Goal: Transaction & Acquisition: Subscribe to service/newsletter

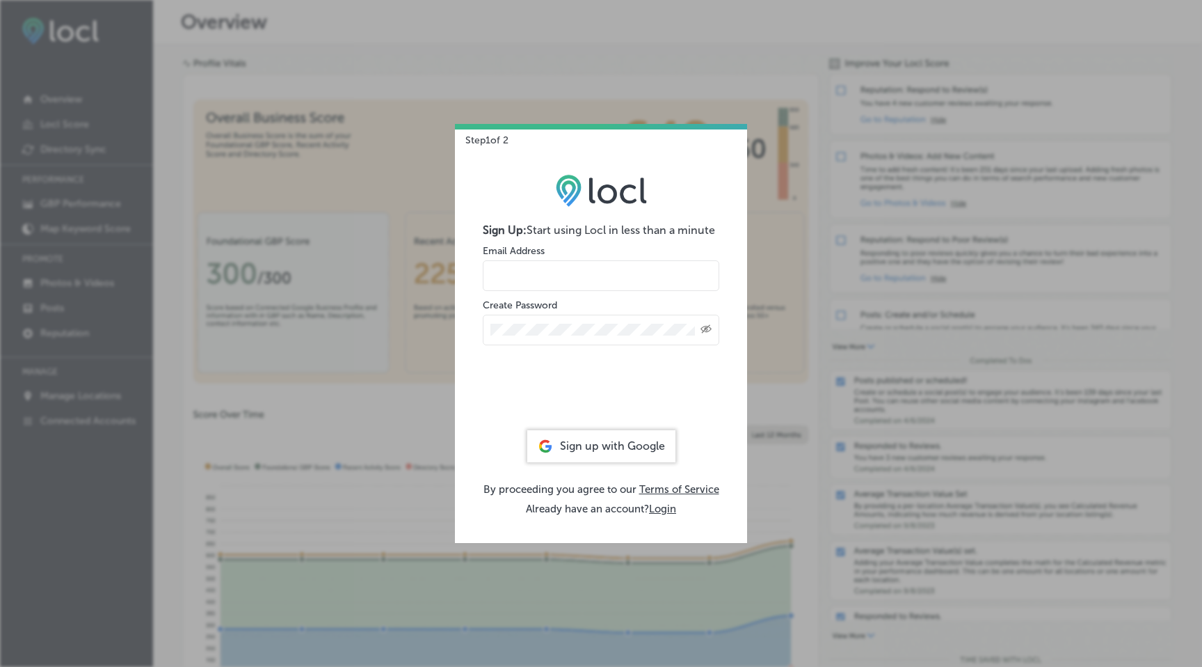
type input "joel@locl.io"
click at [565, 271] on input "joel@locl.io" at bounding box center [601, 275] width 237 height 31
click at [466, 292] on div "Sign Up: Start using Locl in less than a minute Email Address Create Password C…" at bounding box center [601, 344] width 292 height 396
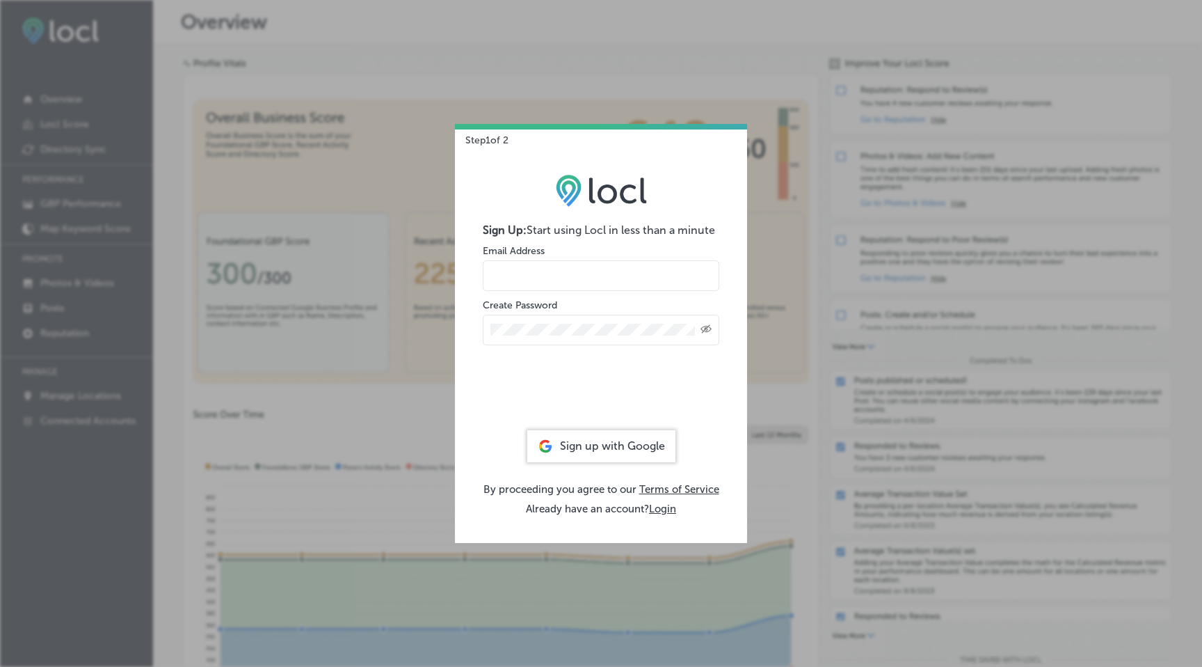
click at [564, 270] on input "email" at bounding box center [601, 275] width 237 height 31
type input "jc700@me.com"
click at [701, 324] on icon "Created with Sketch." at bounding box center [706, 328] width 11 height 9
click at [472, 395] on div "Sign Up: Start using Locl in less than a minute Email Address jc700@me.com Crea…" at bounding box center [601, 344] width 292 height 396
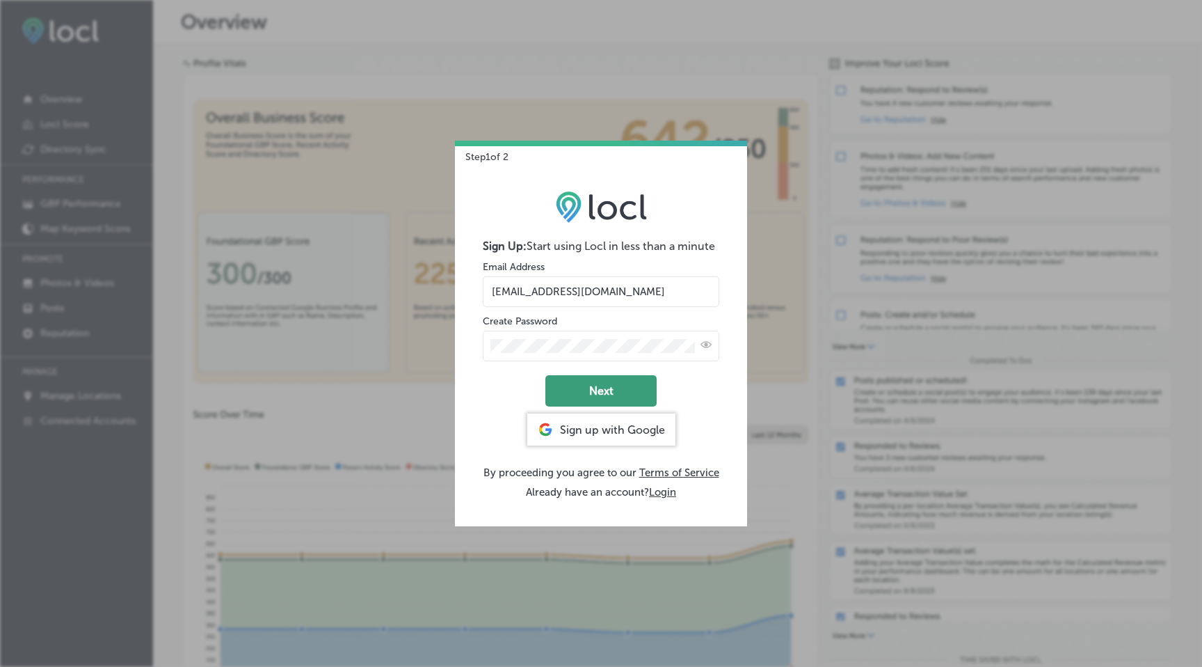
click at [611, 394] on button "Next" at bounding box center [601, 390] width 111 height 31
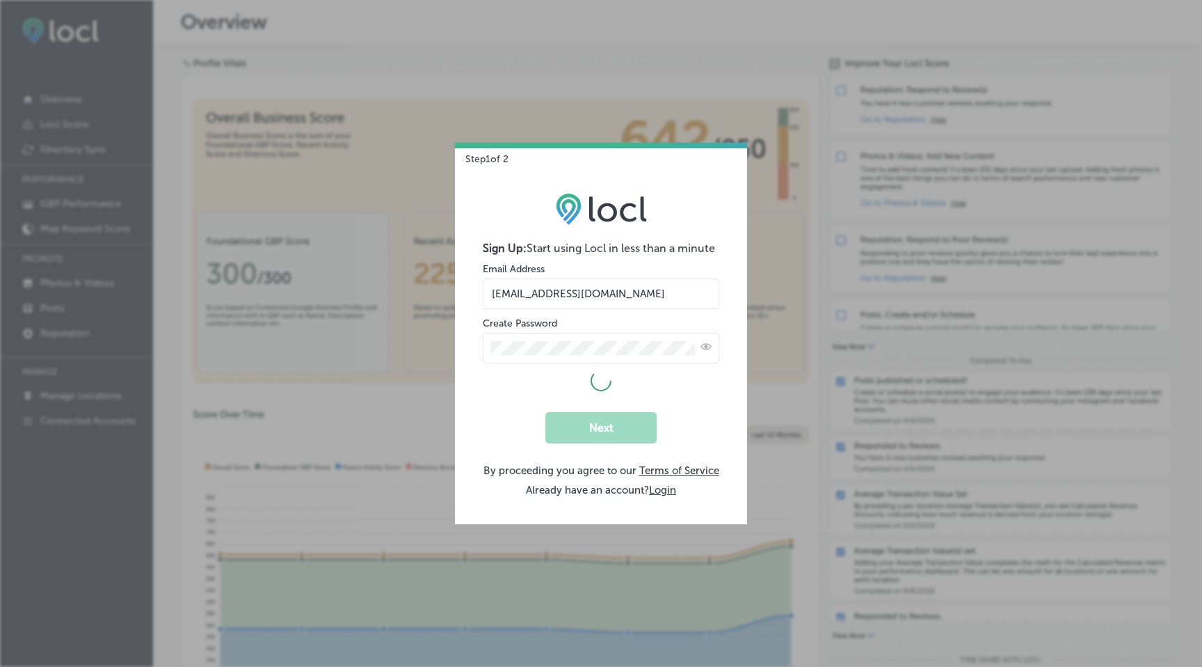
select select "US"
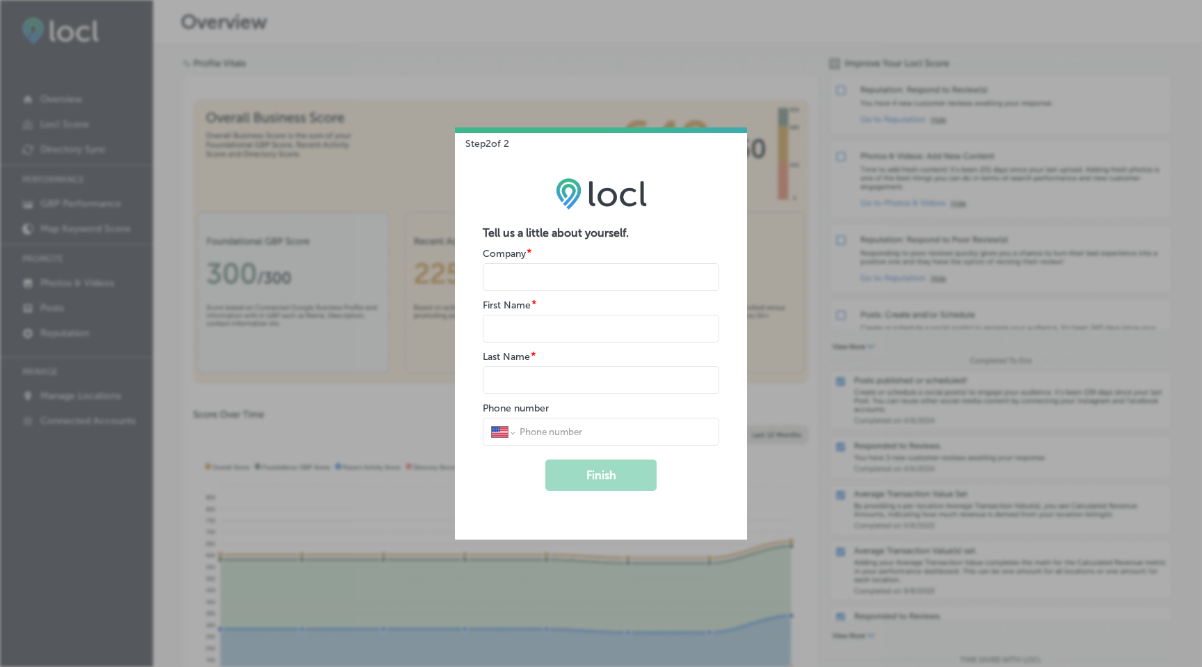
click at [587, 271] on input "name" at bounding box center [601, 277] width 237 height 28
type input "Tight Lines Fishing Charters"
click at [562, 328] on input "name" at bounding box center [601, 329] width 237 height 28
type input "Joe"
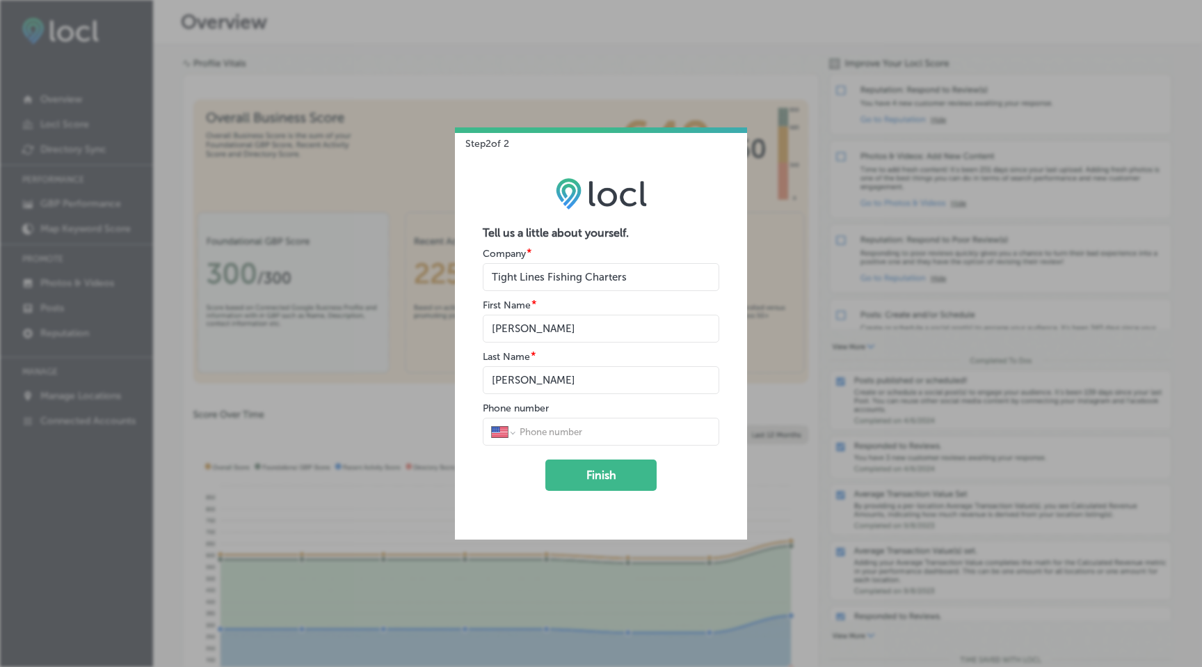
type input "Calvani"
click at [564, 438] on div "International Afghanistan Åland Islands Albania Algeria American Samoa Andorra …" at bounding box center [601, 432] width 237 height 28
click at [580, 434] on input "tel" at bounding box center [614, 431] width 193 height 13
type input "(604) 902-505"
select select "CA"
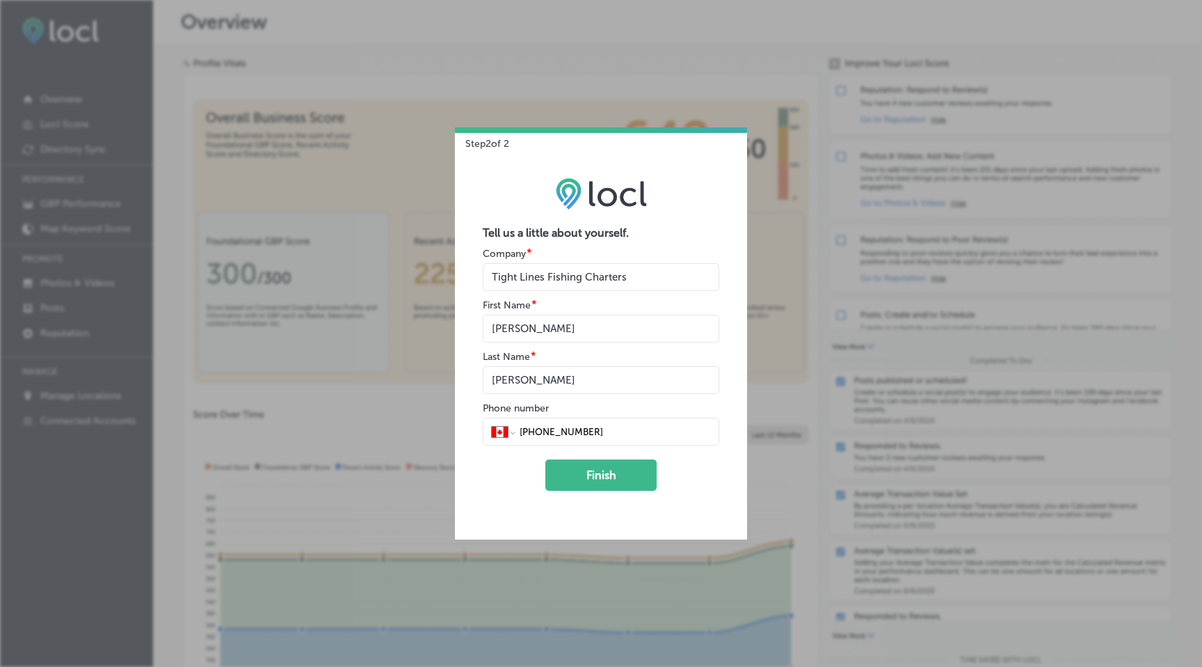
type input "(604) 902-5057"
click at [610, 424] on div "International Afghanistan Åland Islands Albania Algeria American Samoa Andorra …" at bounding box center [601, 432] width 237 height 28
click at [602, 429] on input "(604) 902-5057" at bounding box center [614, 431] width 193 height 13
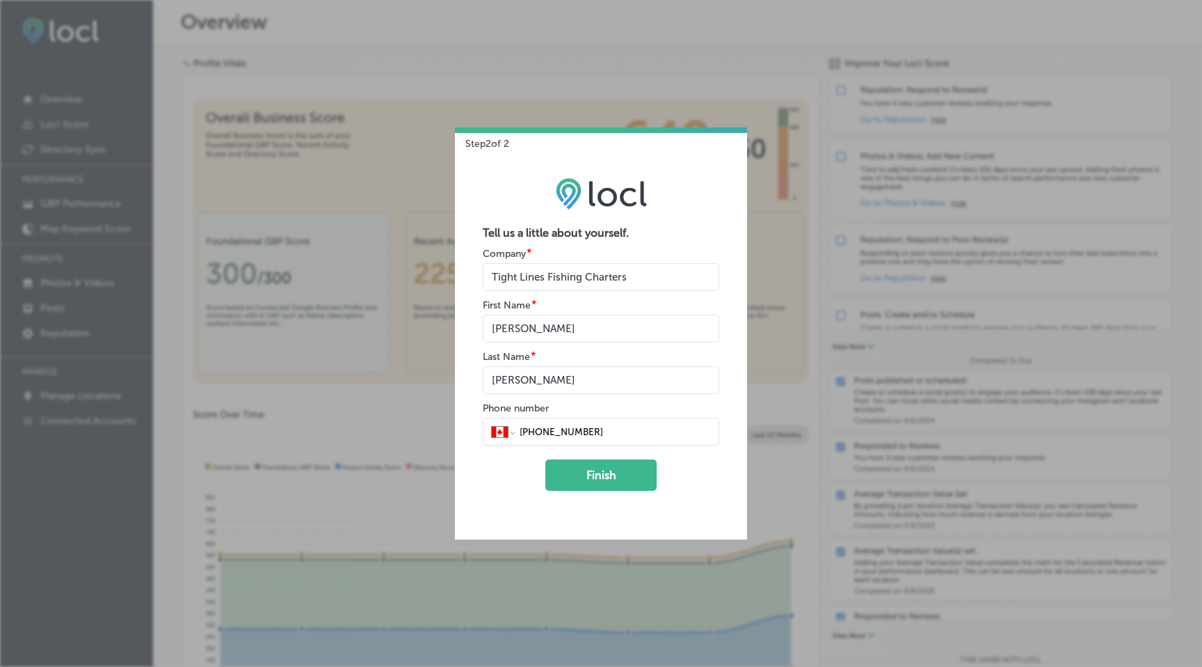
click at [602, 429] on input "(604) 902-5057" at bounding box center [614, 431] width 193 height 13
click at [497, 488] on form "Tell us a little about yourself. Company * First Name * Last Name * Phone numbe…" at bounding box center [601, 358] width 237 height 264
click at [599, 480] on button "Finish" at bounding box center [601, 474] width 111 height 31
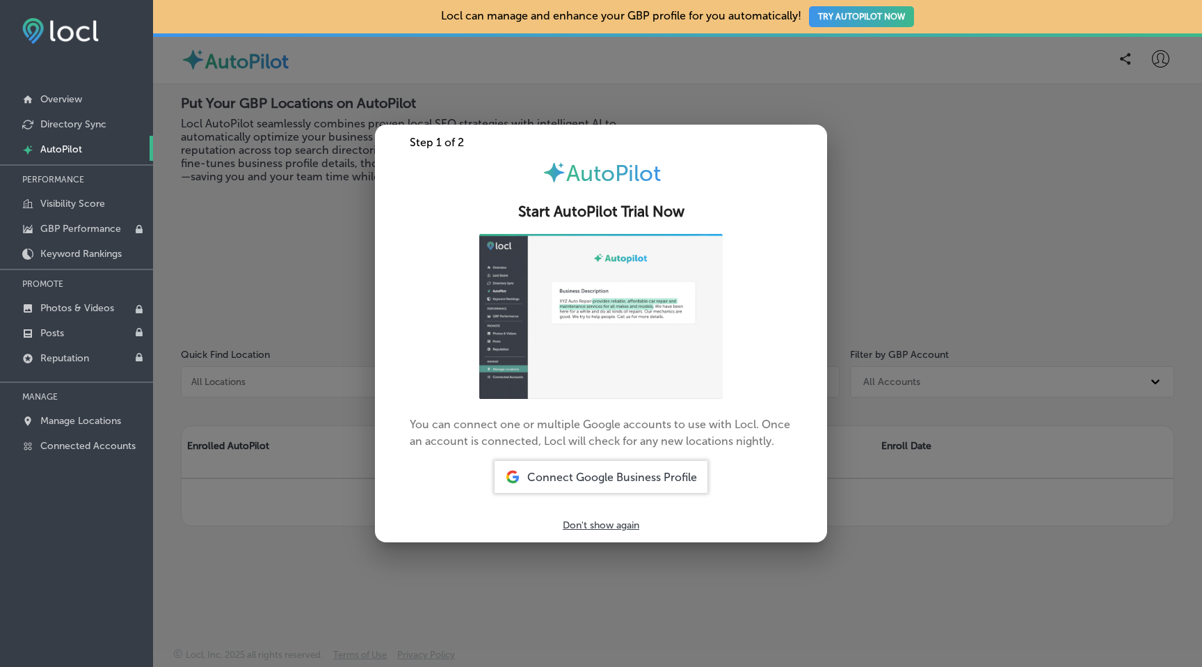
click at [646, 479] on span "Connect Google Business Profile" at bounding box center [612, 476] width 170 height 13
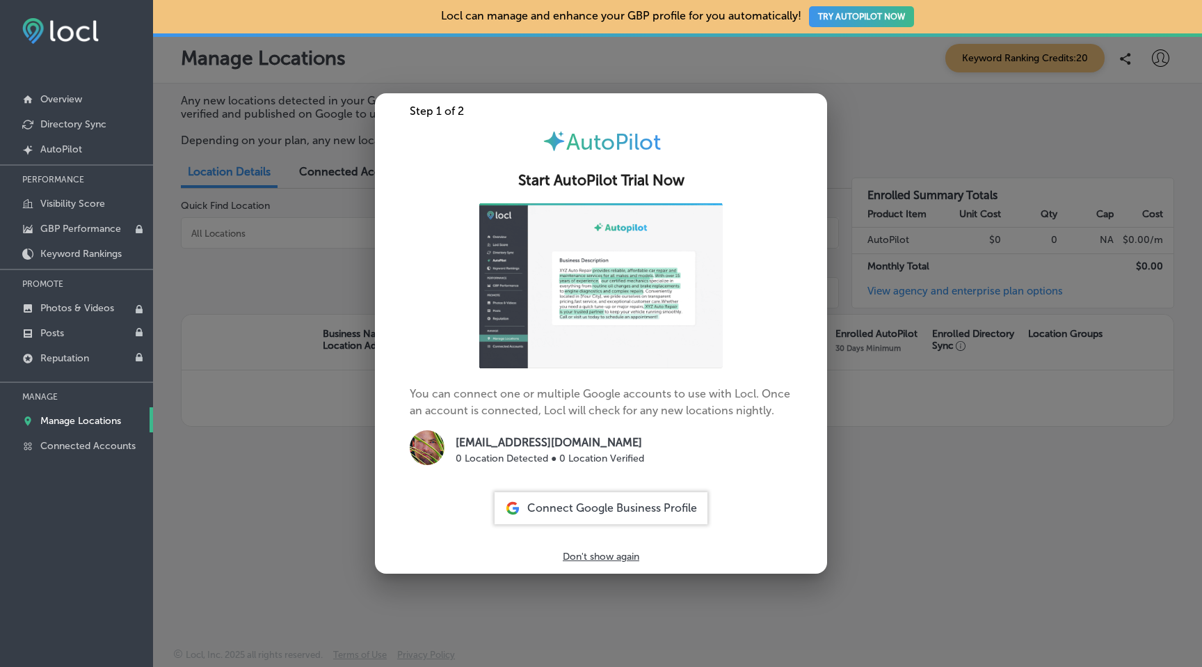
click at [598, 559] on p "Don't show again" at bounding box center [601, 556] width 77 height 12
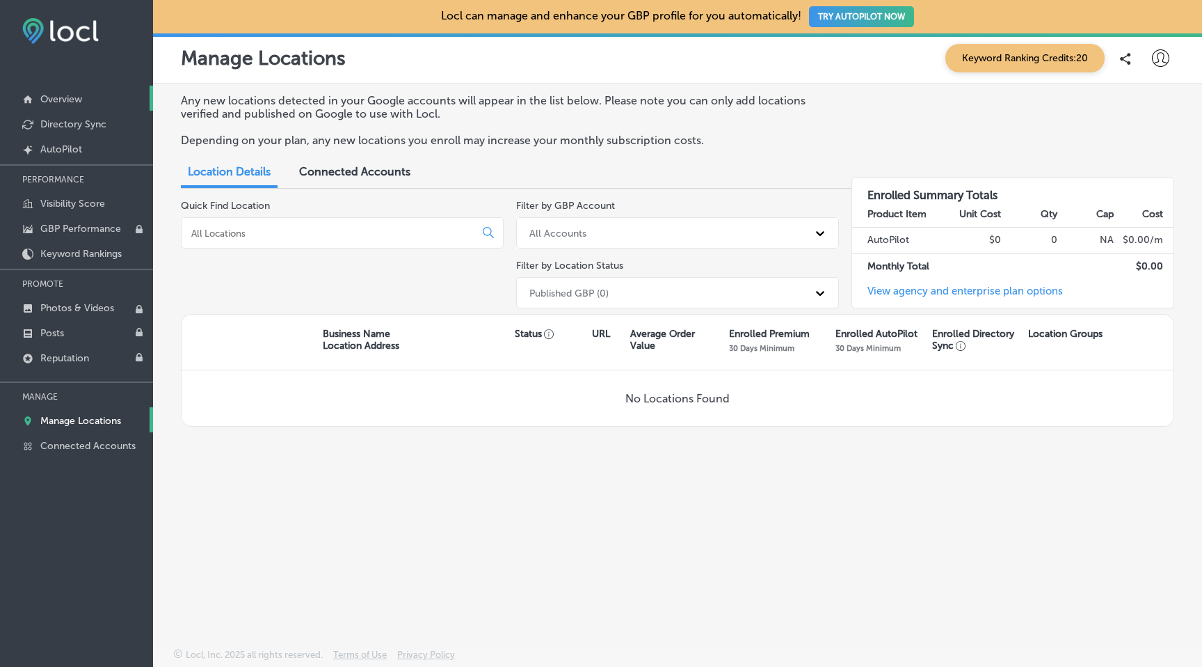
click at [66, 97] on p "Overview" at bounding box center [61, 99] width 42 height 12
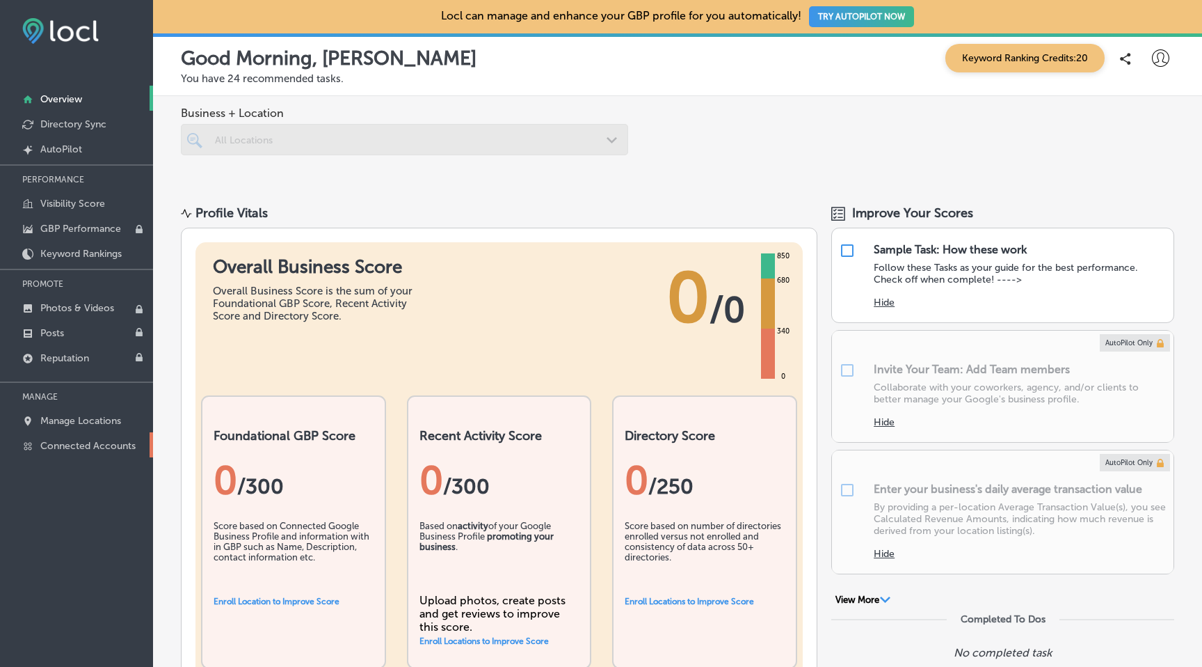
click at [102, 440] on p "Connected Accounts" at bounding box center [87, 446] width 95 height 12
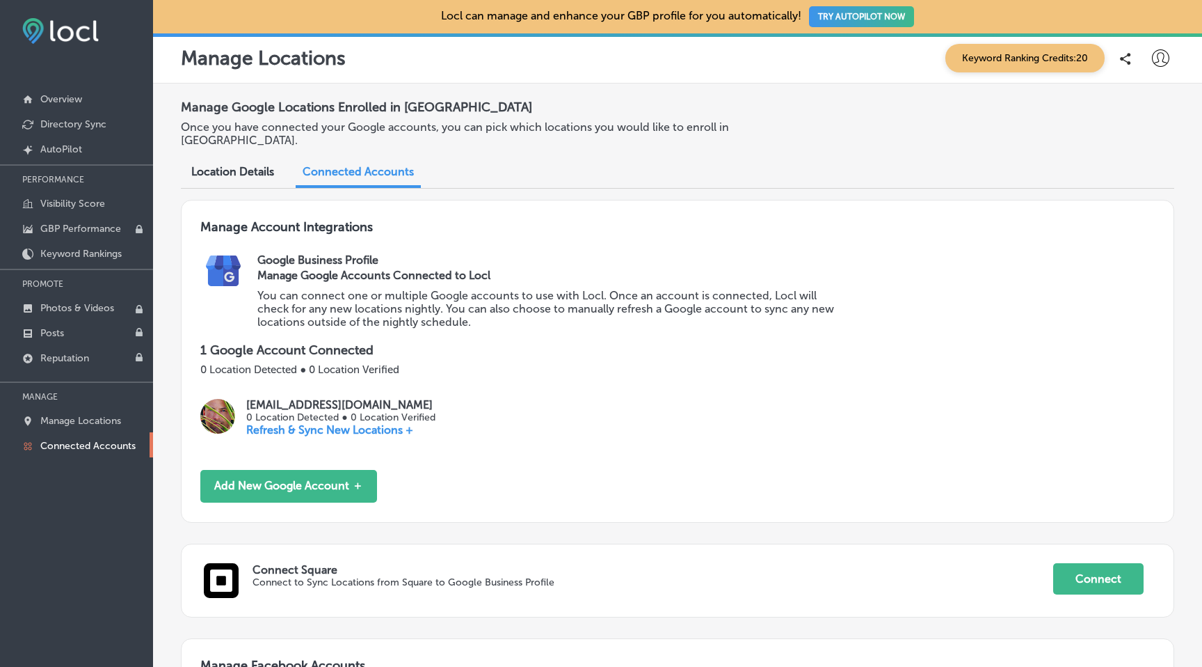
click at [367, 423] on p "Refresh & Sync New Locations +" at bounding box center [340, 429] width 189 height 13
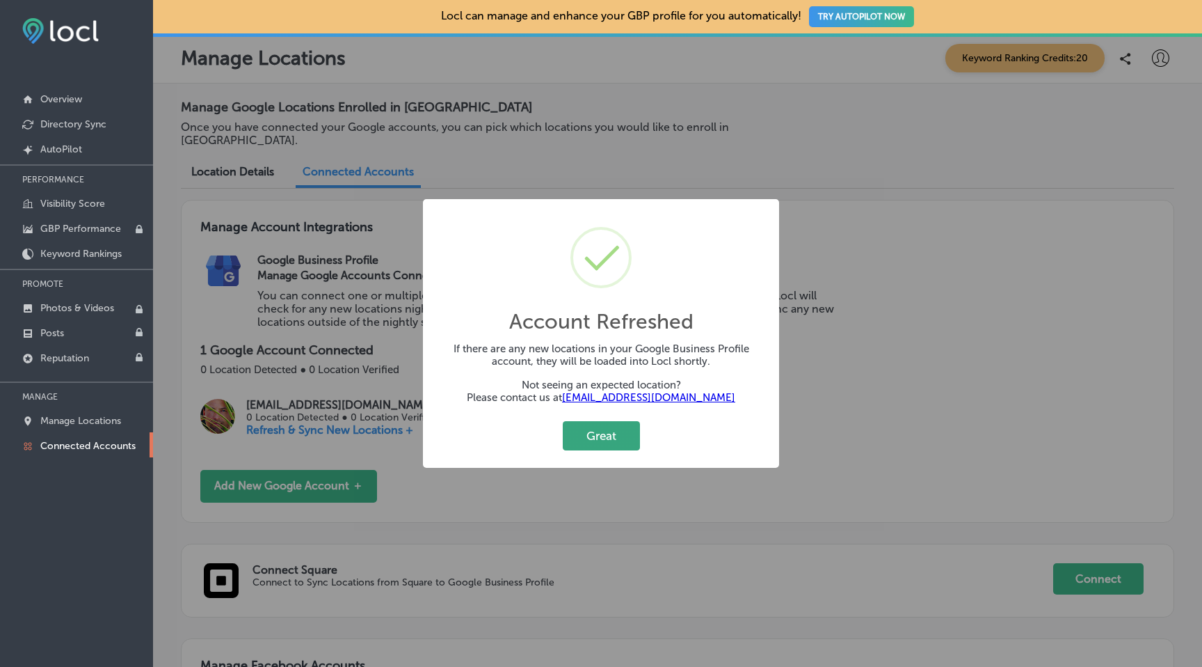
click at [604, 439] on button "Great" at bounding box center [601, 435] width 77 height 29
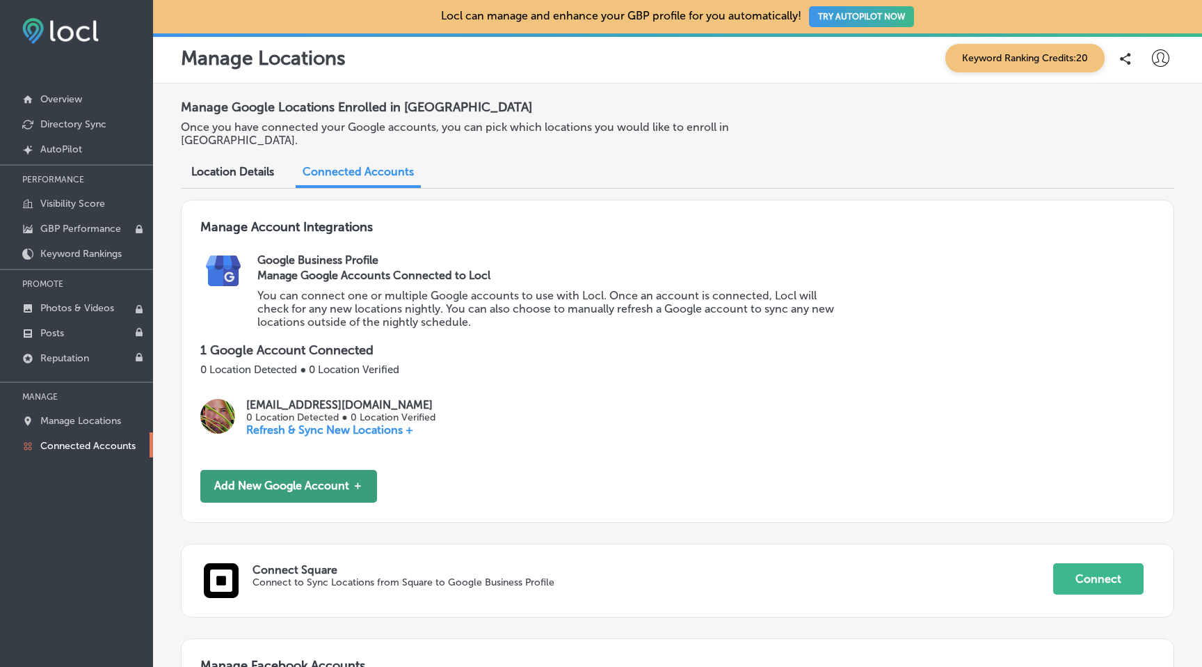
click at [353, 473] on button "Add New Google Account ＋" at bounding box center [288, 486] width 177 height 33
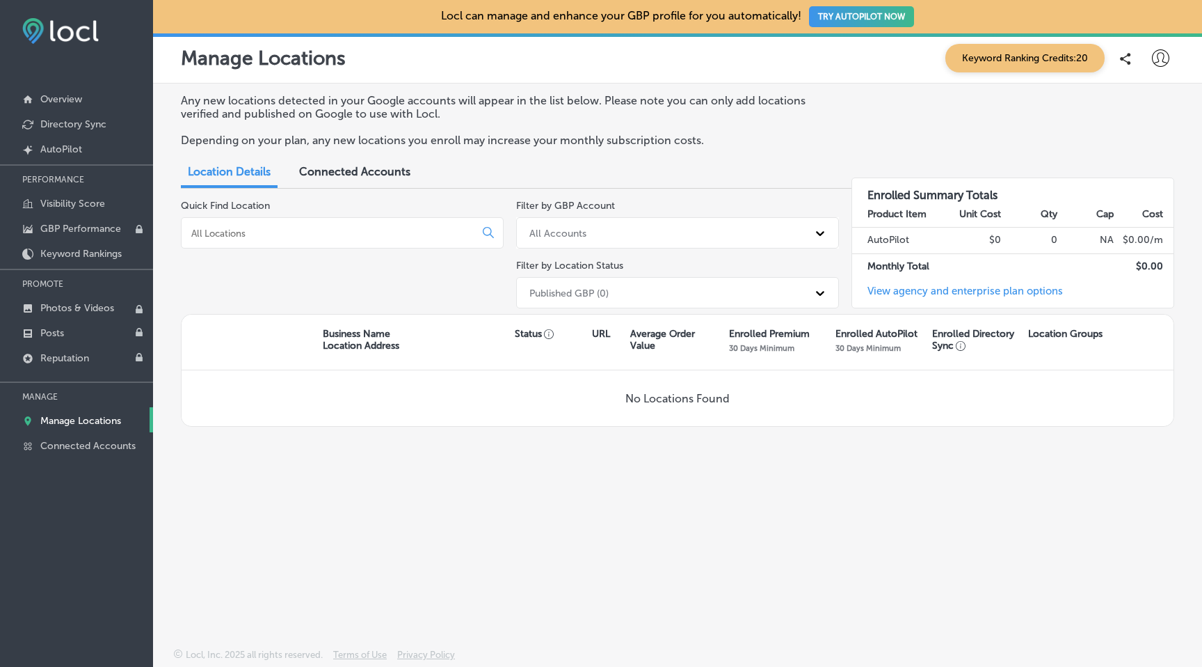
click at [367, 160] on div "Connected Accounts" at bounding box center [355, 173] width 132 height 30
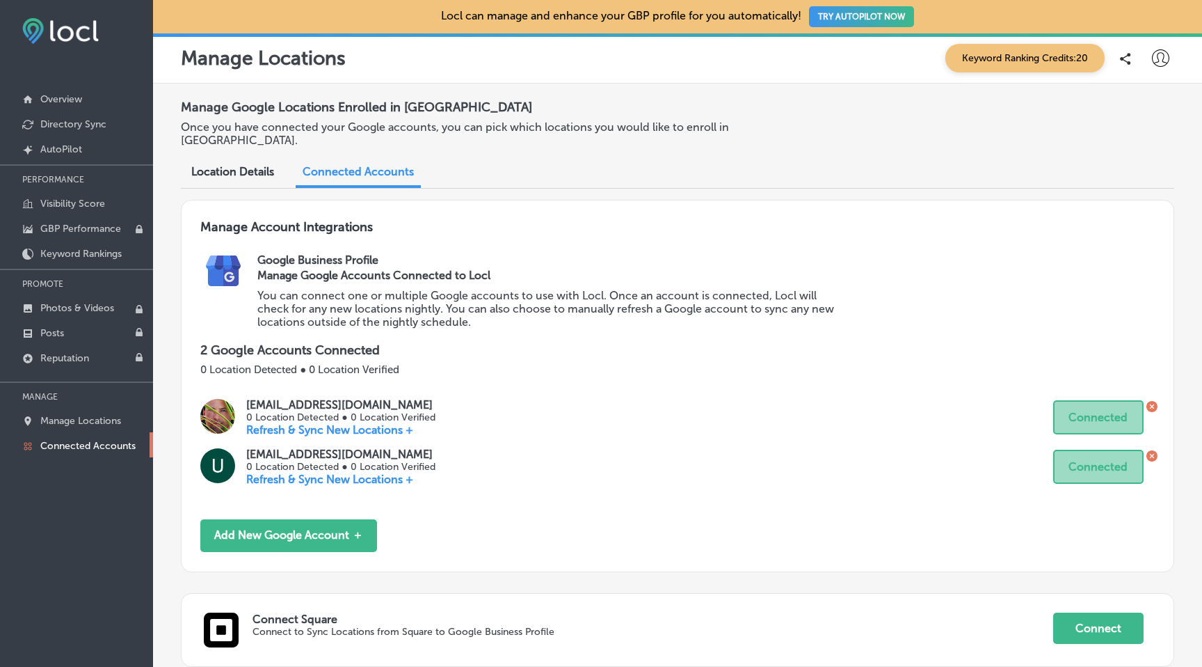
click at [359, 472] on p "Refresh & Sync New Locations +" at bounding box center [340, 478] width 189 height 13
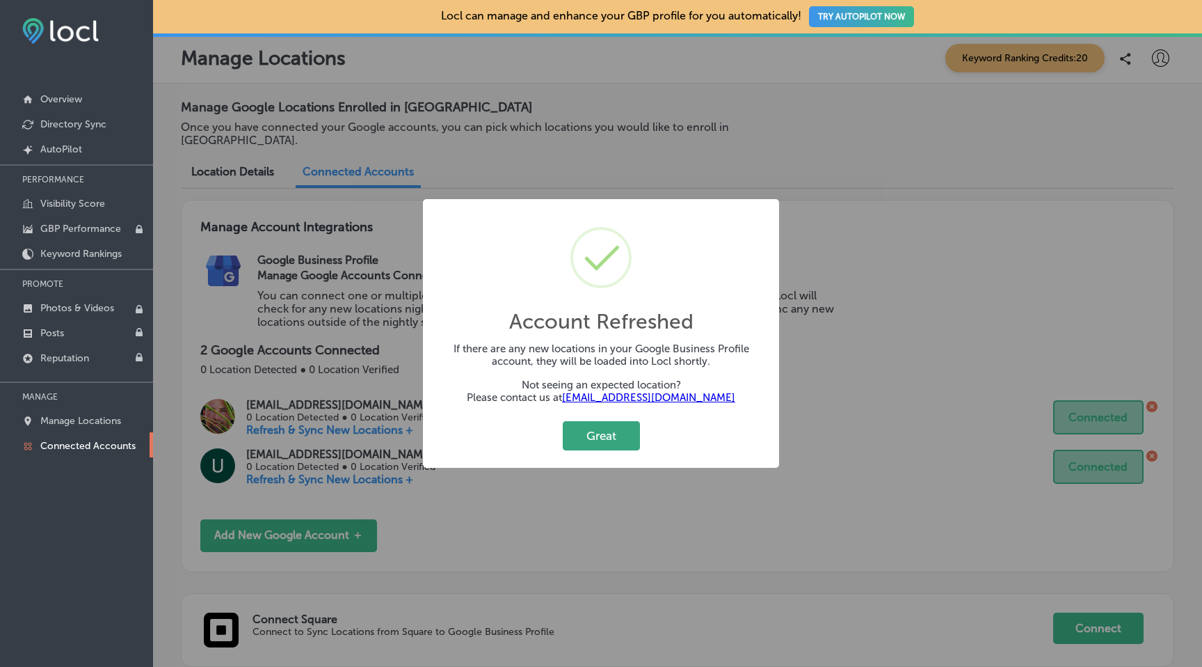
click at [610, 431] on button "Great" at bounding box center [601, 435] width 77 height 29
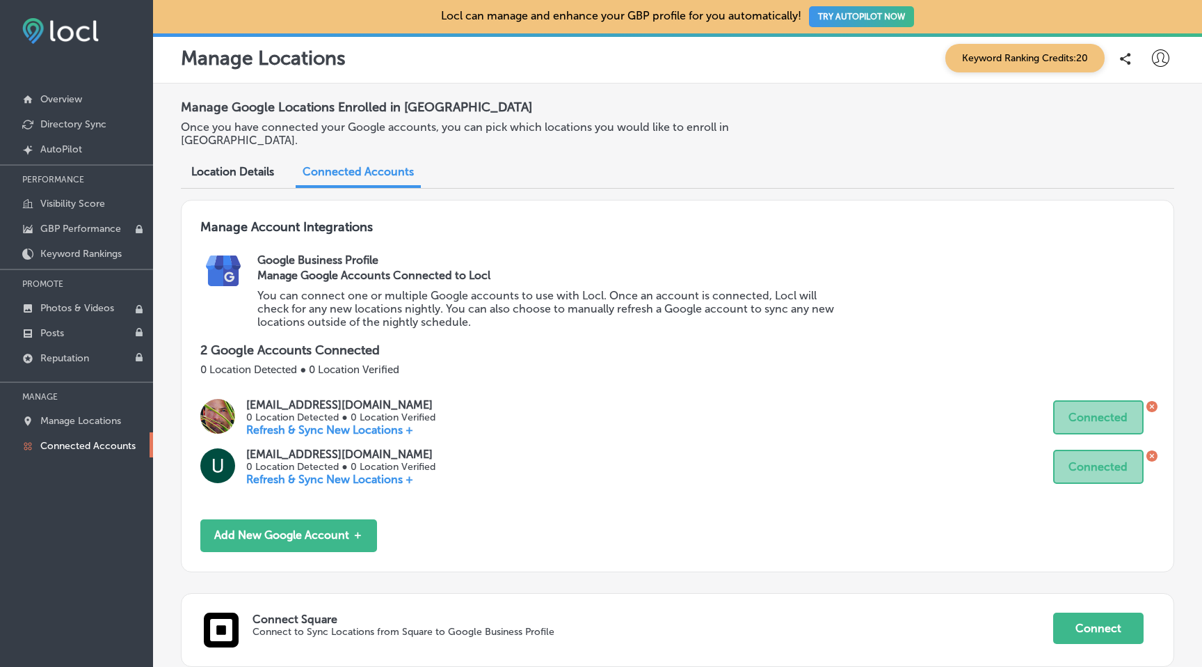
click at [1152, 401] on icon at bounding box center [1152, 406] width 11 height 11
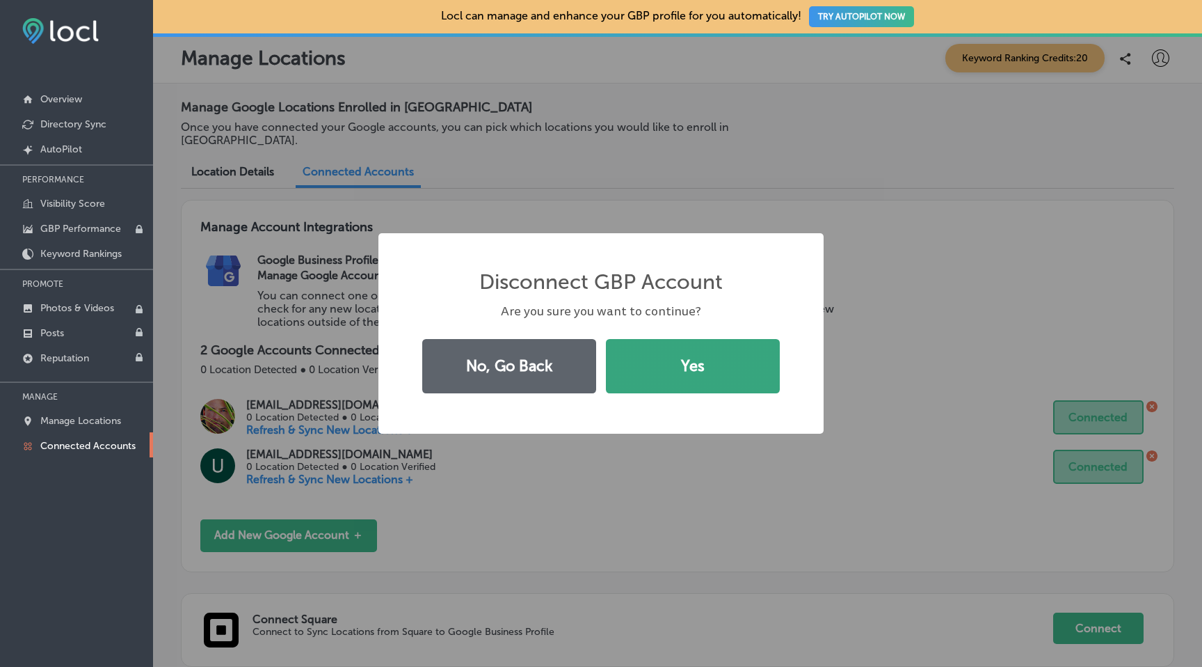
click at [691, 381] on button "Yes" at bounding box center [693, 366] width 174 height 54
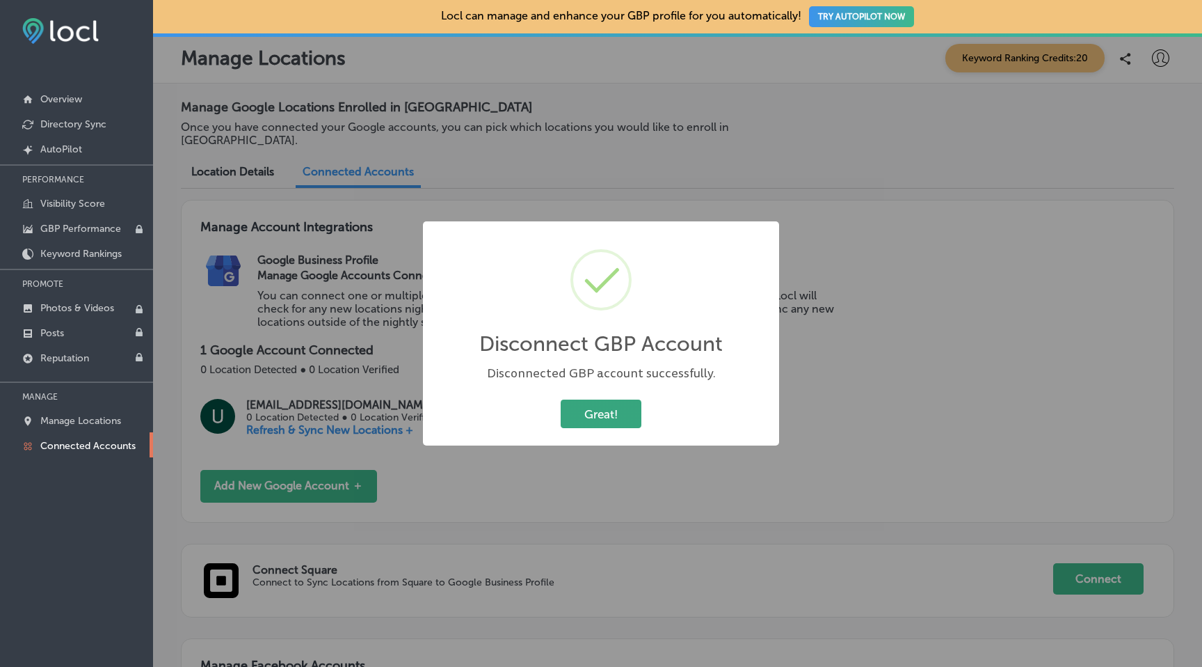
click at [607, 413] on button "Great!" at bounding box center [601, 413] width 81 height 29
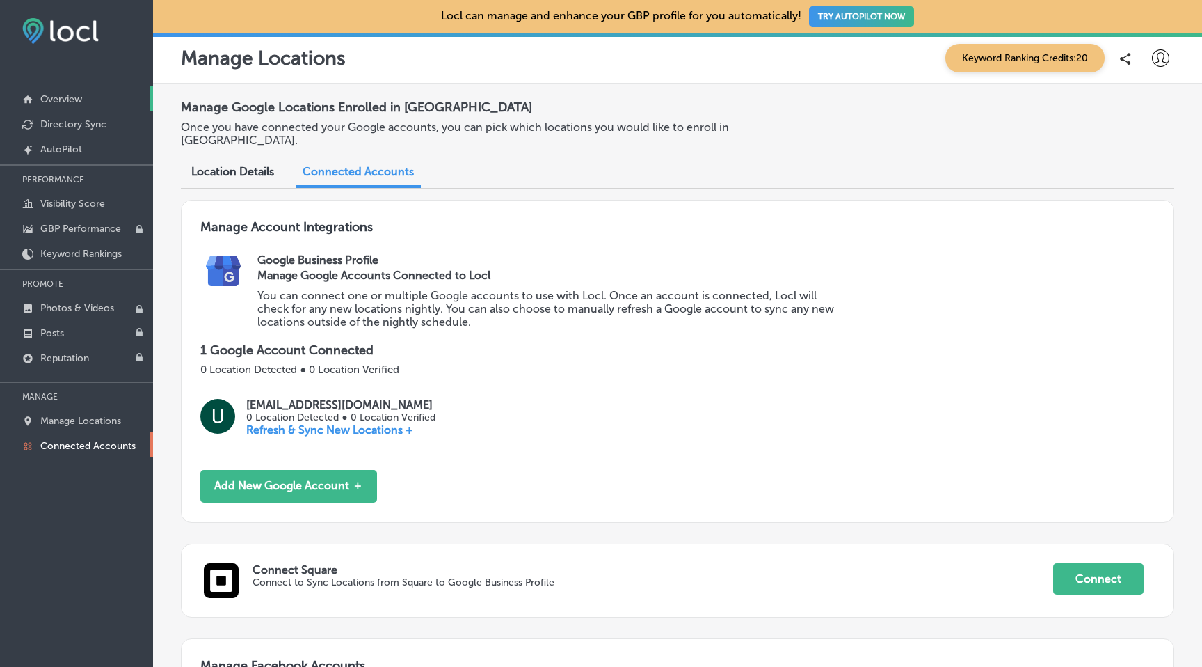
click at [64, 104] on p "Overview" at bounding box center [61, 99] width 42 height 12
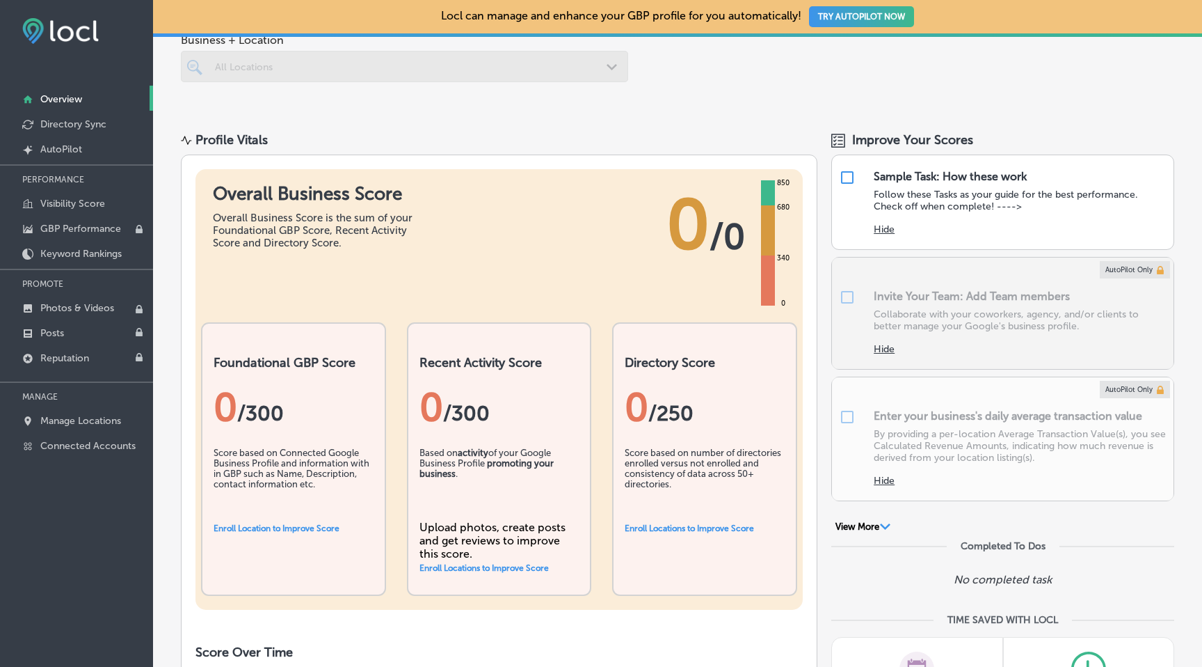
scroll to position [74, 0]
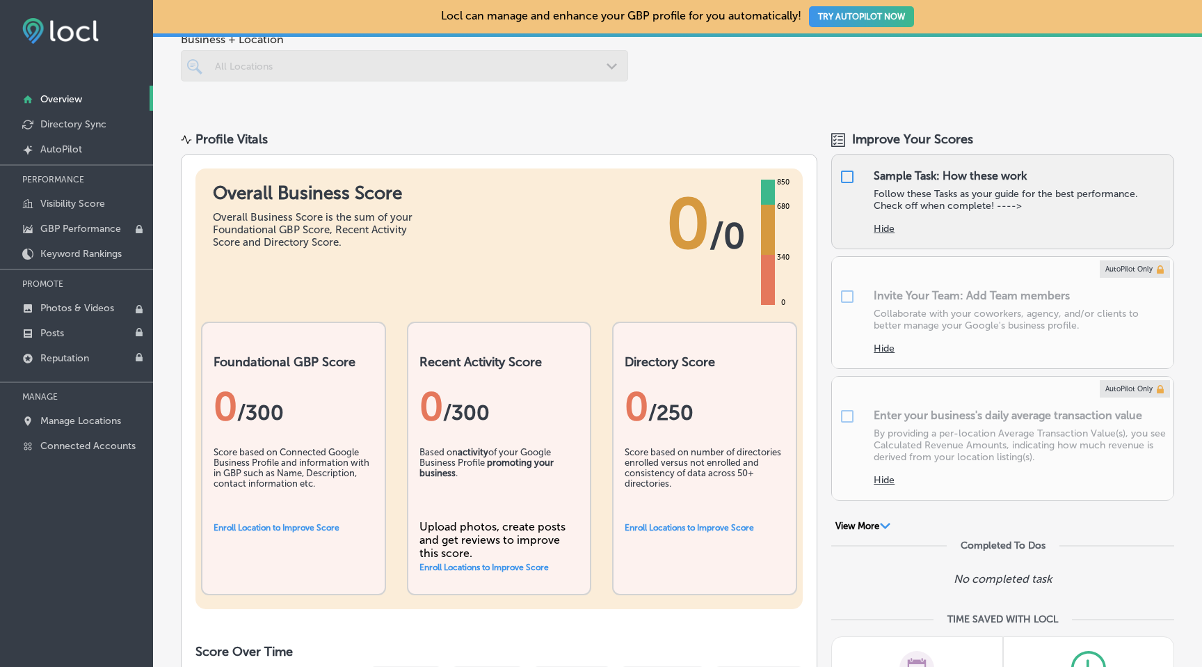
click at [850, 177] on input "checkbox" at bounding box center [847, 176] width 17 height 17
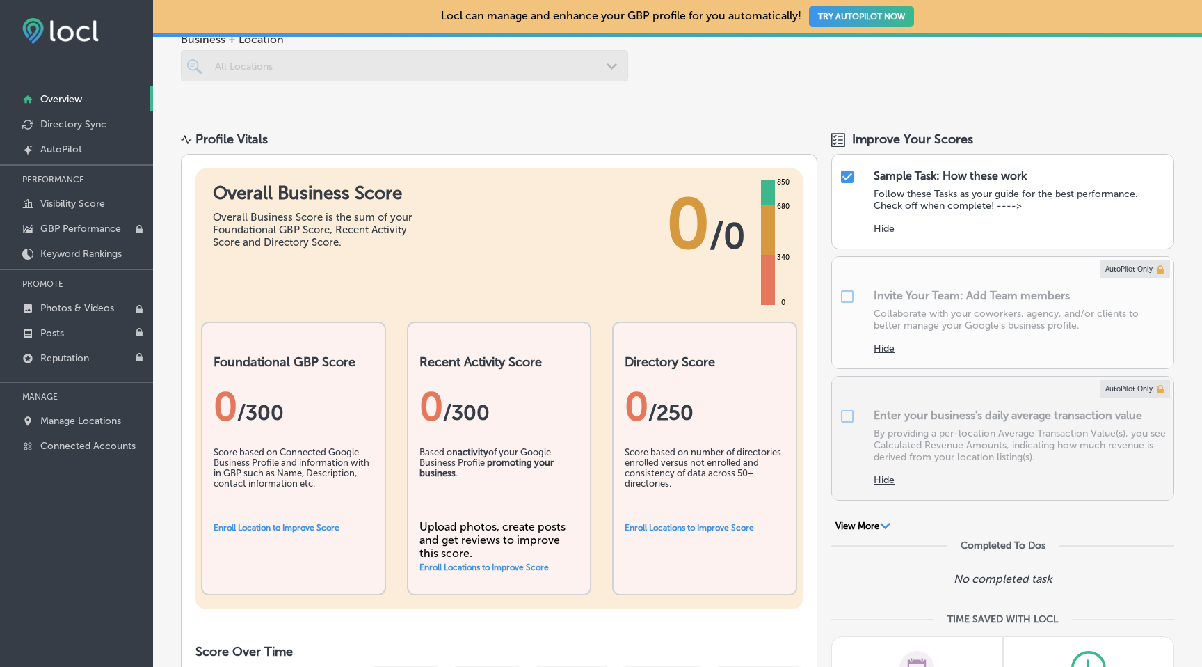
checkbox input "true"
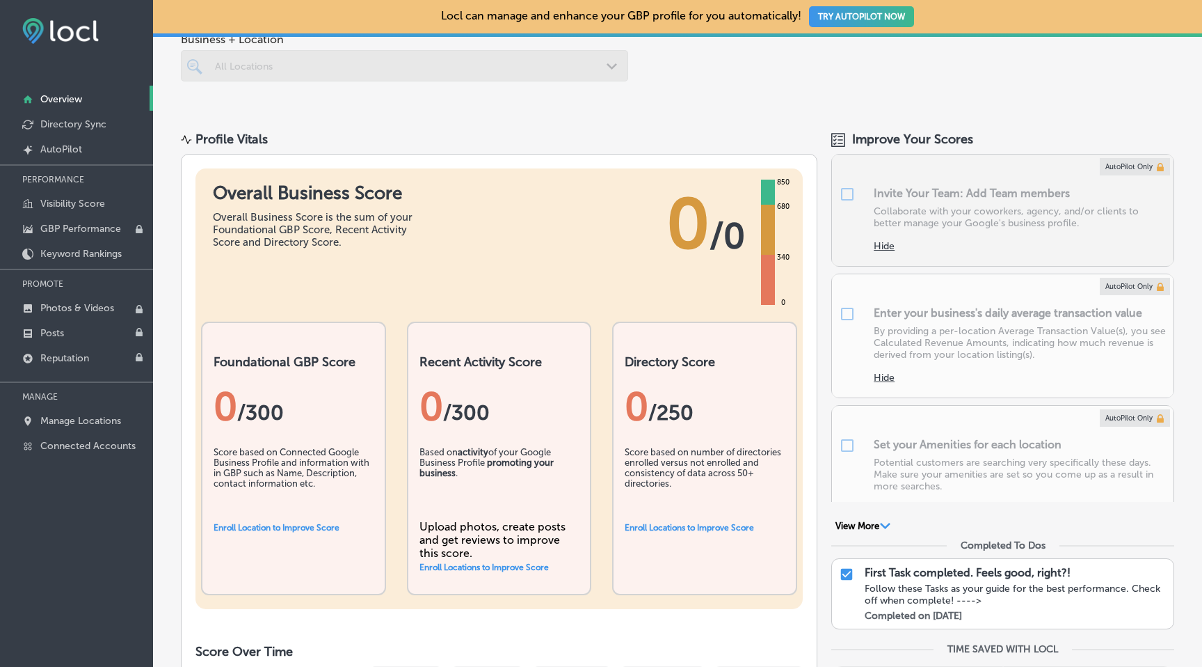
click at [848, 190] on div at bounding box center [1003, 209] width 342 height 111
click at [859, 530] on button "View More Path Created with Sketch." at bounding box center [863, 526] width 63 height 13
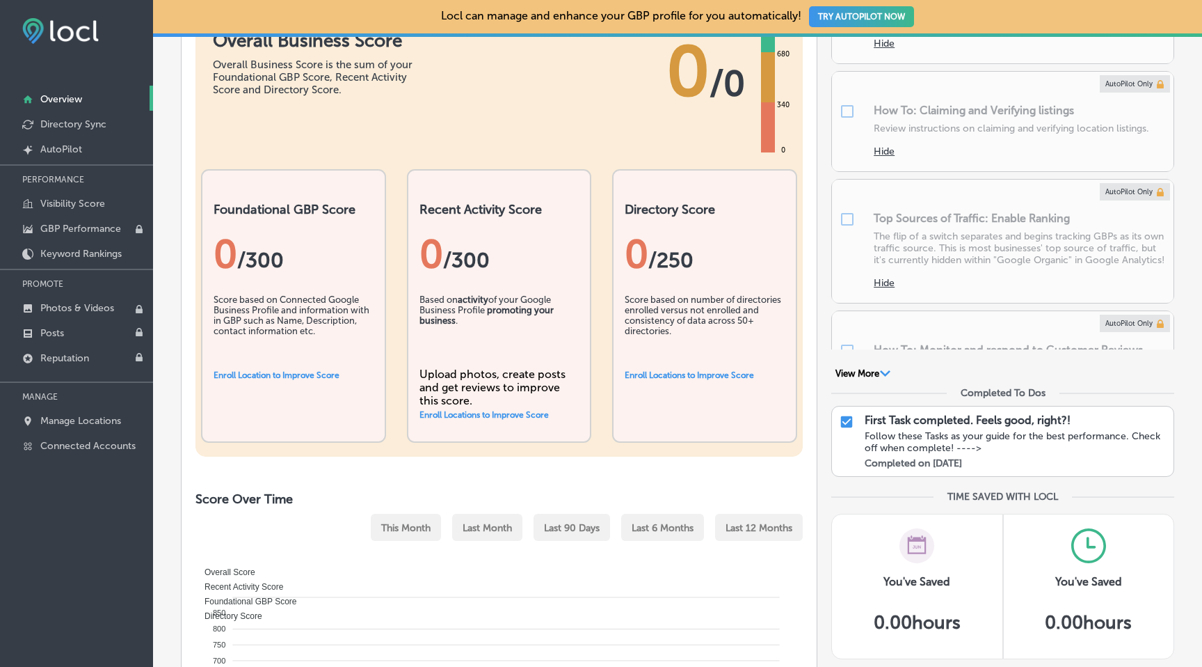
scroll to position [227, 0]
click at [870, 368] on button "View More Path Created with Sketch." at bounding box center [863, 373] width 63 height 13
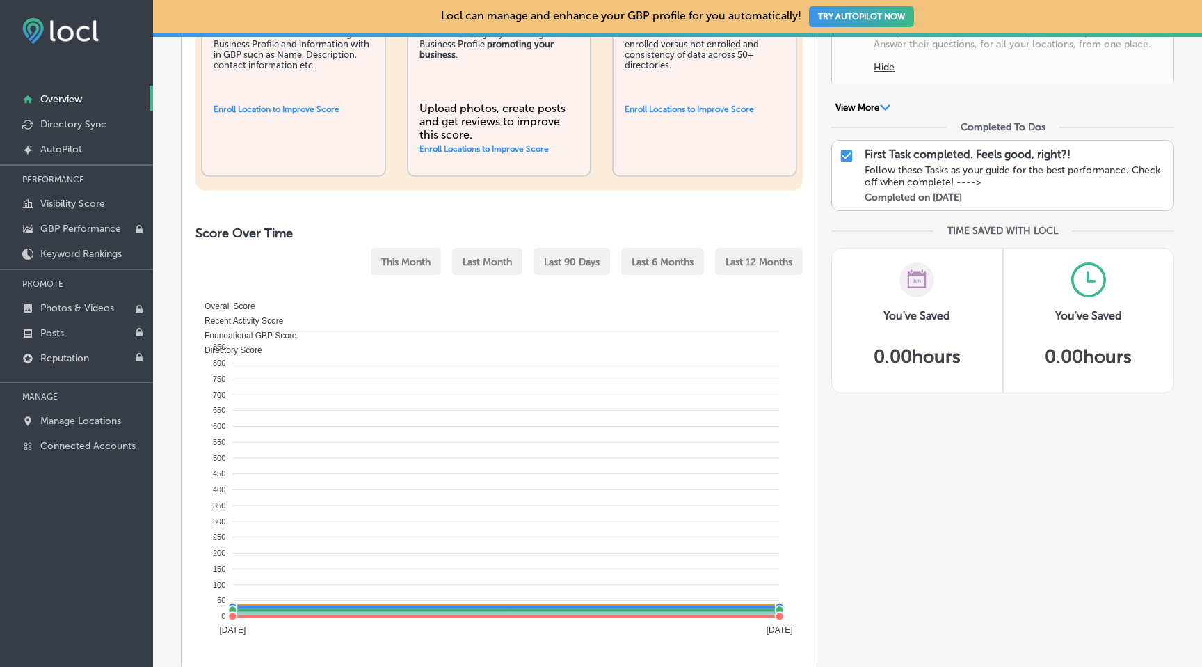
scroll to position [490, 0]
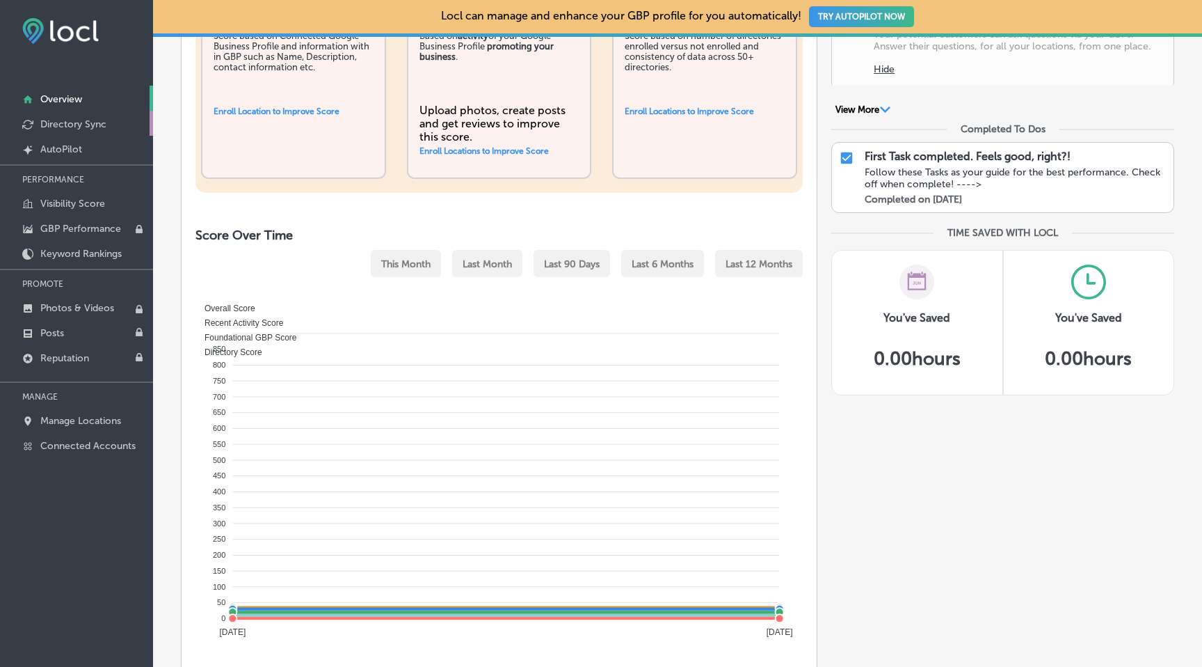
click at [70, 116] on link "Directory Sync" at bounding box center [76, 123] width 153 height 25
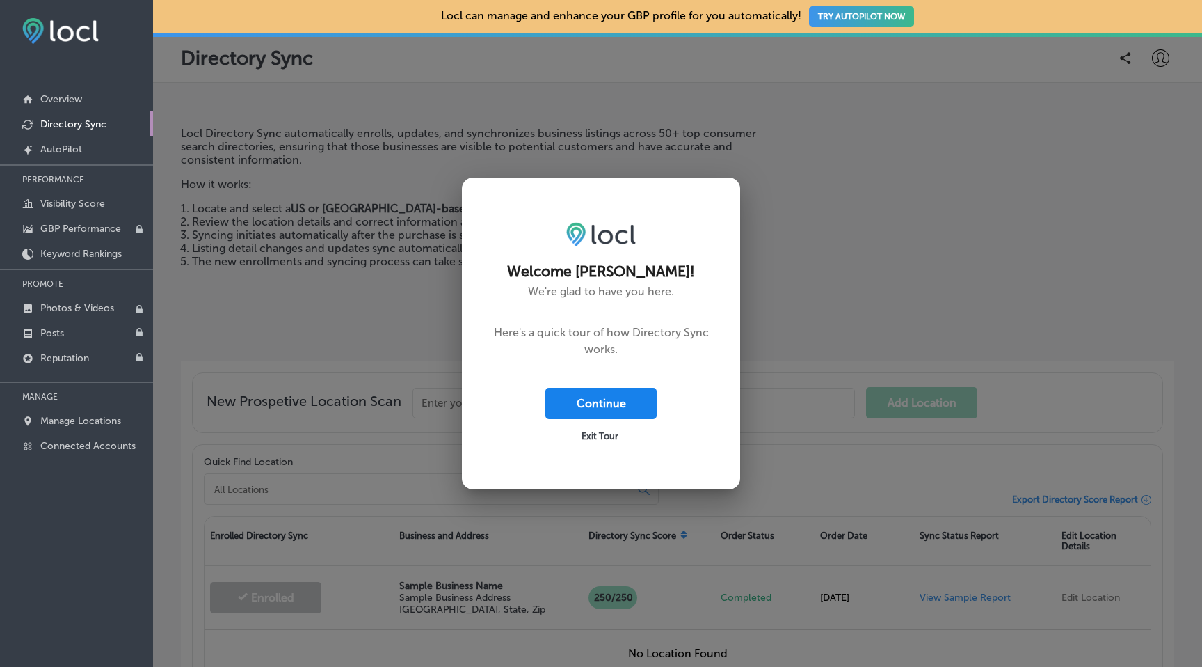
click at [577, 408] on button "Continue" at bounding box center [601, 403] width 111 height 31
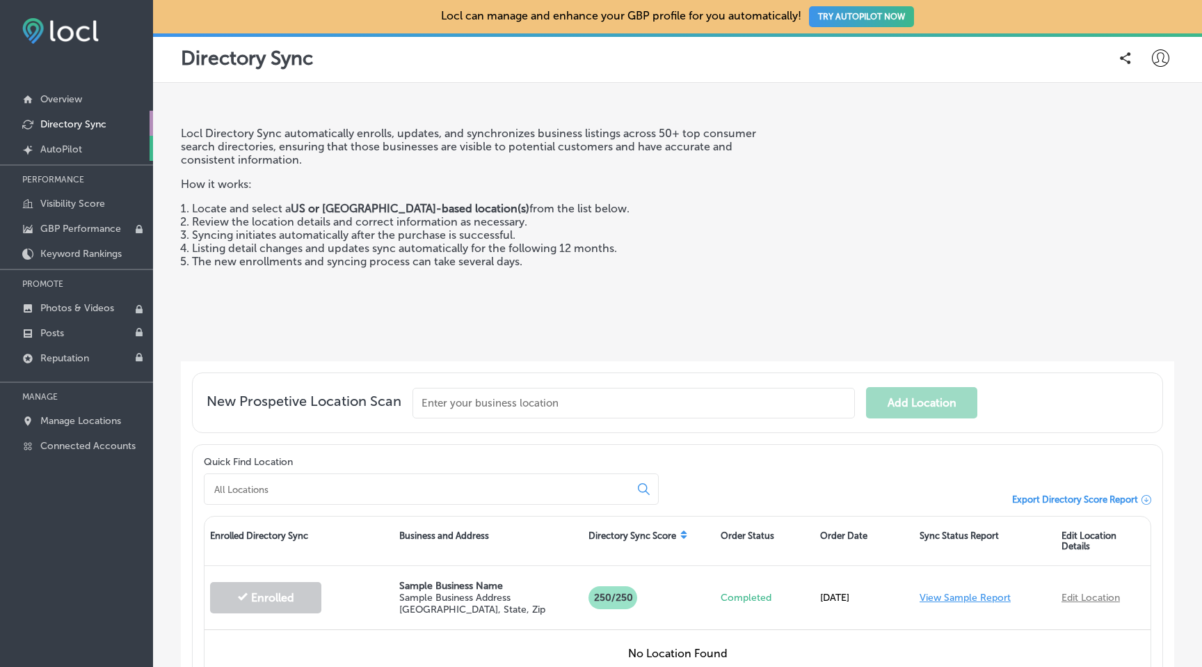
click at [68, 154] on link "Created by potrace 1.10, written by Peter Selinger 2001-2011 AutoPilot" at bounding box center [76, 148] width 153 height 25
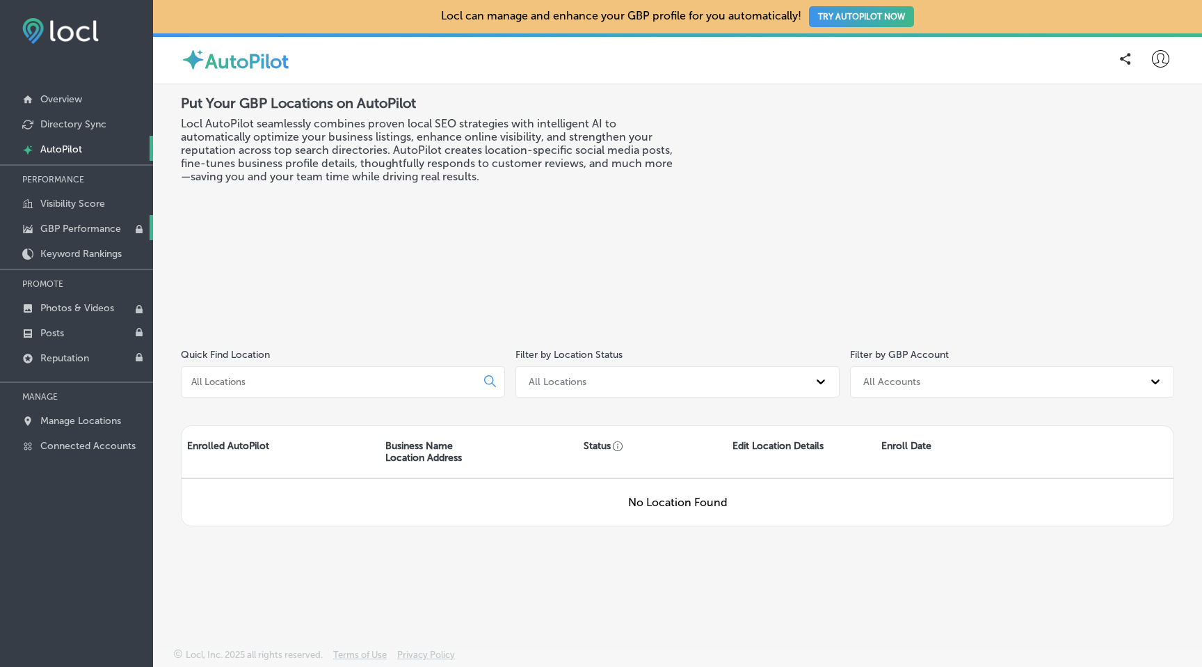
click at [65, 225] on p "GBP Performance" at bounding box center [80, 229] width 81 height 12
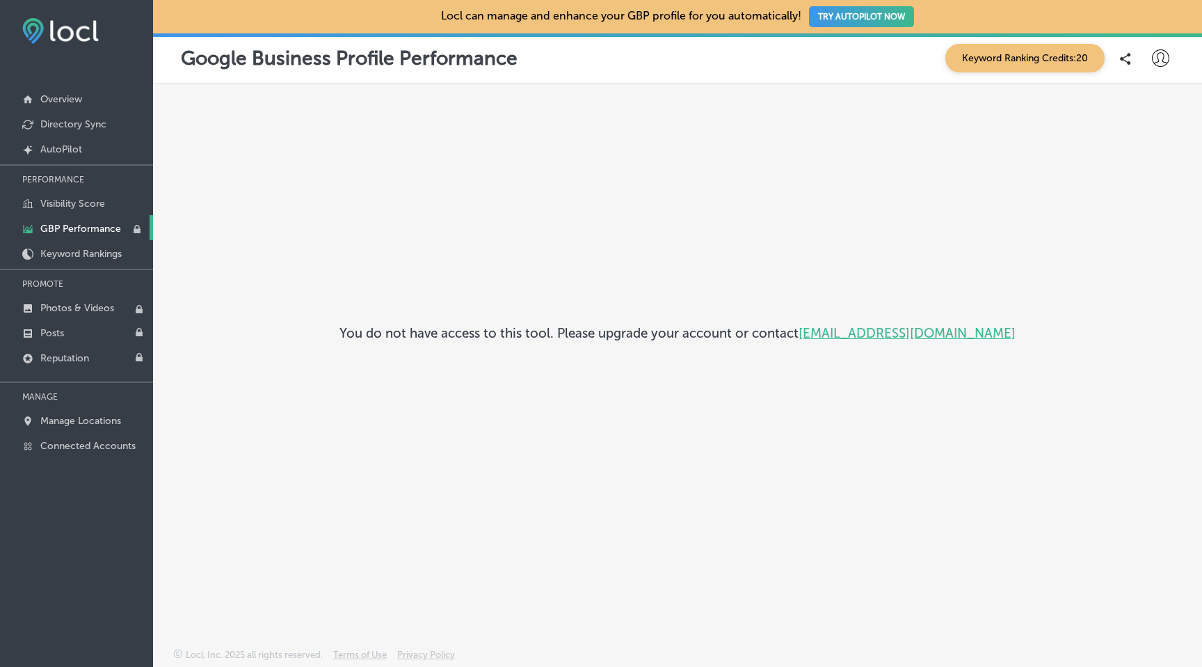
click at [65, 225] on p "GBP Performance" at bounding box center [80, 229] width 81 height 12
click at [66, 251] on p "Keyword Rankings" at bounding box center [80, 254] width 81 height 12
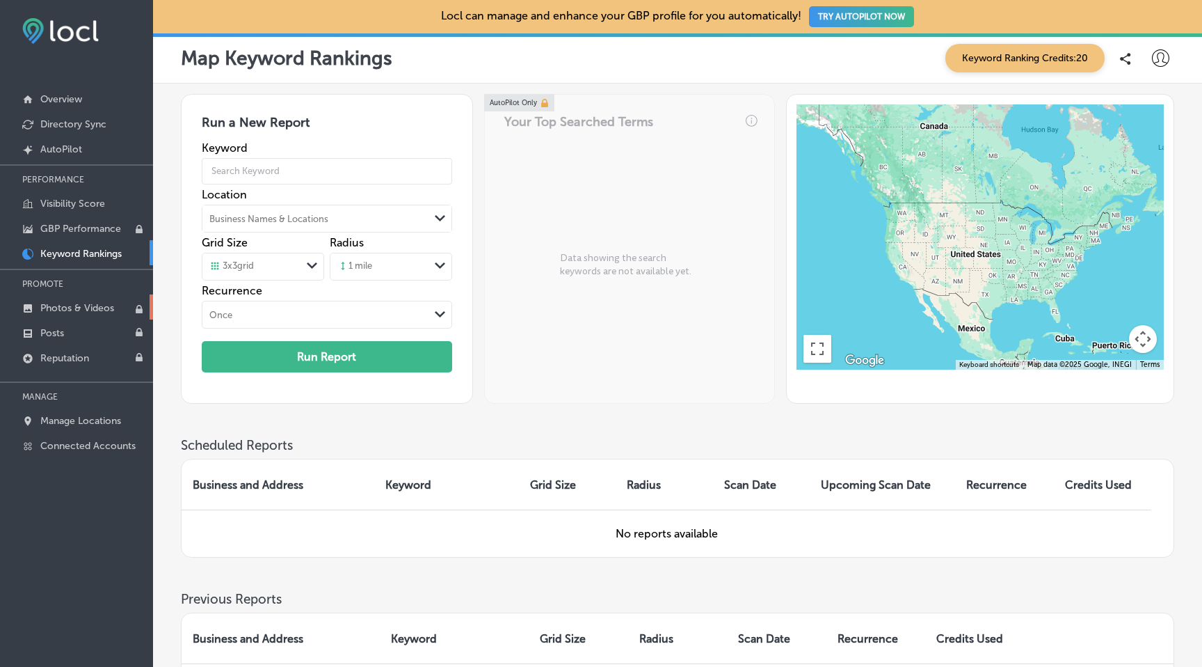
click at [80, 300] on link "Photos & Videos" at bounding box center [76, 306] width 153 height 25
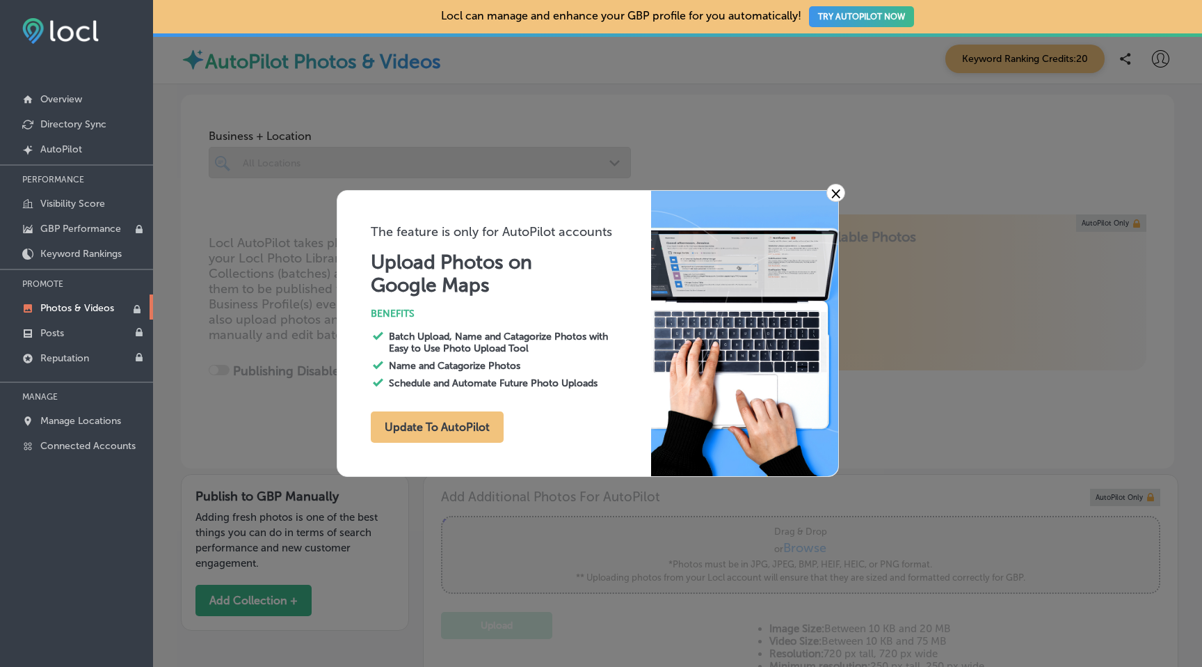
type input "0"
click at [839, 189] on link "×" at bounding box center [836, 193] width 19 height 18
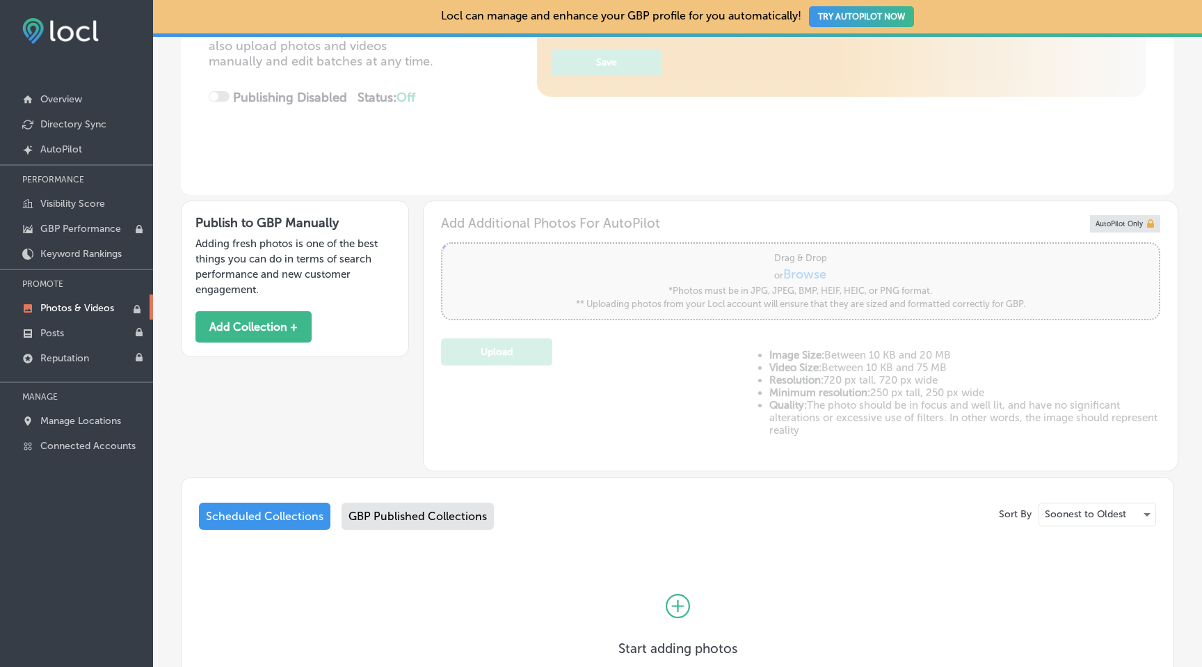
scroll to position [386, 0]
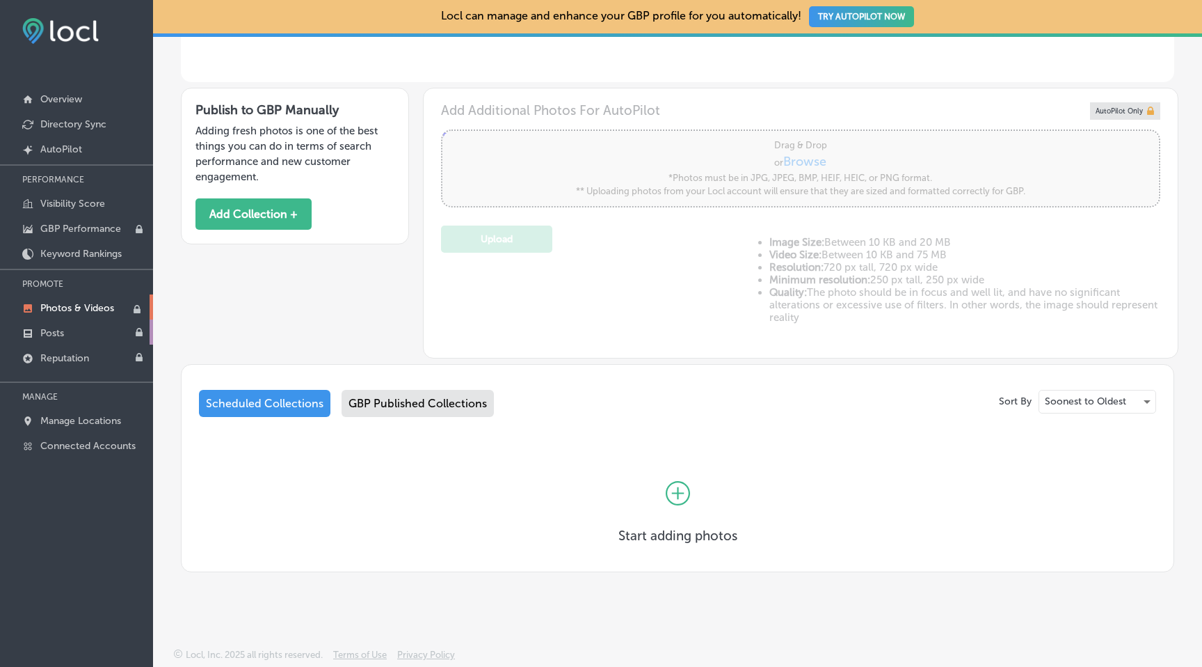
click at [38, 331] on link "Posts" at bounding box center [76, 331] width 153 height 25
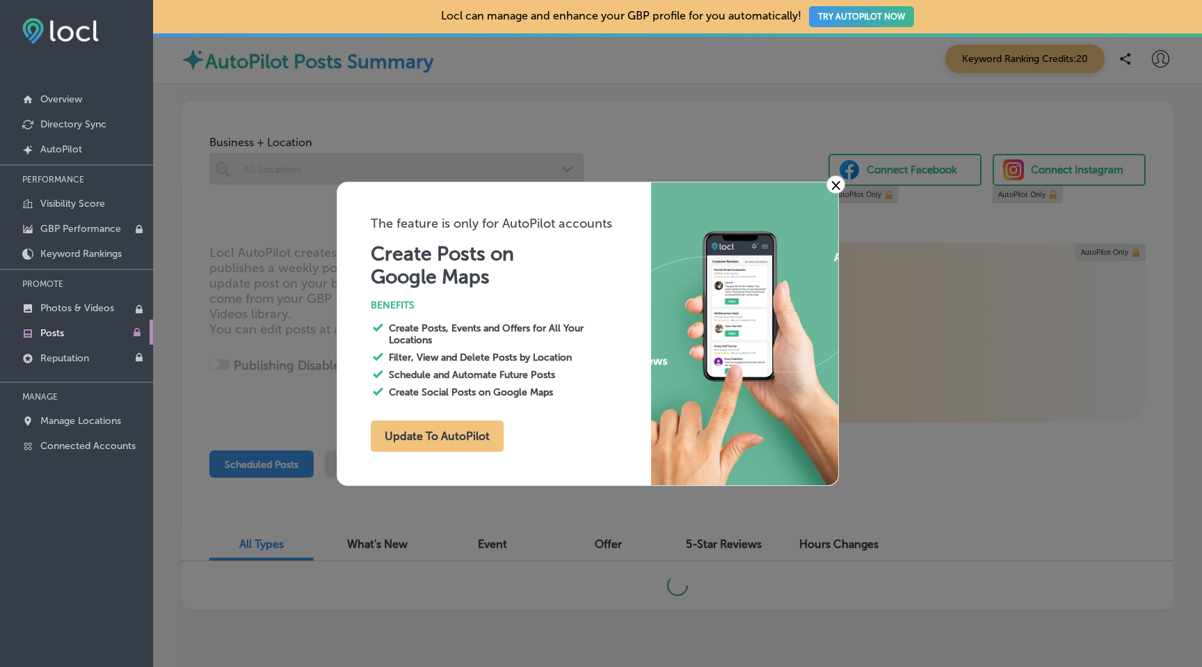
click at [832, 189] on link "×" at bounding box center [836, 184] width 19 height 18
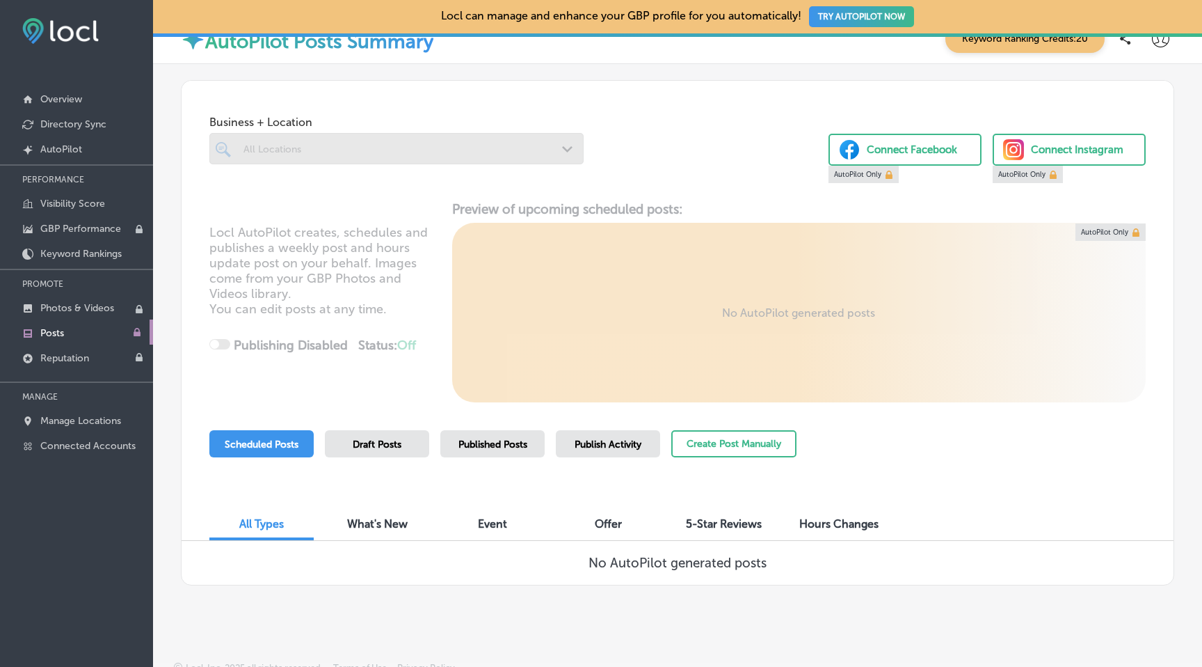
scroll to position [33, 0]
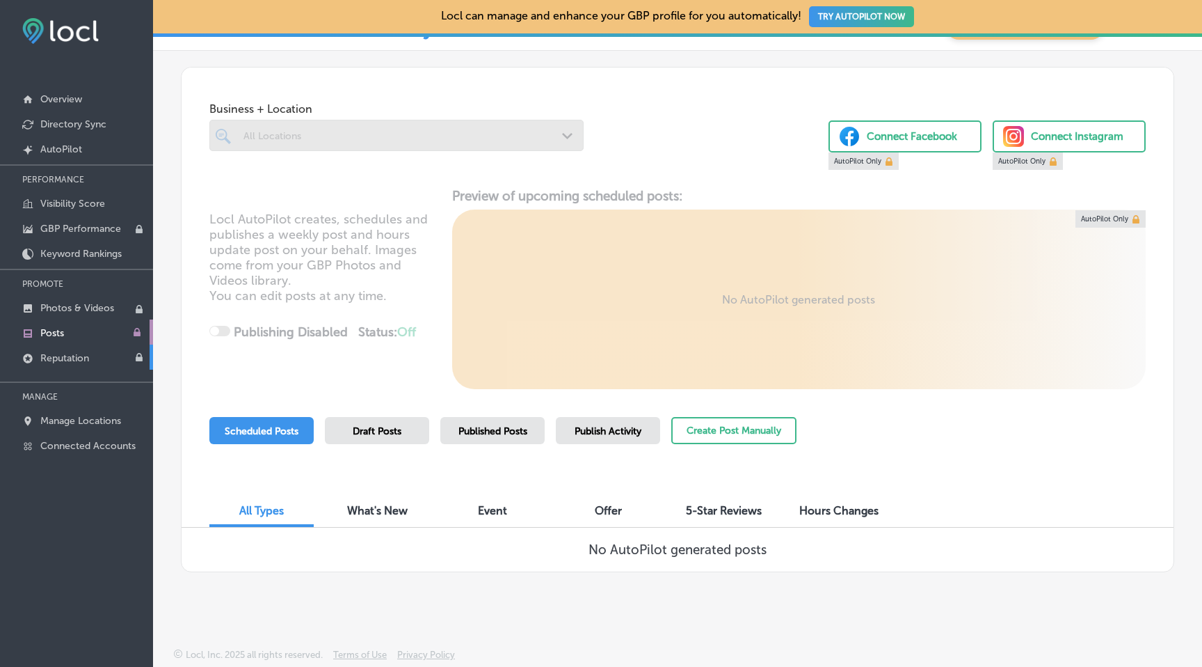
click at [94, 357] on link "Reputation" at bounding box center [76, 356] width 153 height 25
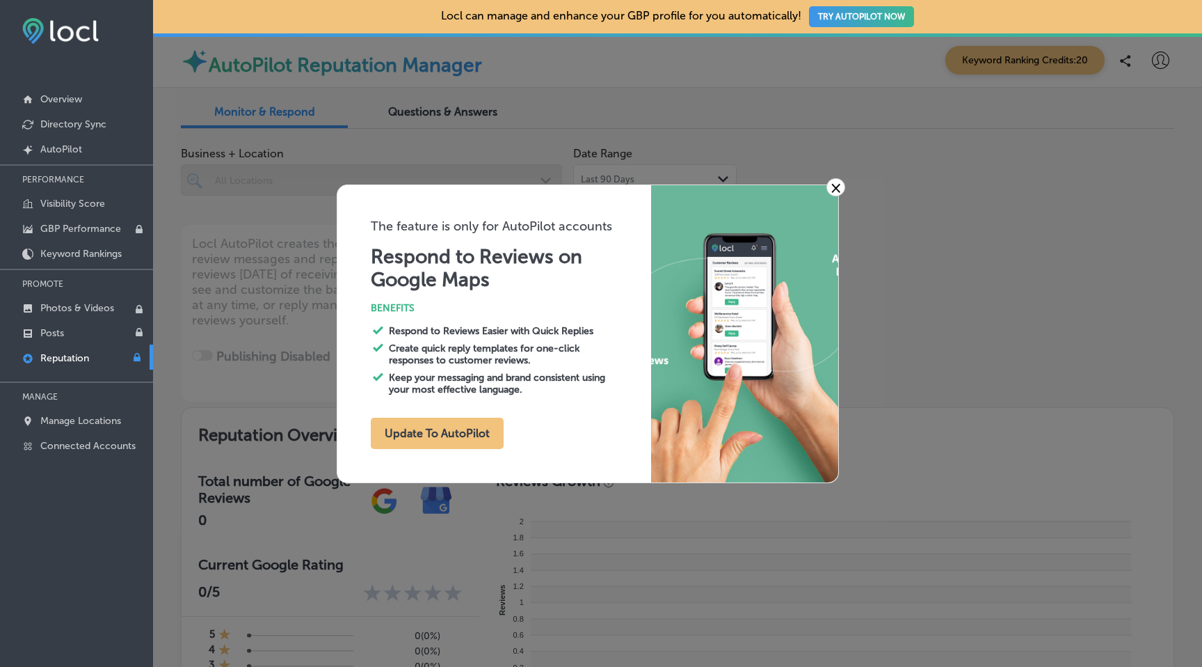
click at [835, 190] on link "×" at bounding box center [836, 187] width 19 height 18
type textarea "x"
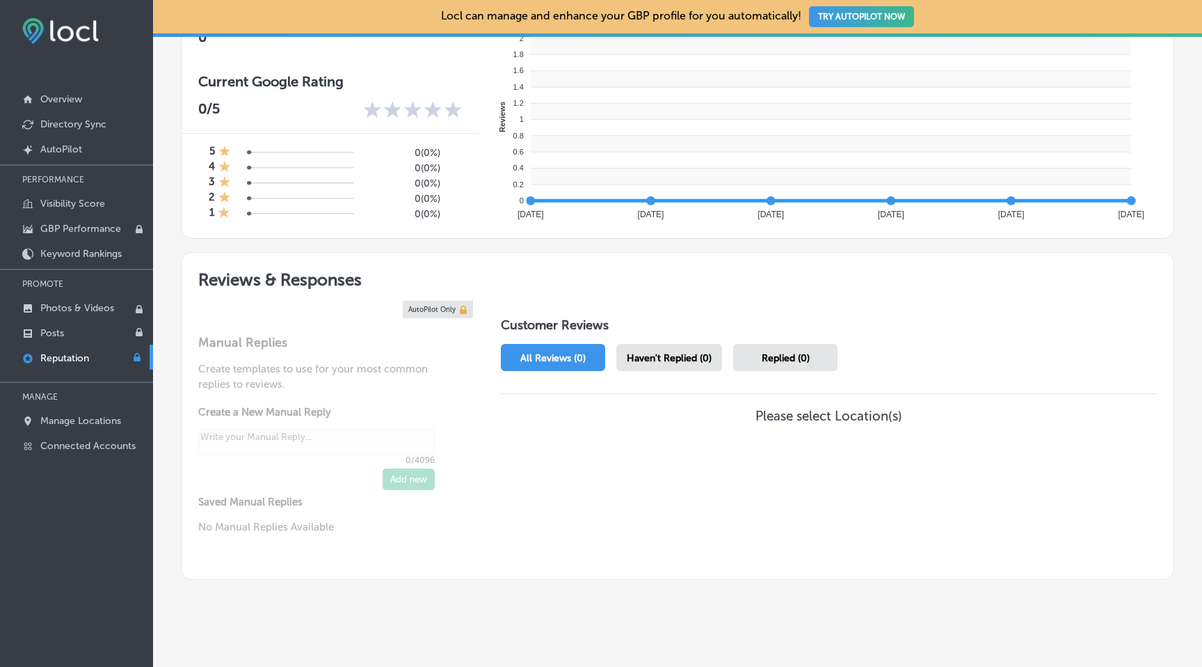
scroll to position [500, 0]
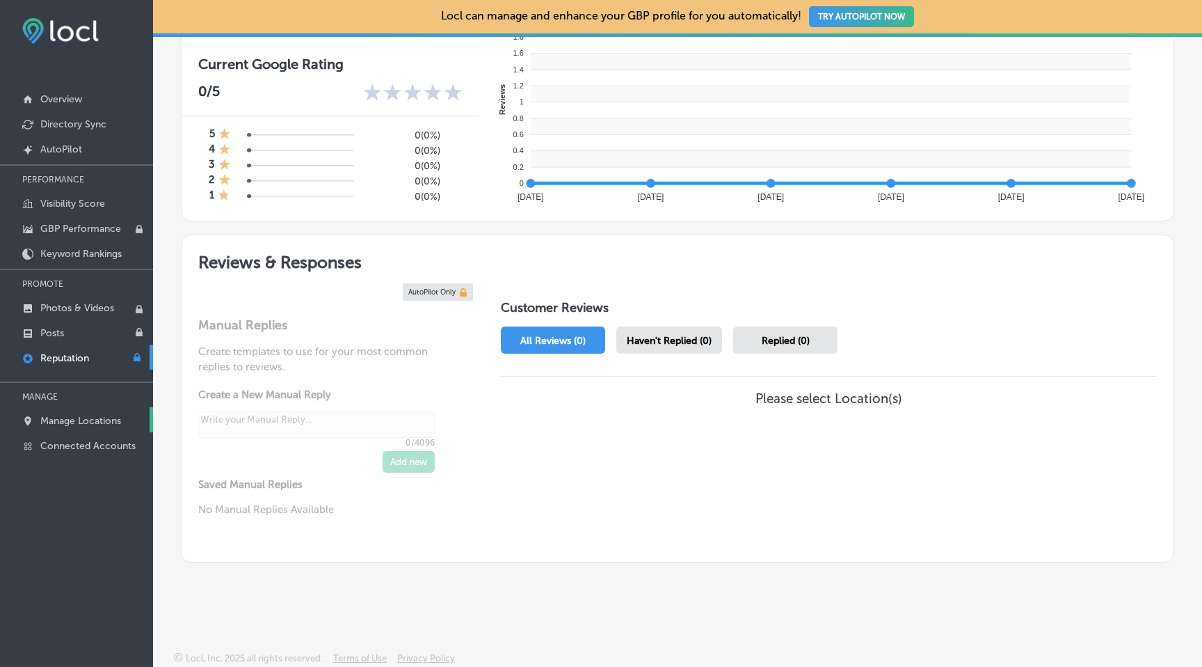
click at [101, 422] on p "Manage Locations" at bounding box center [80, 421] width 81 height 12
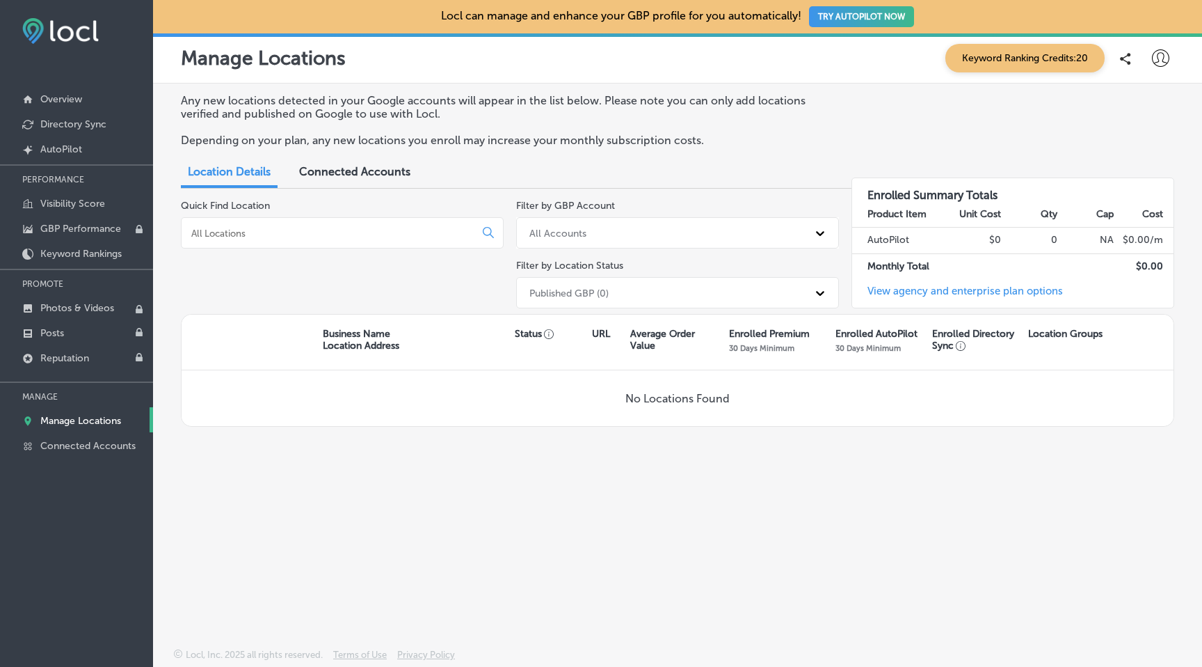
click at [566, 234] on div "All Accounts" at bounding box center [558, 233] width 57 height 12
click at [562, 286] on div "ukeefirewood@gmail.com" at bounding box center [677, 291] width 323 height 23
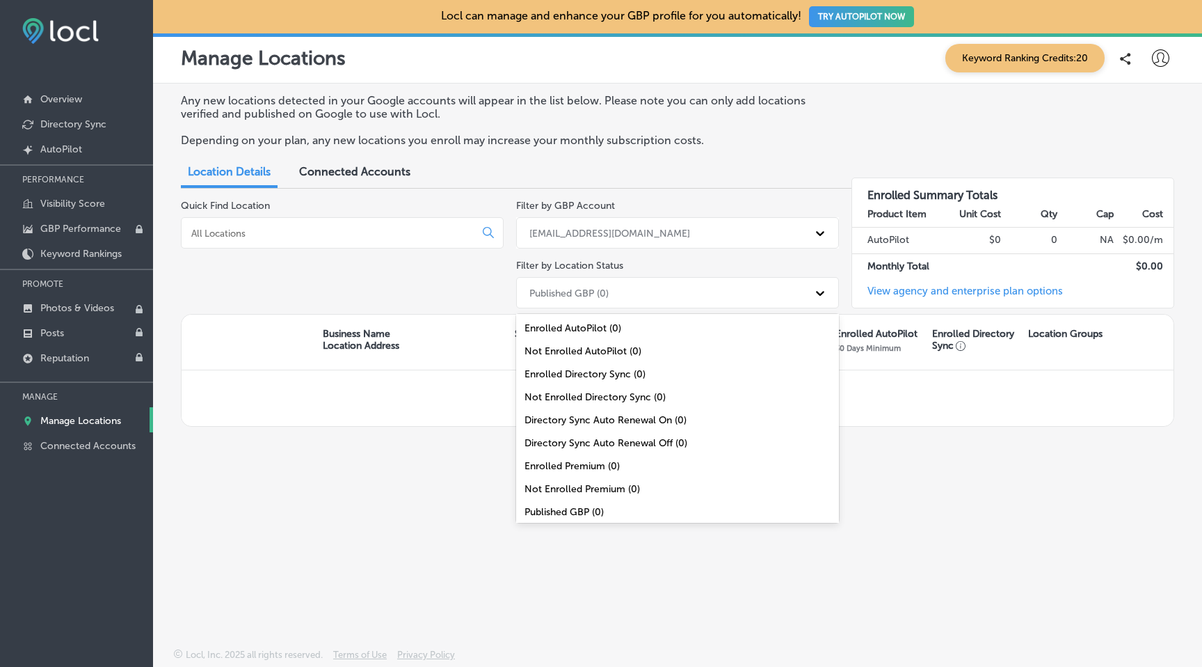
click at [583, 290] on div "Published GBP (0)" at bounding box center [569, 293] width 79 height 12
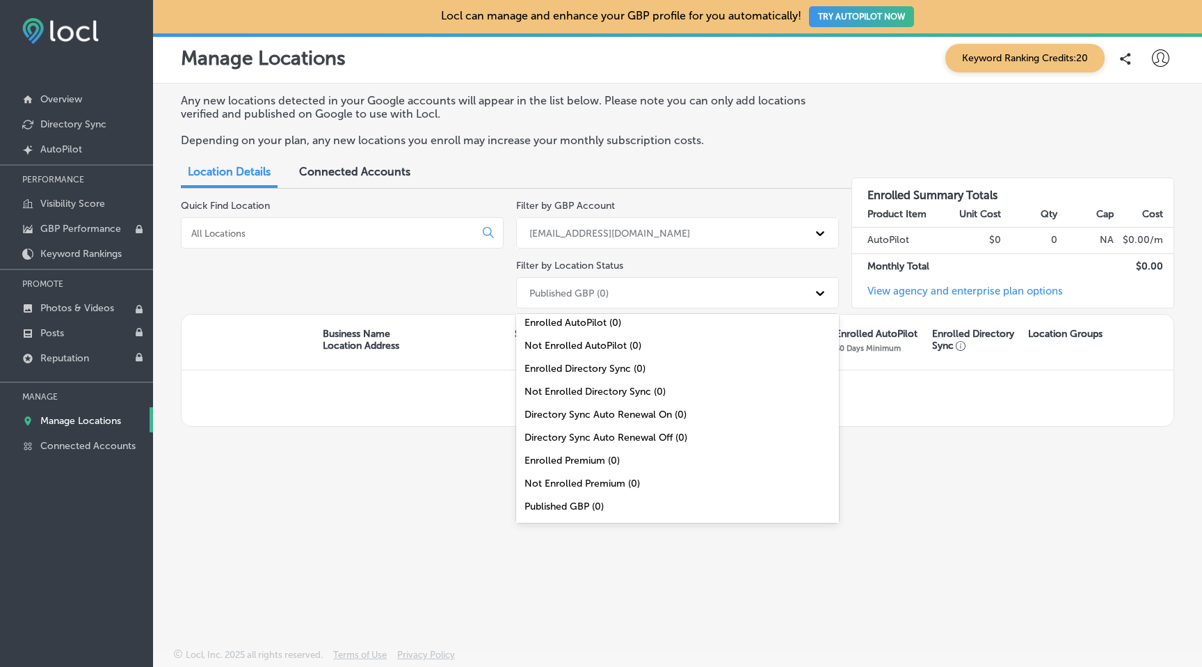
scroll to position [45, 0]
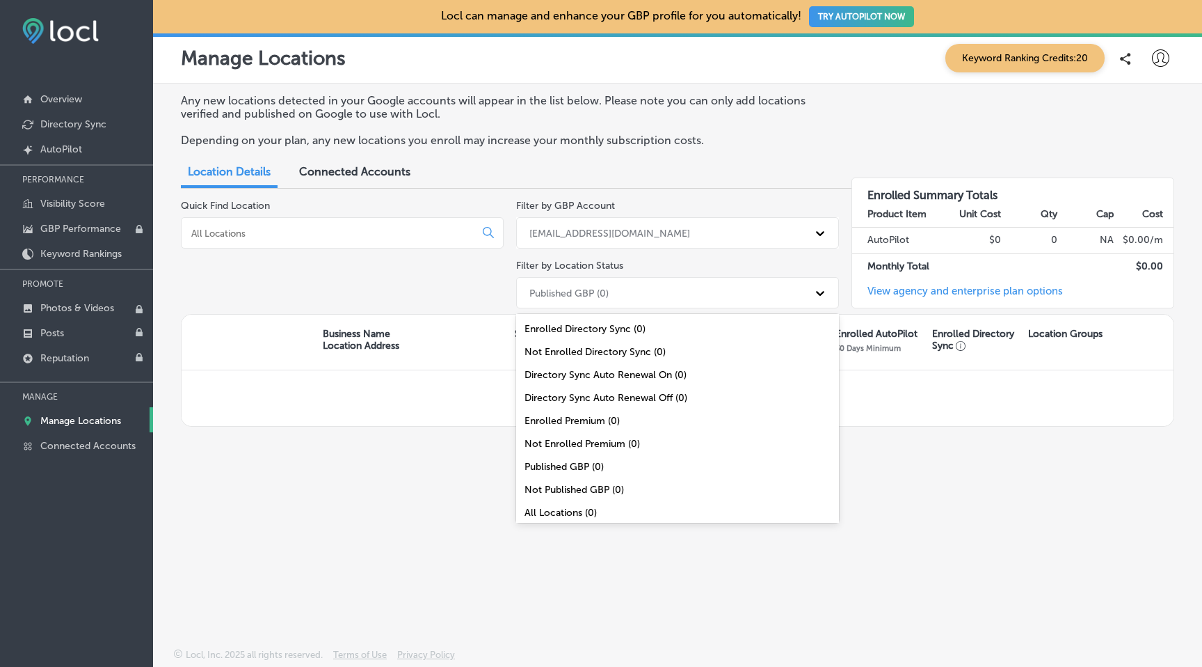
click at [547, 505] on div "All Locations (0)" at bounding box center [677, 512] width 323 height 23
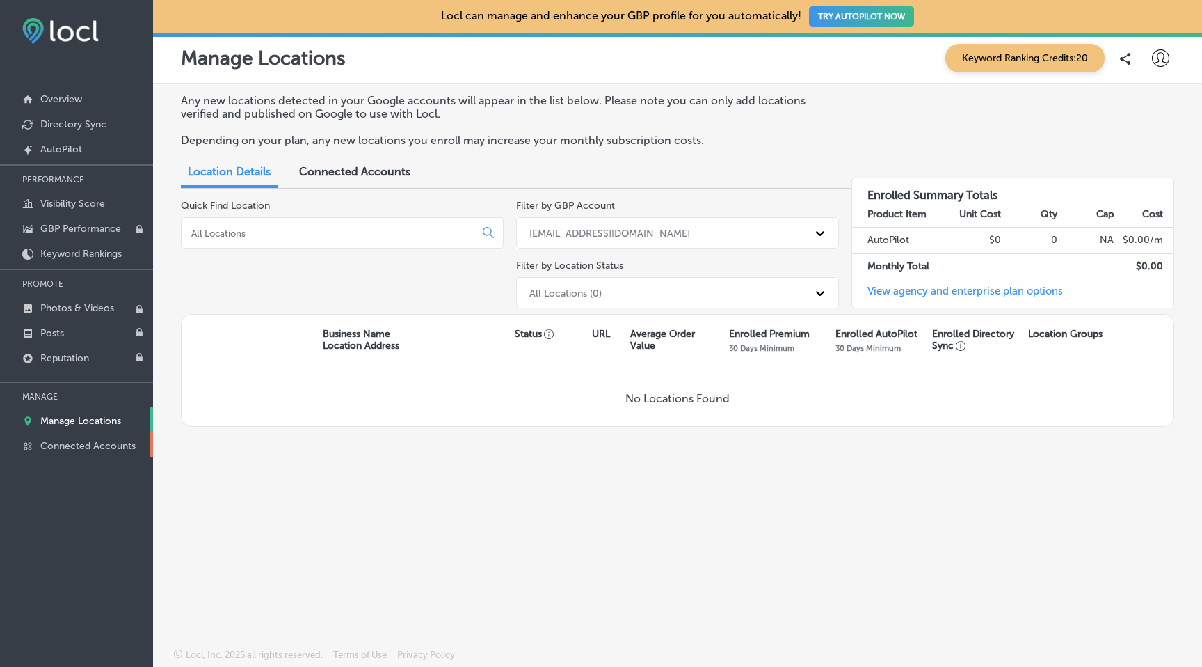
click at [84, 449] on link "Connected Accounts" at bounding box center [76, 444] width 153 height 25
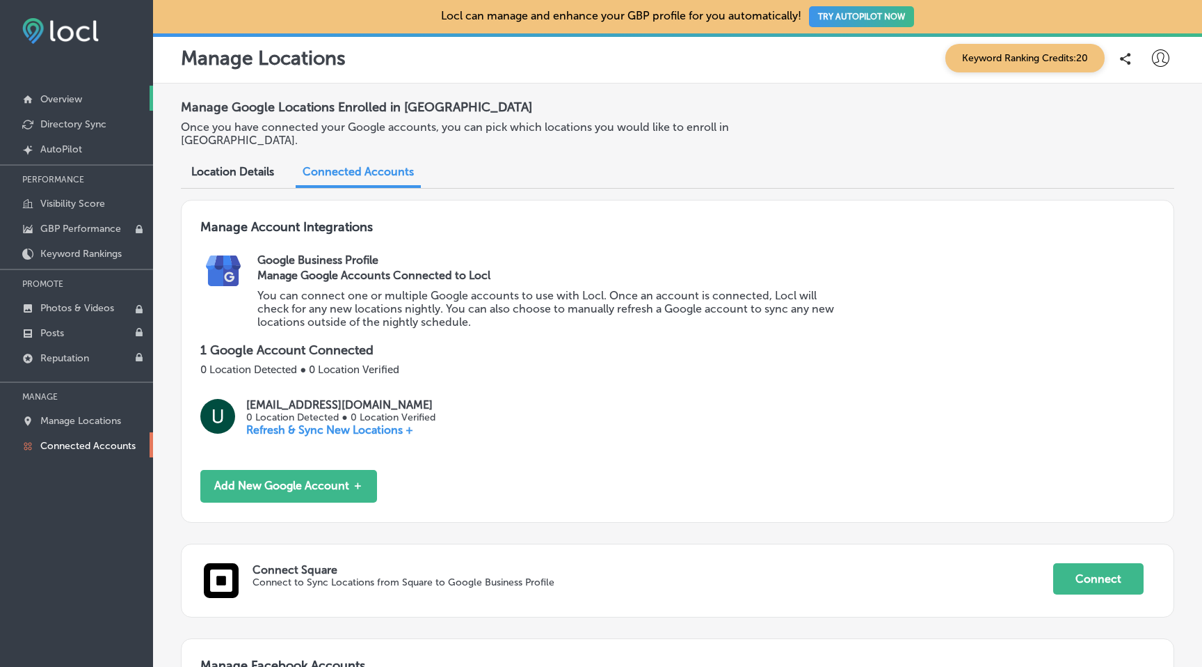
click at [61, 103] on p "Overview" at bounding box center [61, 99] width 42 height 12
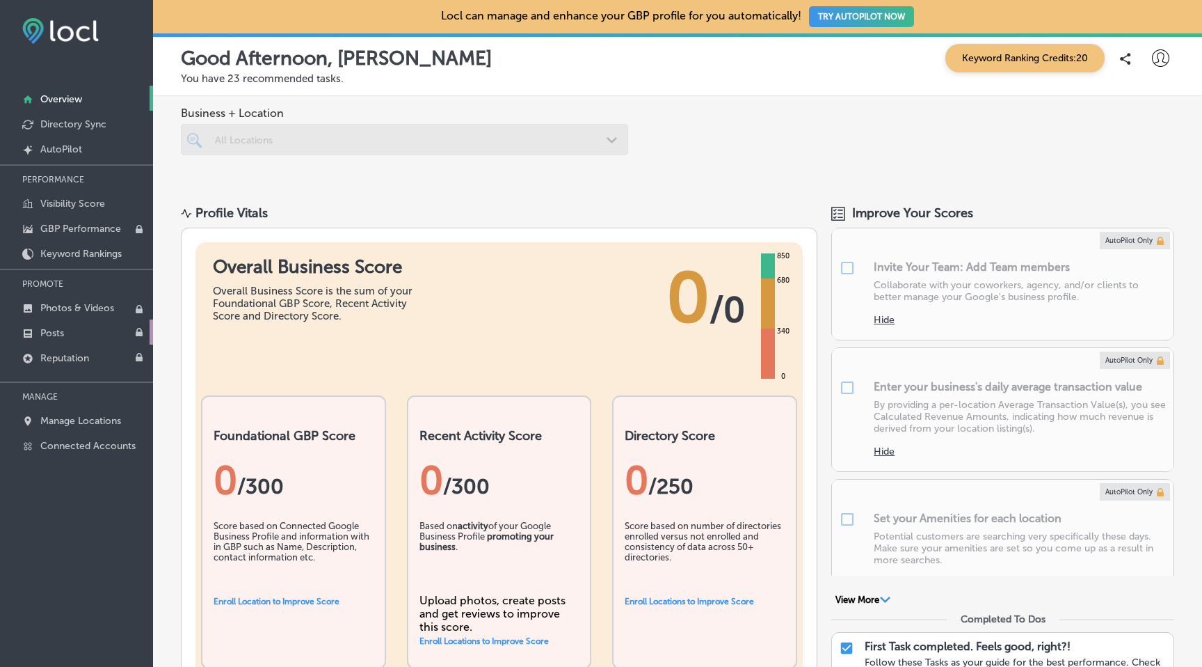
click at [48, 328] on p "Posts" at bounding box center [52, 333] width 24 height 12
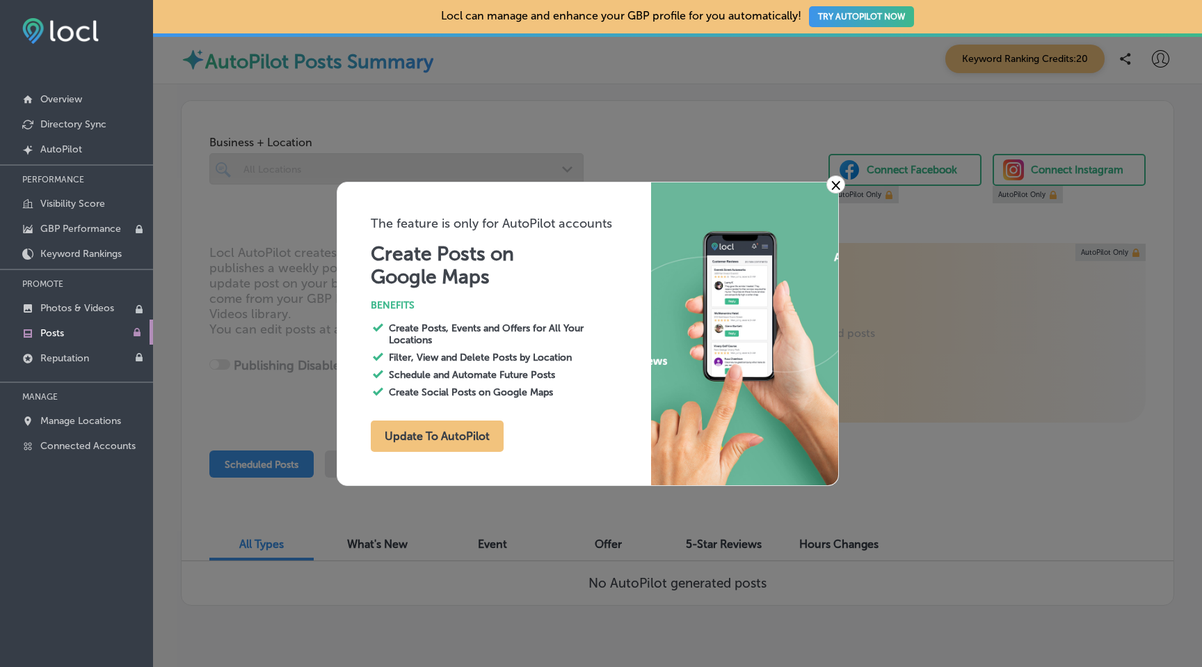
click at [843, 182] on link "×" at bounding box center [836, 184] width 19 height 18
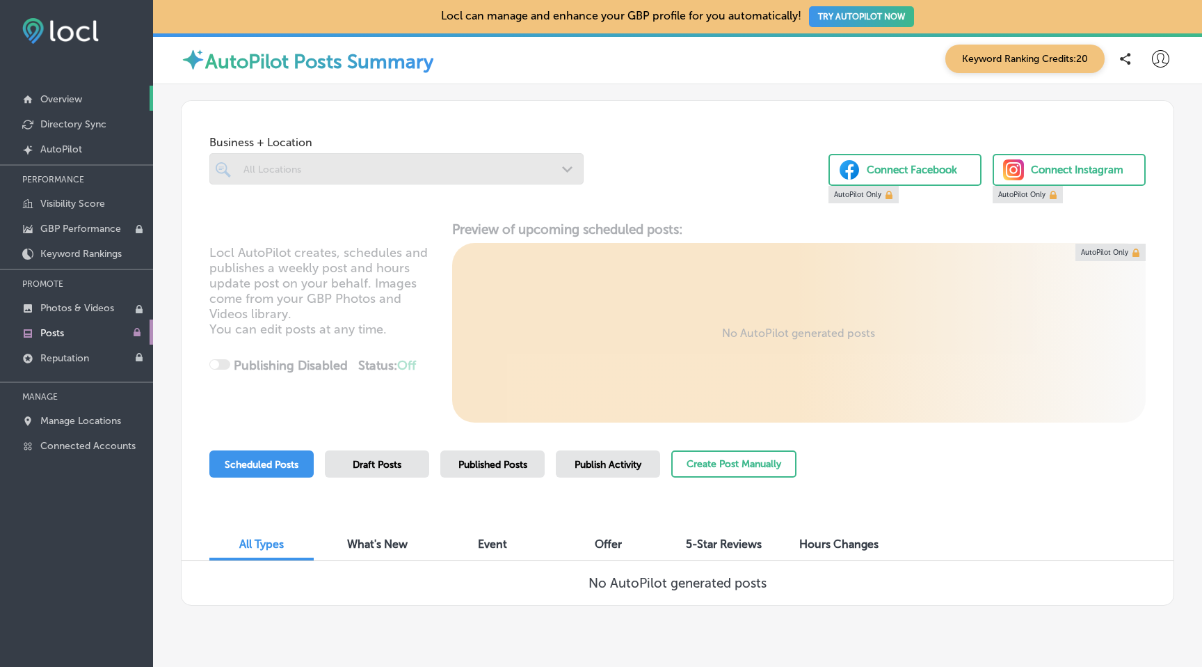
click at [57, 96] on p "Overview" at bounding box center [61, 99] width 42 height 12
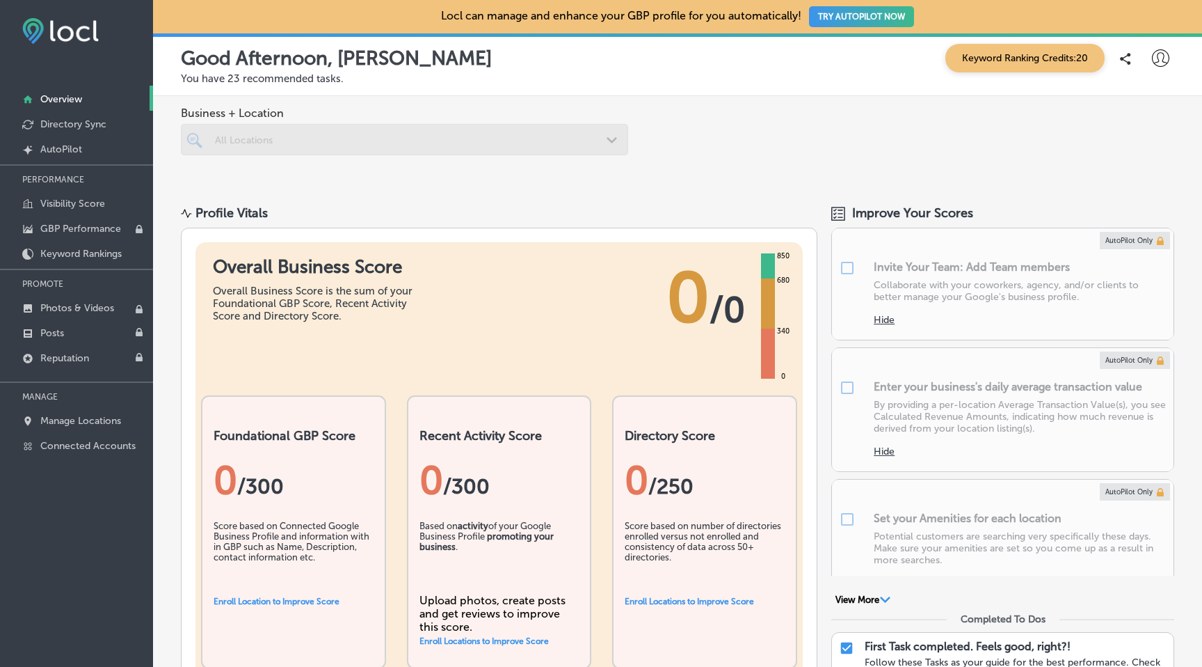
click at [1020, 57] on span "Keyword Ranking Credits: 20" at bounding box center [1025, 58] width 159 height 29
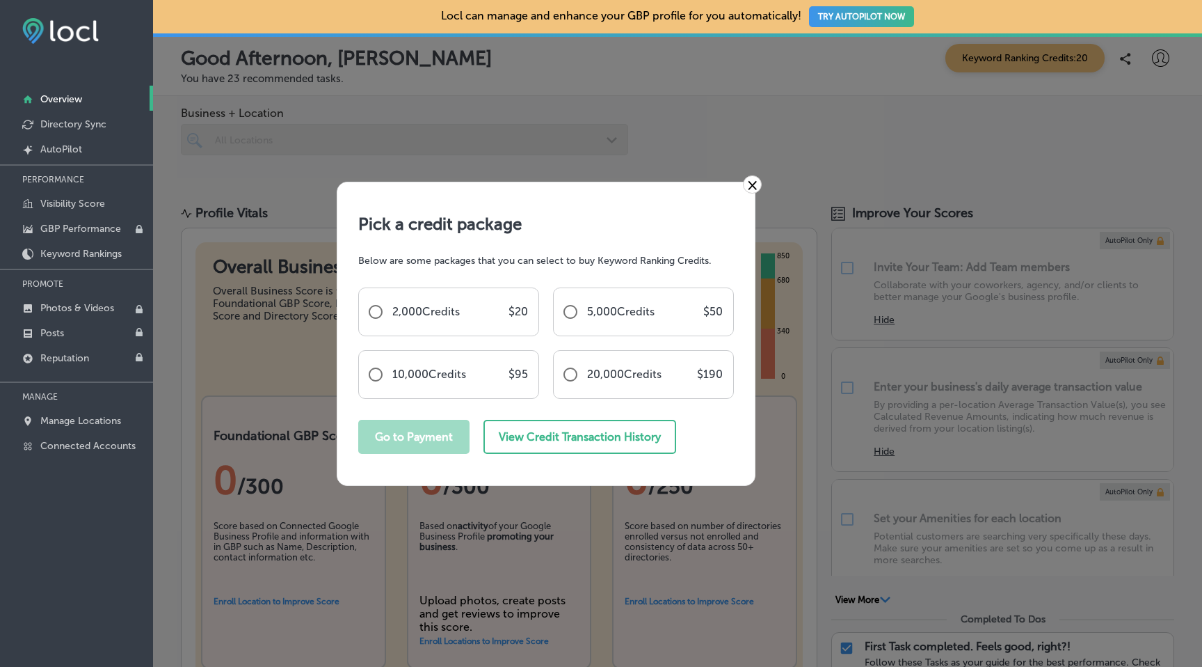
click at [760, 186] on link "×" at bounding box center [752, 184] width 19 height 18
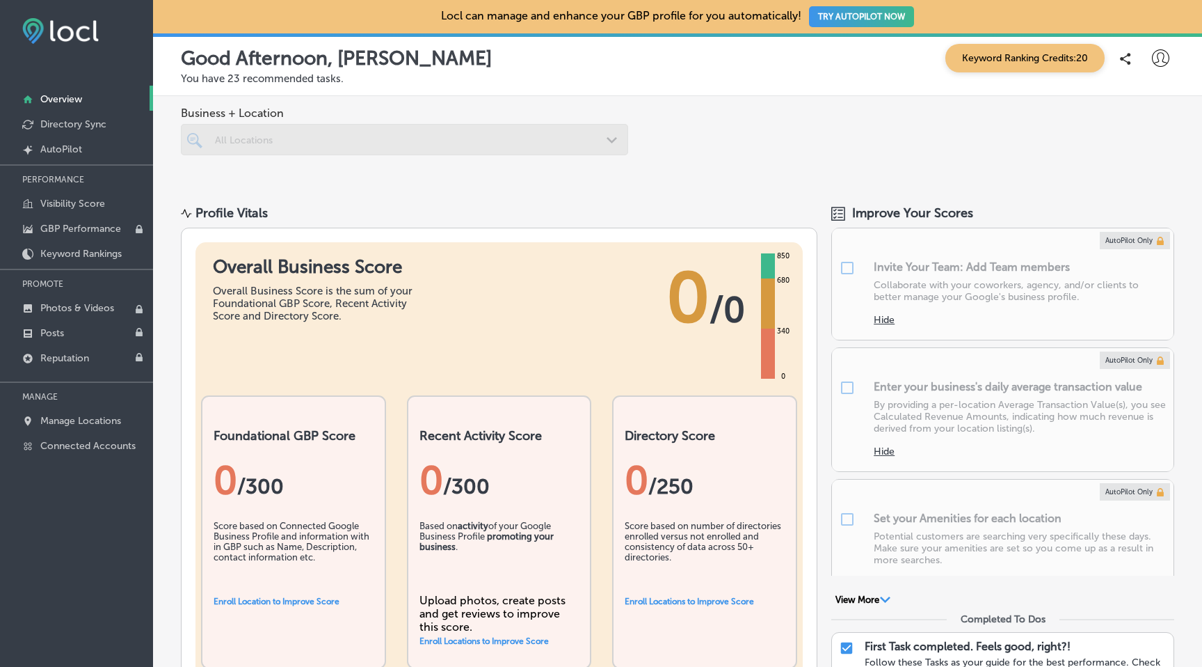
click at [287, 141] on div at bounding box center [404, 139] width 447 height 31
click at [613, 138] on div at bounding box center [404, 139] width 447 height 31
click at [63, 310] on p "Photos & Videos" at bounding box center [77, 308] width 74 height 12
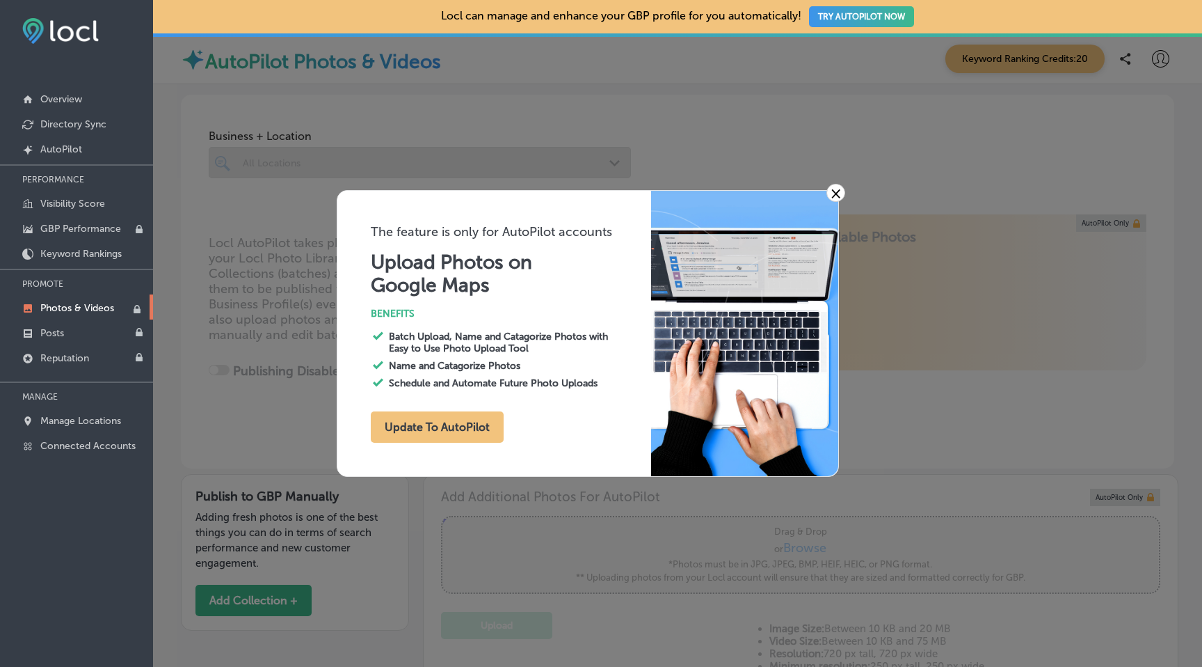
type input "0"
click at [56, 322] on link "Posts" at bounding box center [76, 331] width 153 height 25
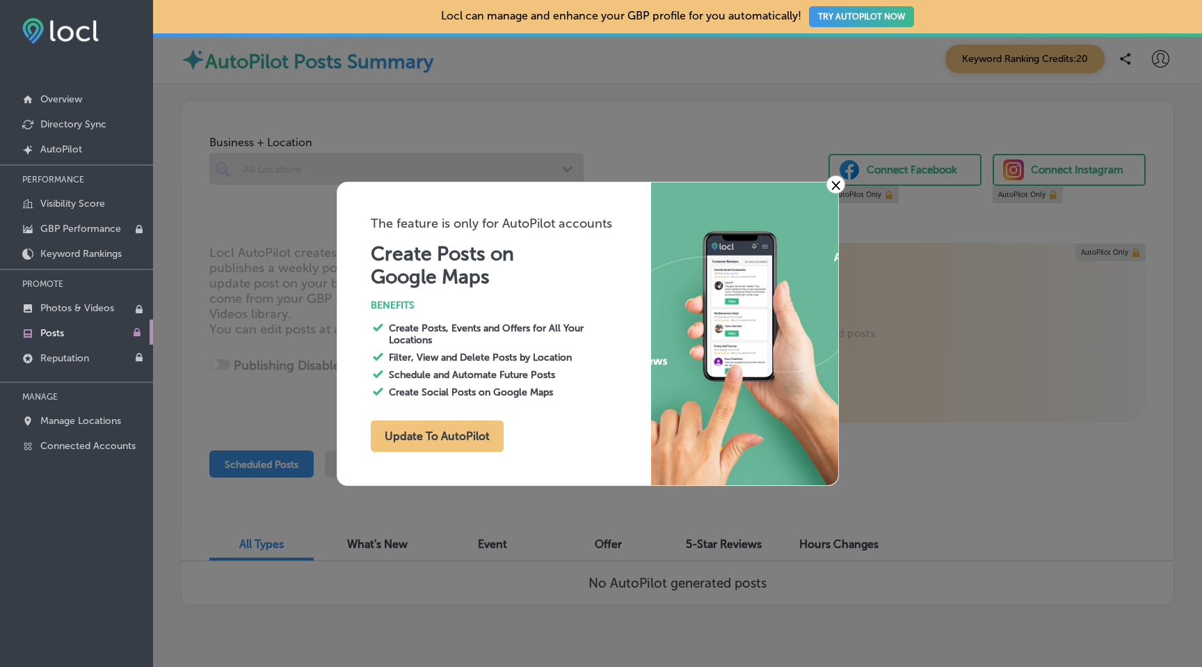
click at [831, 188] on link "×" at bounding box center [836, 184] width 19 height 18
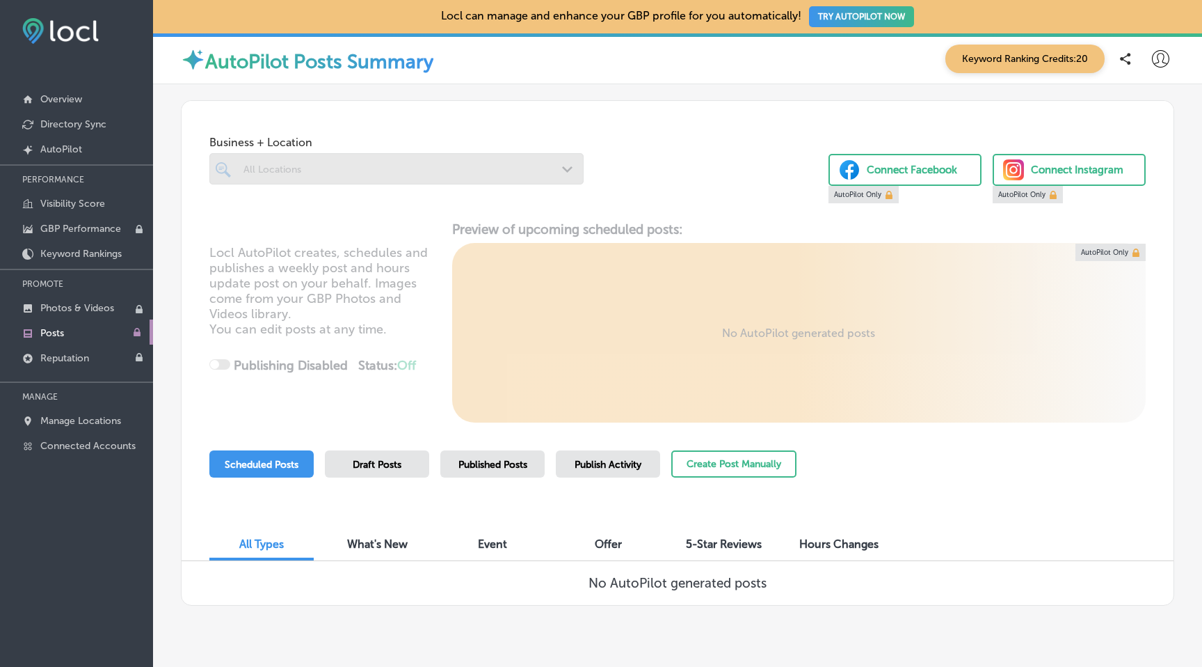
click at [848, 12] on button "TRY AUTOPILOT NOW" at bounding box center [861, 16] width 105 height 21
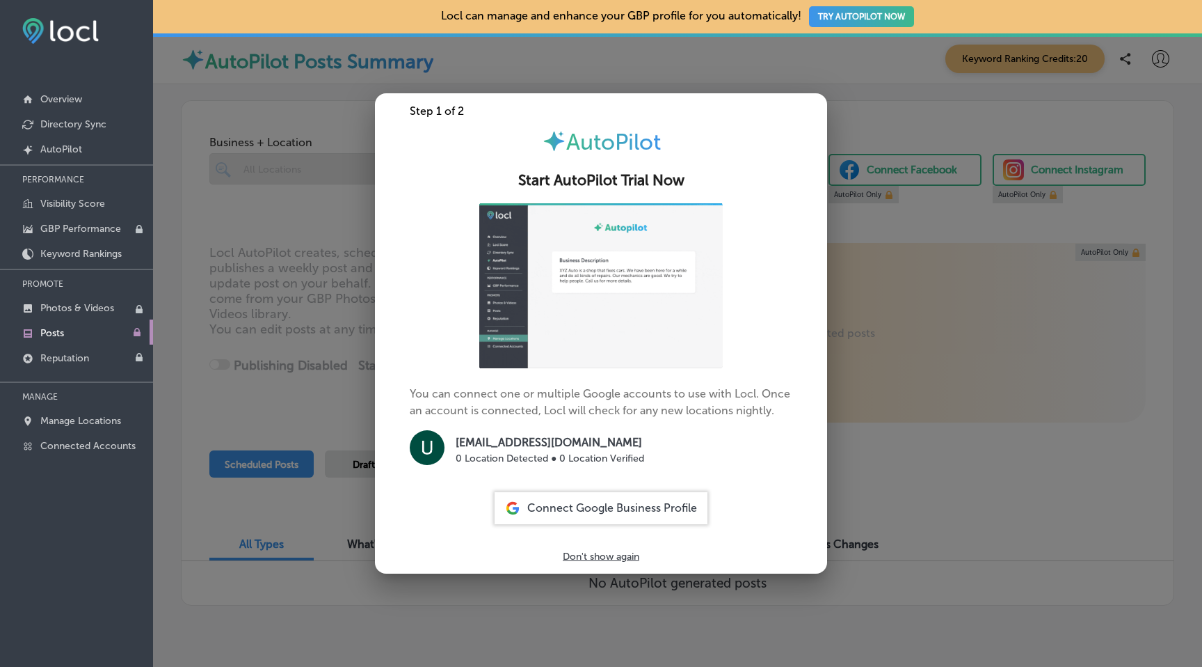
click at [589, 558] on p "Don't show again" at bounding box center [601, 556] width 77 height 12
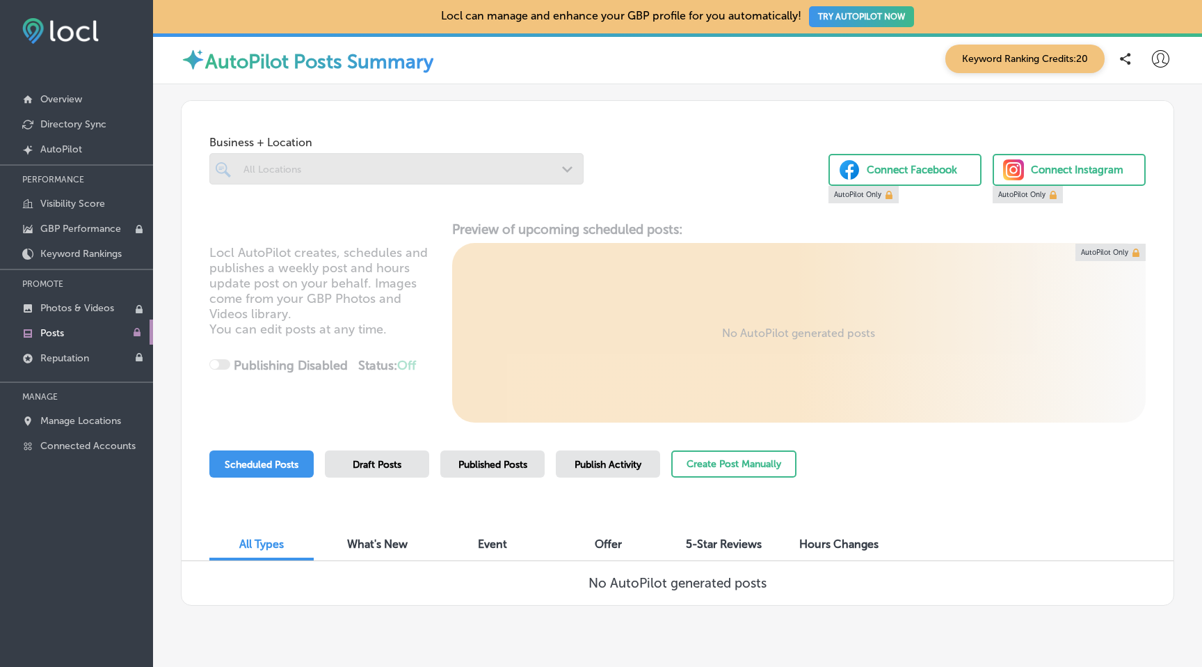
click at [1002, 61] on span "Keyword Ranking Credits: 20" at bounding box center [1025, 59] width 159 height 29
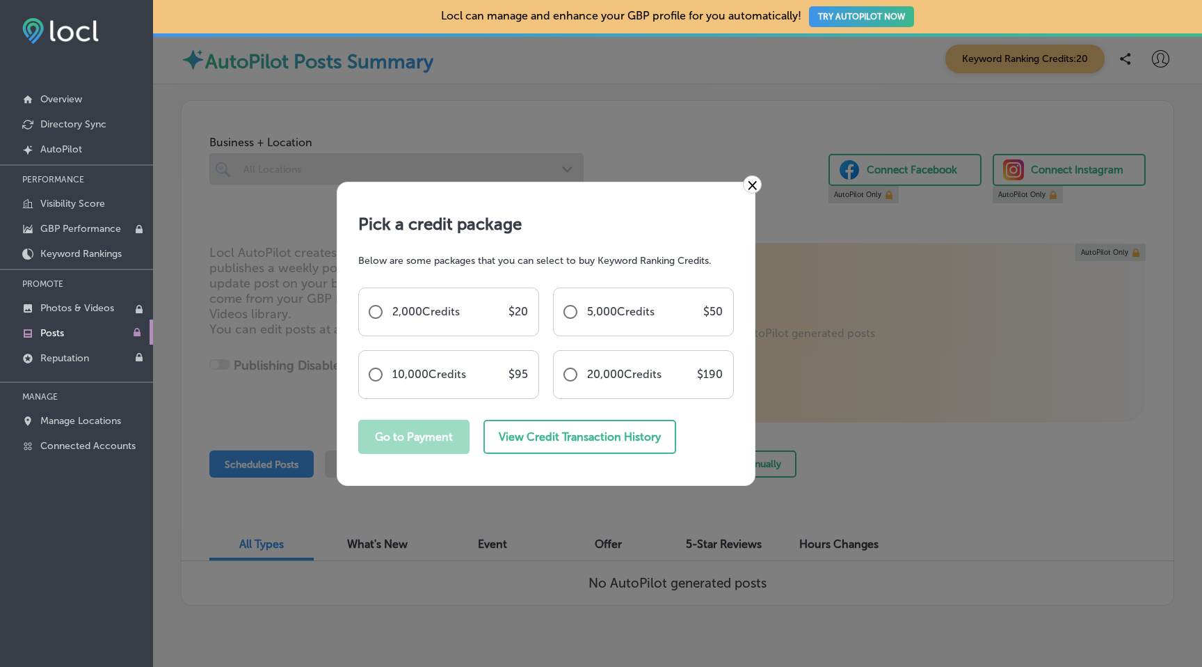
click at [752, 181] on link "×" at bounding box center [752, 184] width 19 height 18
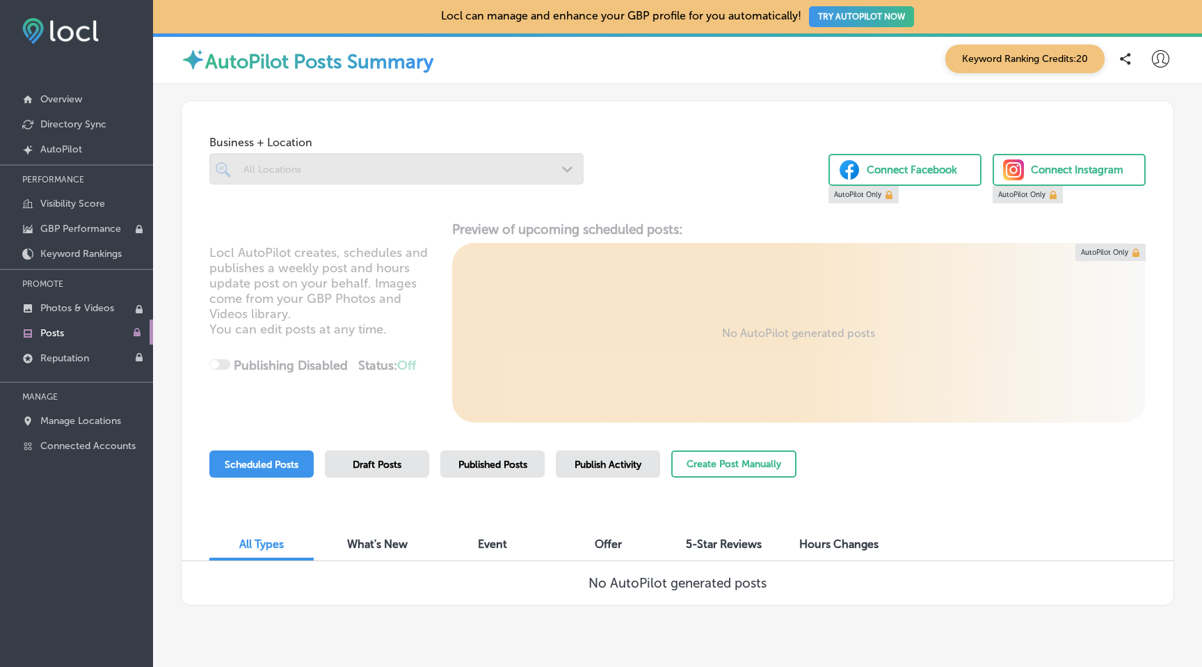
click at [873, 195] on link at bounding box center [864, 194] width 70 height 17
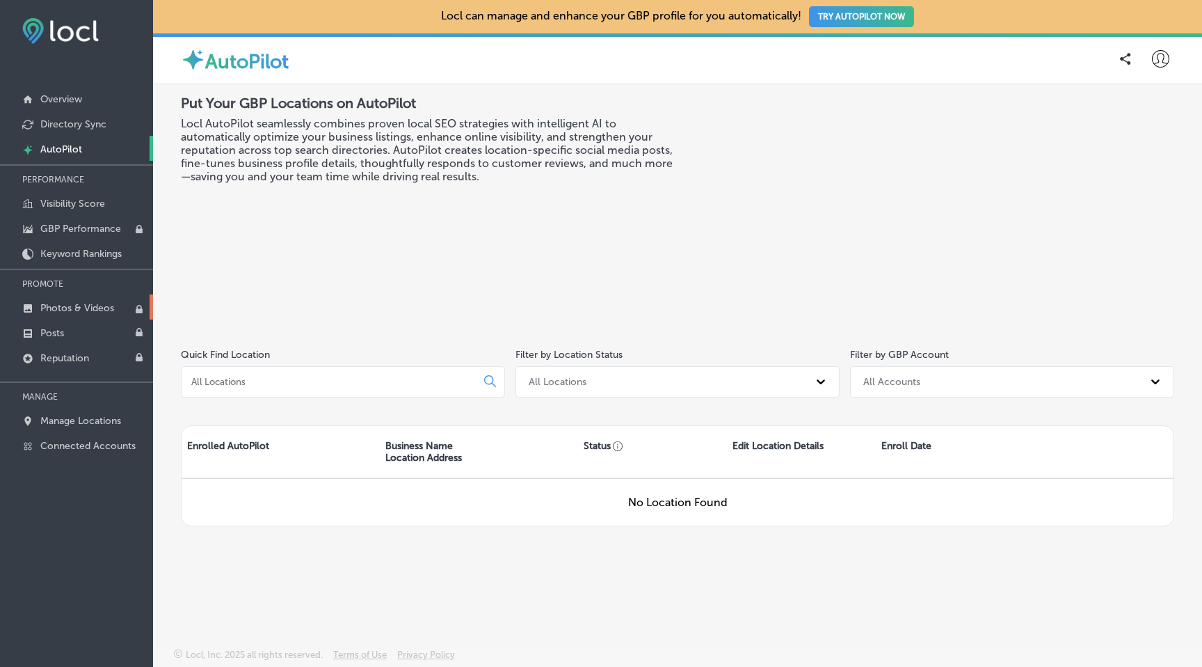
click at [105, 311] on p "Photos & Videos" at bounding box center [77, 308] width 74 height 12
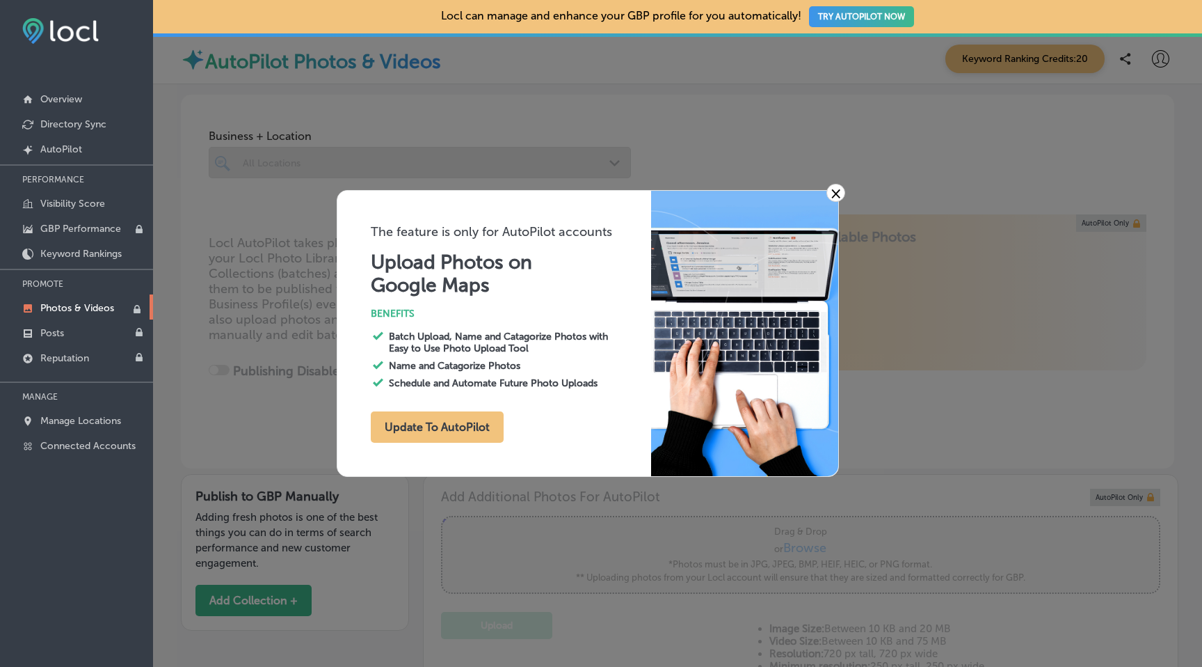
type input "0"
click at [461, 428] on button "Update To AutoPilot" at bounding box center [437, 426] width 133 height 31
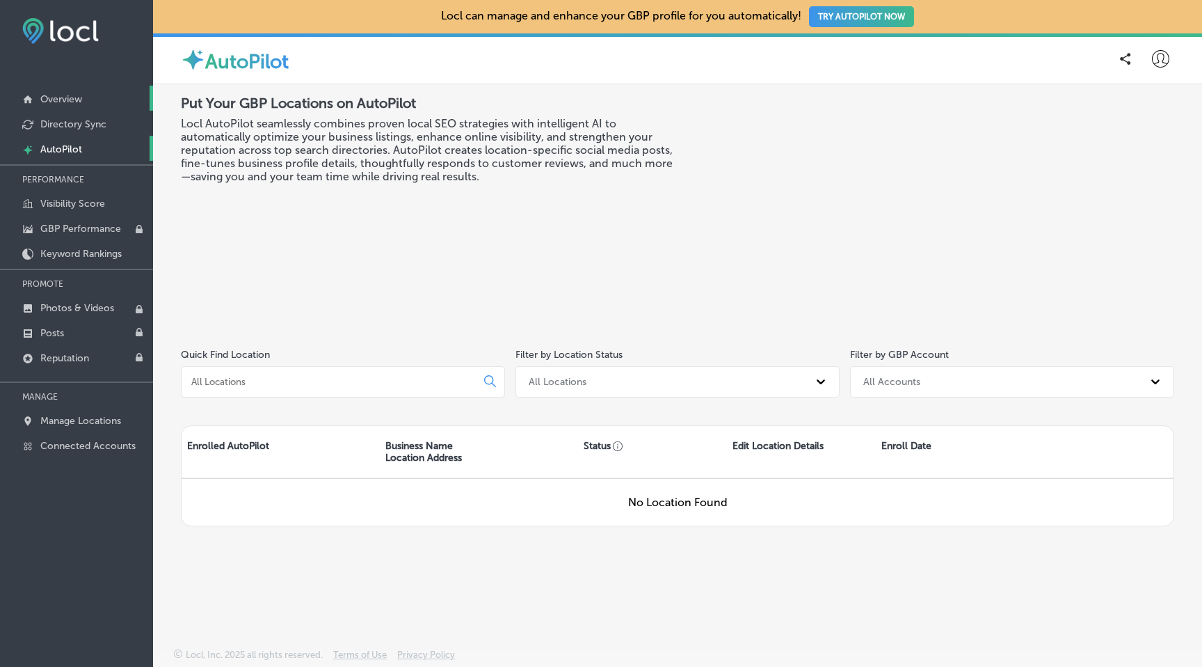
click at [81, 95] on p "Overview" at bounding box center [61, 99] width 42 height 12
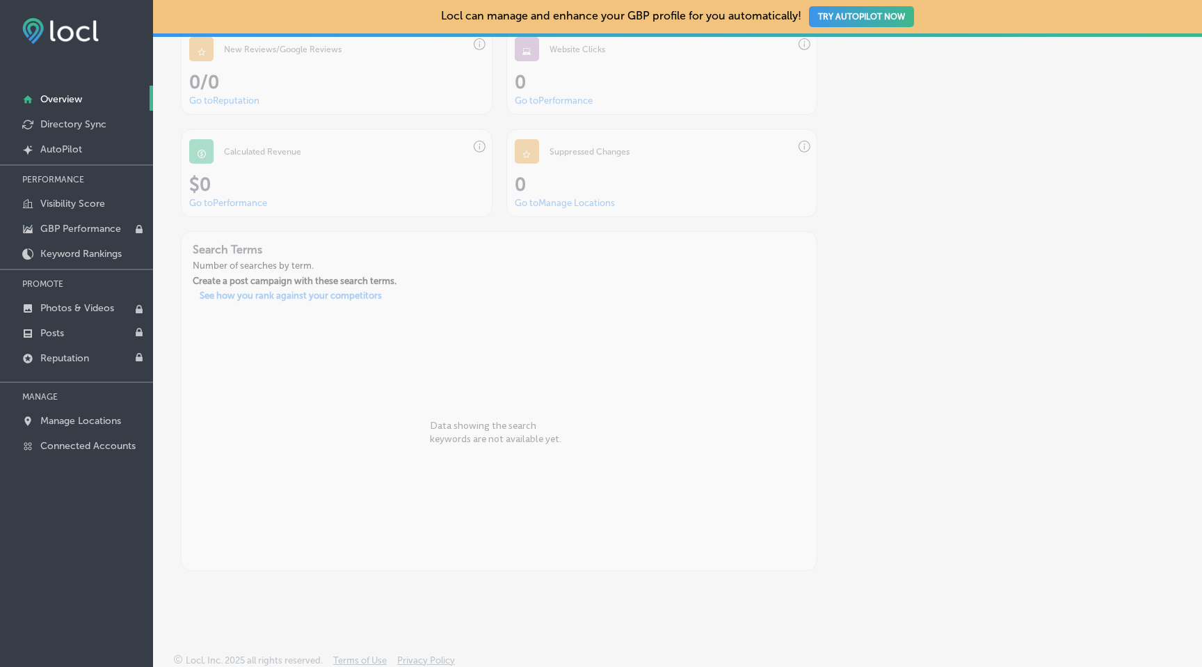
scroll to position [1211, 0]
click at [78, 447] on p "Connected Accounts" at bounding box center [87, 446] width 95 height 12
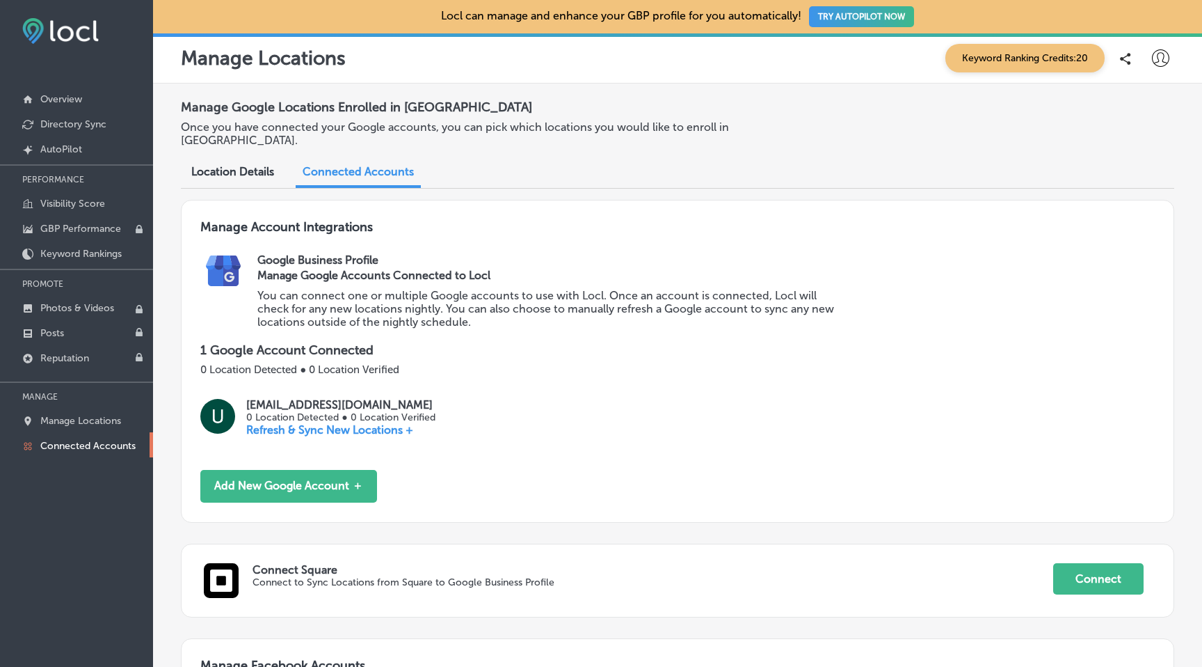
click at [320, 423] on p "Refresh & Sync New Locations +" at bounding box center [340, 429] width 189 height 13
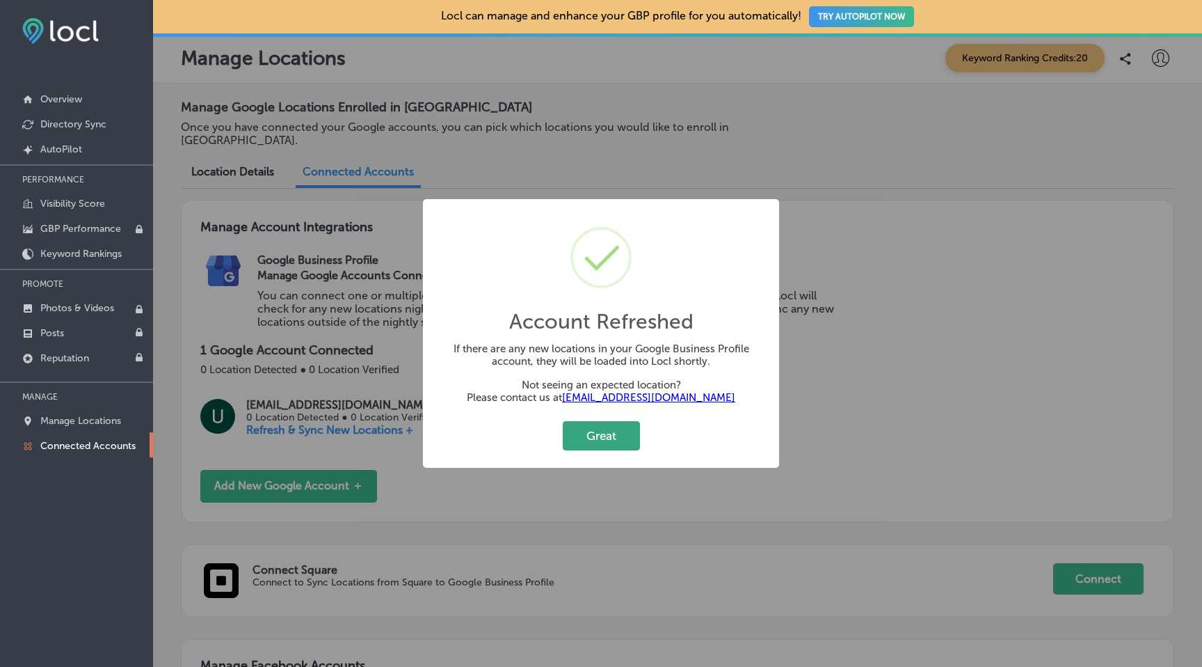
click at [603, 438] on button "Great" at bounding box center [601, 435] width 77 height 29
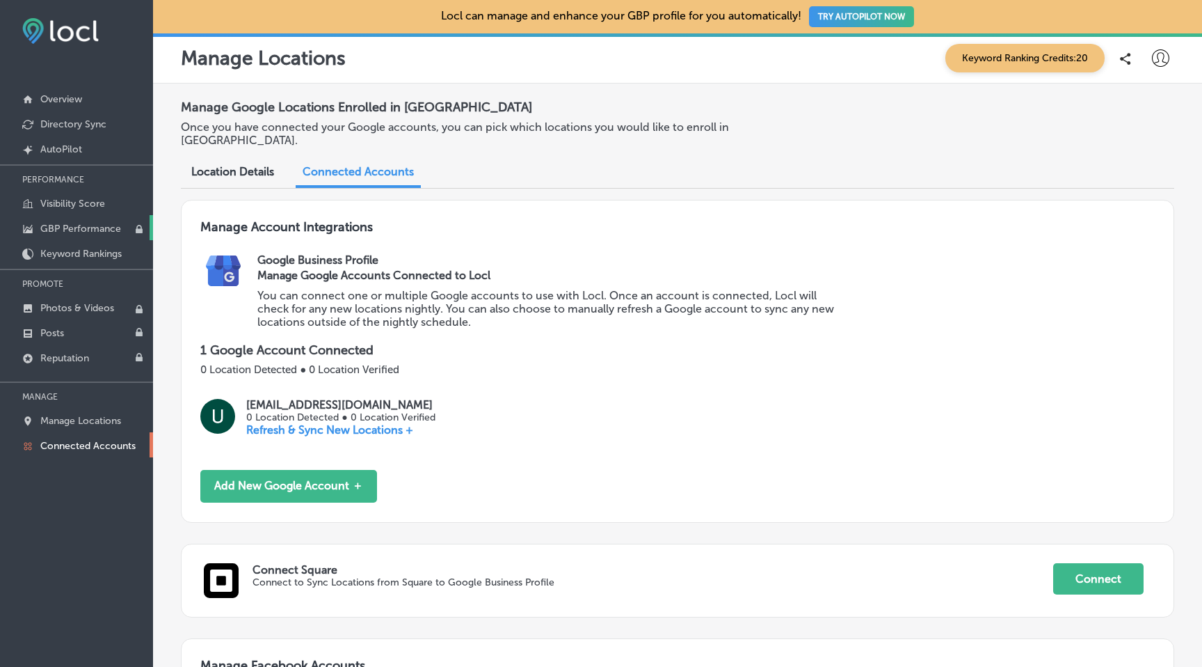
click at [76, 229] on p "GBP Performance" at bounding box center [80, 229] width 81 height 12
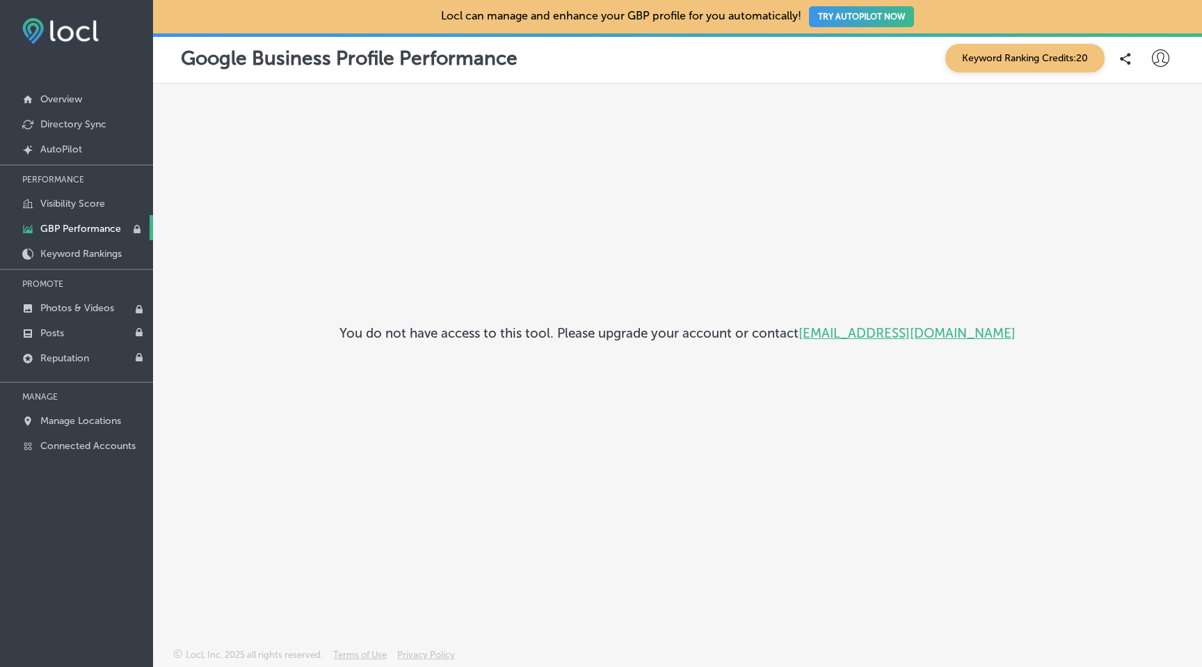
click at [1042, 50] on span "Keyword Ranking Credits: 20" at bounding box center [1025, 58] width 159 height 29
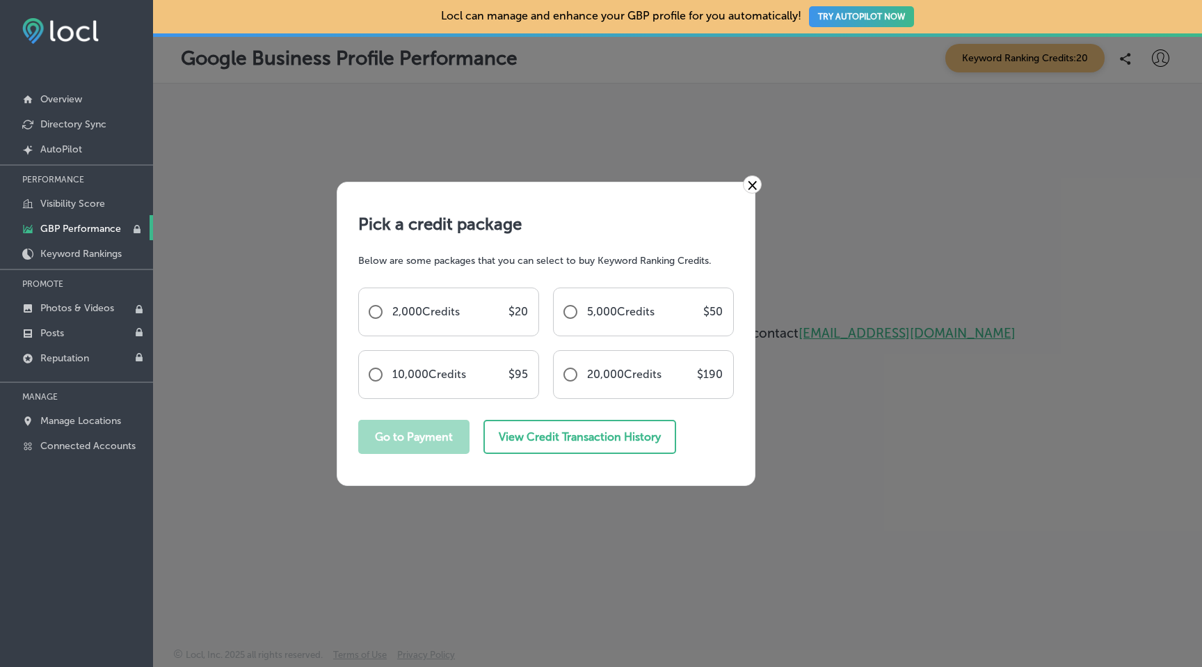
click at [752, 190] on link "×" at bounding box center [752, 184] width 19 height 18
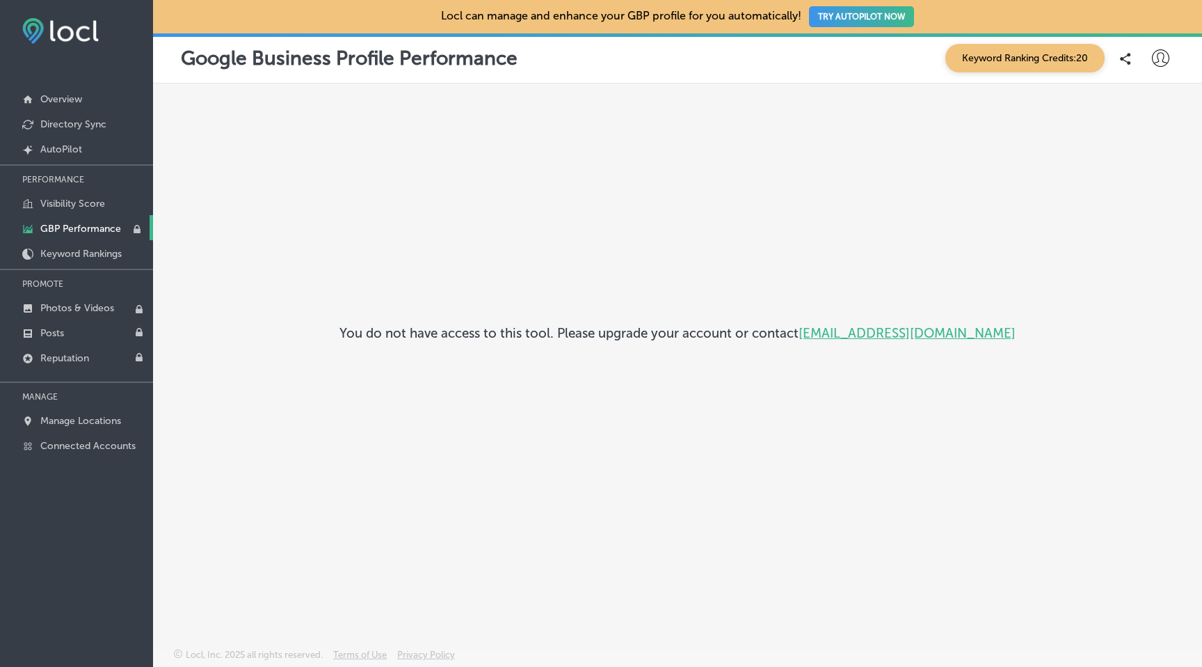
click at [1171, 56] on div at bounding box center [1161, 59] width 28 height 28
click at [1143, 109] on p "My Account" at bounding box center [1141, 108] width 63 height 17
select select "US"
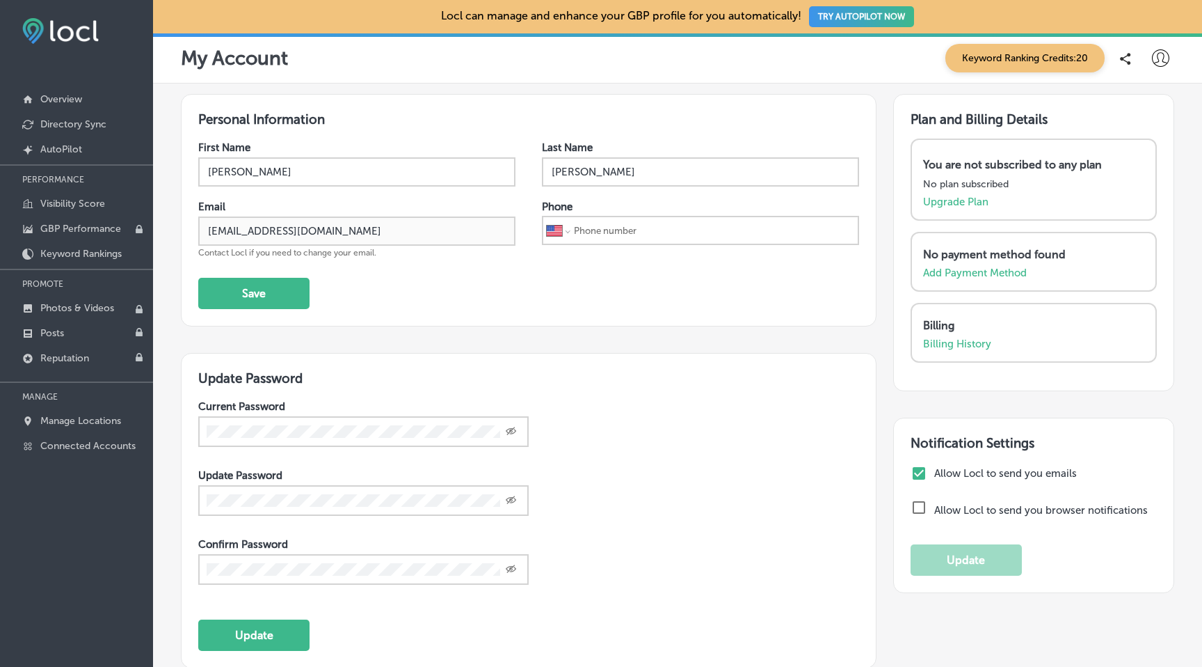
click at [944, 192] on div "You are not subscribed to any plan No plan subscribed Upgrade Plan" at bounding box center [1033, 181] width 221 height 54
click at [941, 202] on p "Upgrade Plan" at bounding box center [955, 202] width 65 height 13
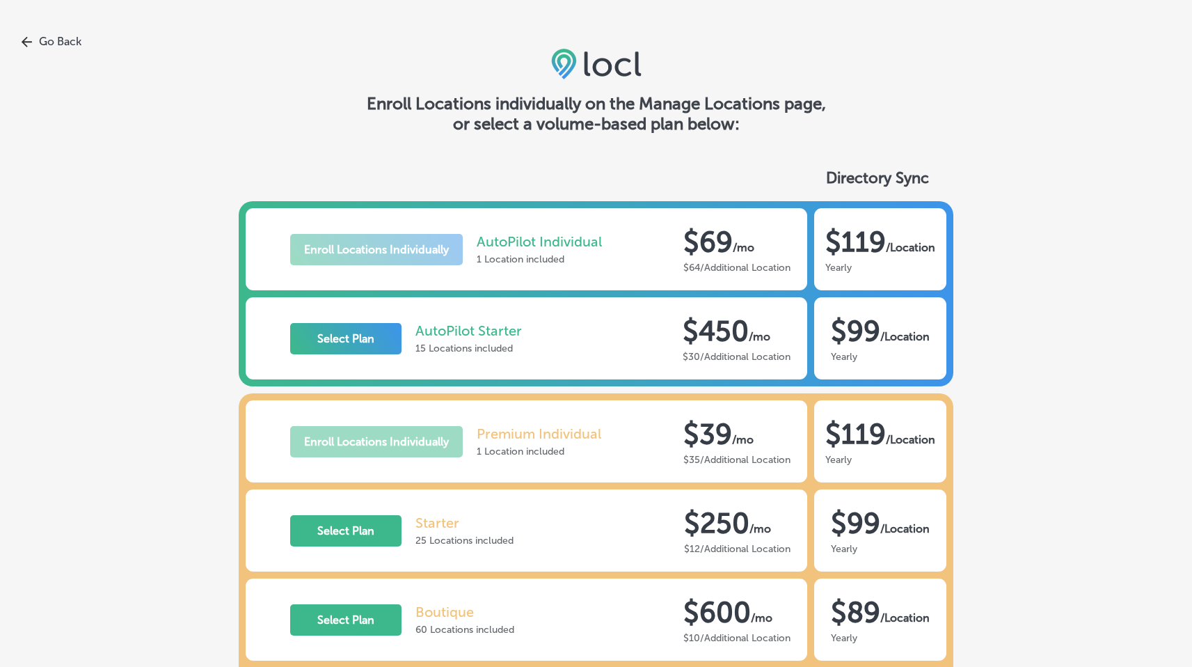
drag, startPoint x: 418, startPoint y: 347, endPoint x: 532, endPoint y: 349, distance: 114.8
click at [532, 349] on div "Select Plan AutoPilot Starter 15 Locations included $450 / mo $30/Additional Lo…" at bounding box center [527, 338] width 562 height 82
drag, startPoint x: 479, startPoint y: 260, endPoint x: 582, endPoint y: 262, distance: 103.0
click at [582, 262] on p "1 Location included" at bounding box center [539, 259] width 125 height 12
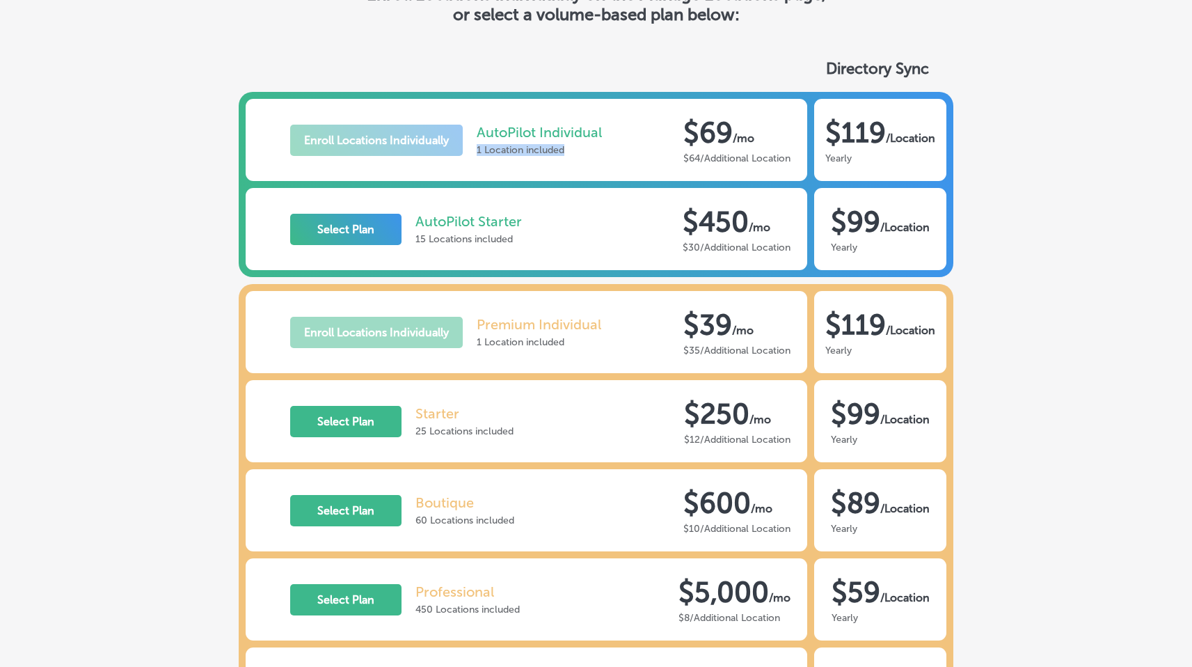
scroll to position [111, 0]
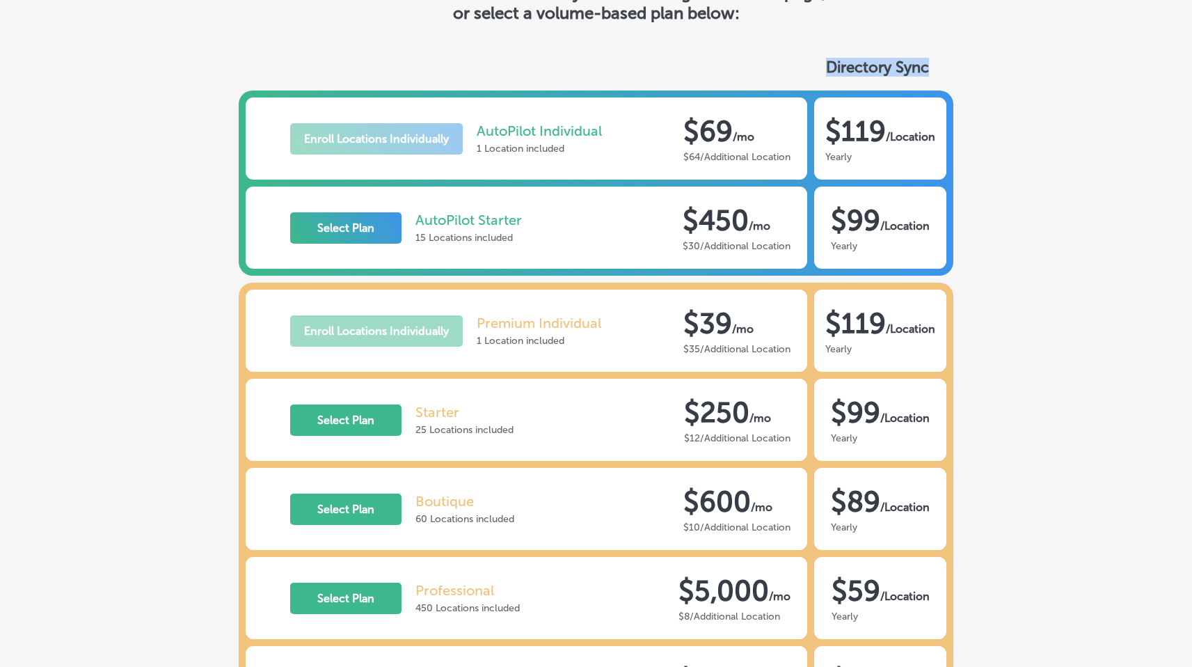
drag, startPoint x: 827, startPoint y: 61, endPoint x: 970, endPoint y: 64, distance: 142.7
click at [970, 64] on div "Directory Sync Enroll Locations Individually AutoPilot Individual 1 Location in…" at bounding box center [596, 437] width 1192 height 815
click at [945, 67] on p "Directory Sync" at bounding box center [886, 67] width 120 height 19
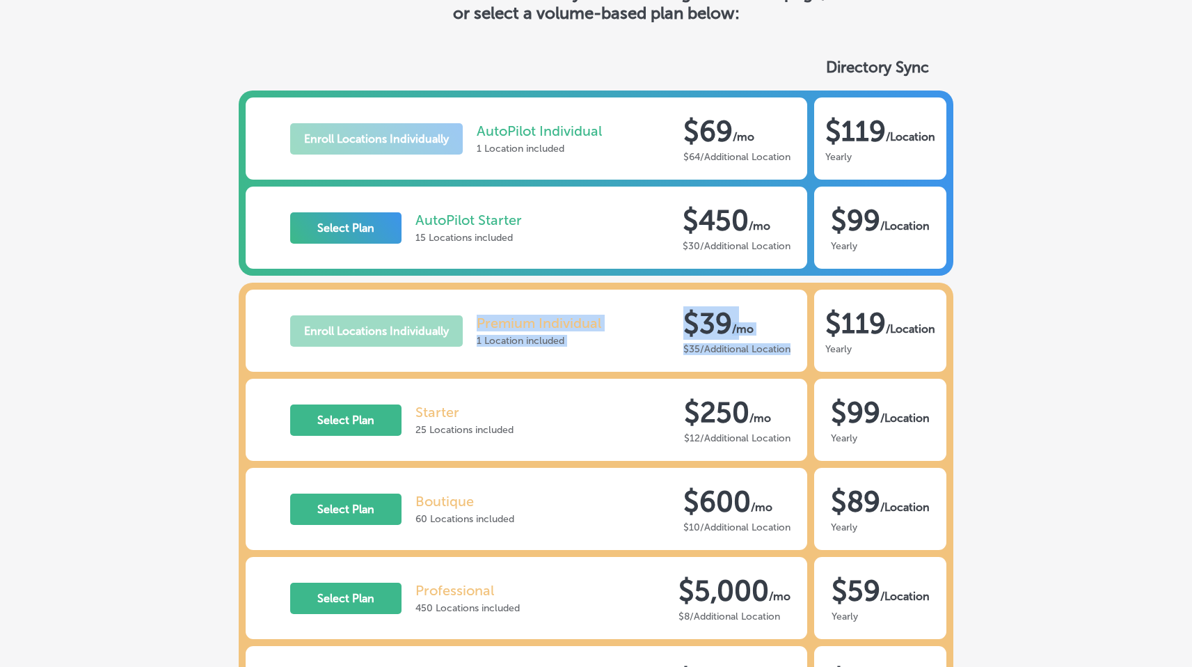
drag, startPoint x: 479, startPoint y: 318, endPoint x: 797, endPoint y: 349, distance: 318.8
click at [797, 349] on div "Enroll Locations Individually Premium Individual 1 Location included $39 / mo $…" at bounding box center [527, 330] width 562 height 82
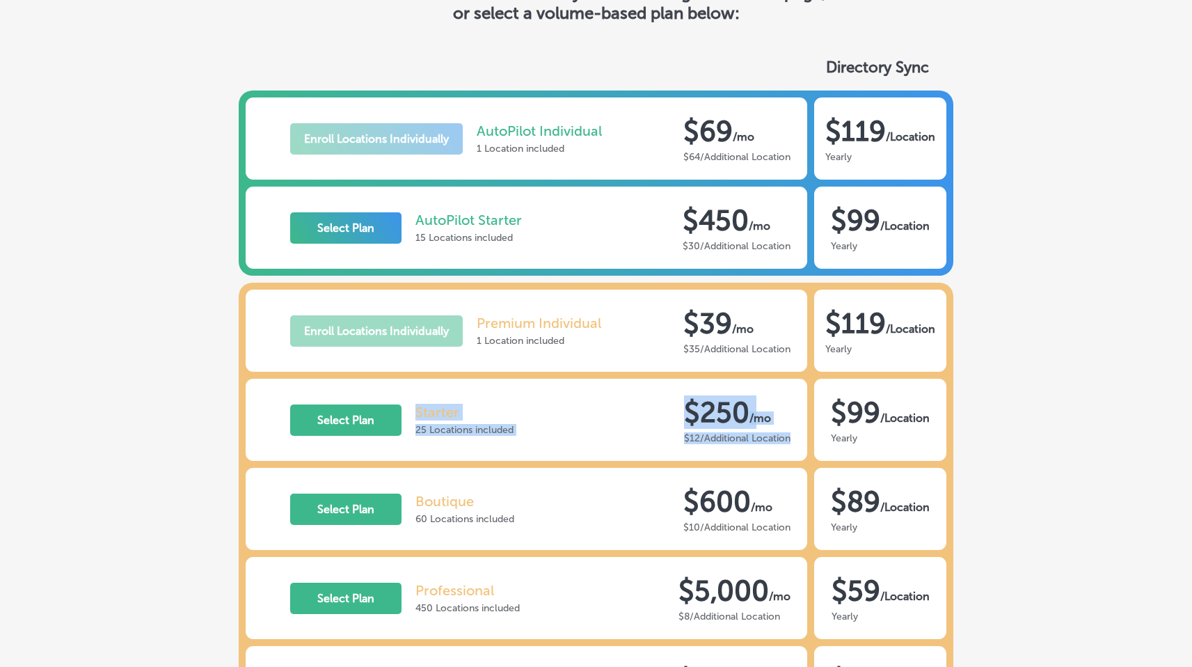
drag, startPoint x: 418, startPoint y: 409, endPoint x: 801, endPoint y: 438, distance: 384.5
click at [801, 438] on div "Select Plan Starter 25 Locations included $250 / mo $12/Additional Location" at bounding box center [527, 420] width 562 height 82
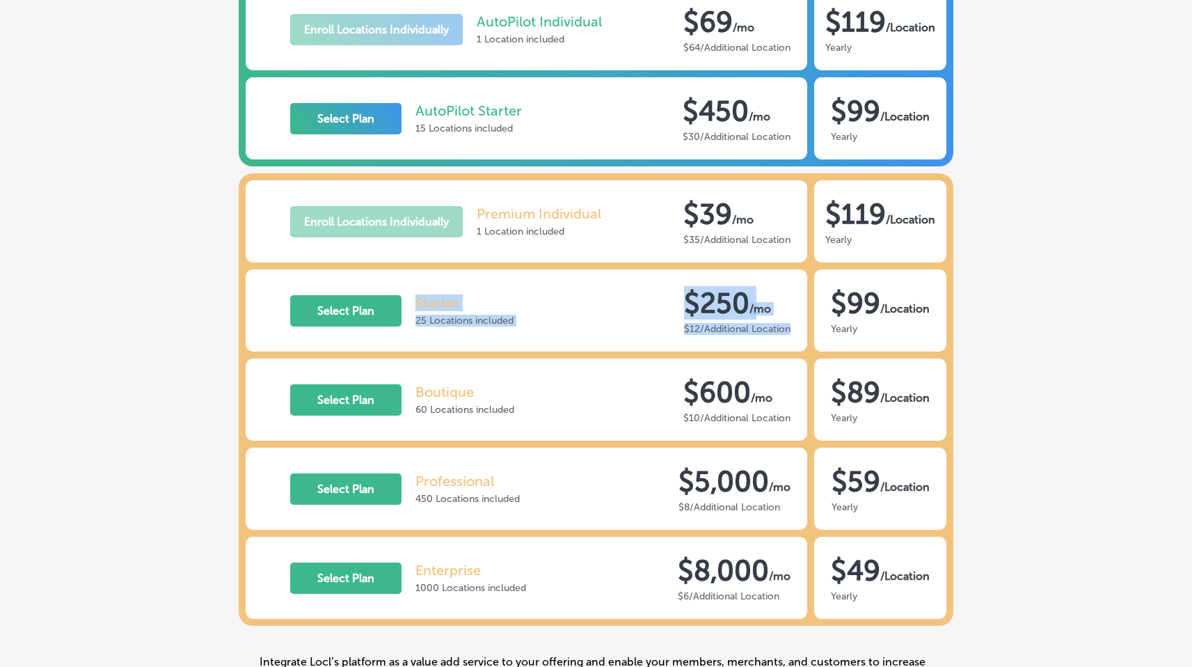
scroll to position [284, 0]
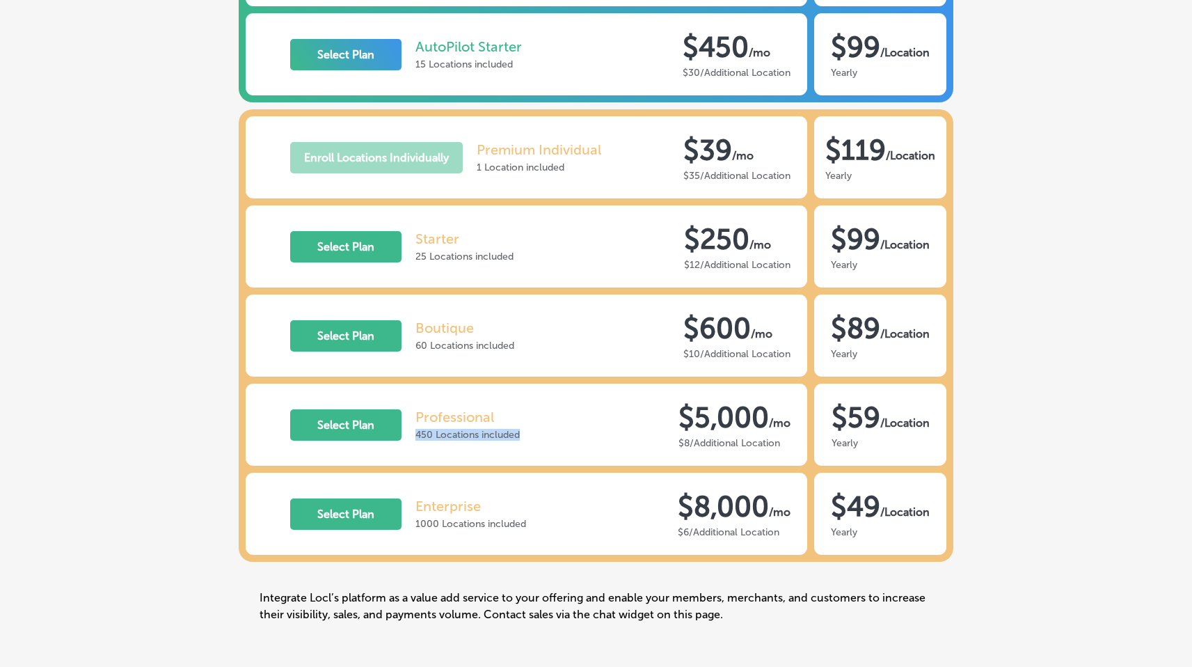
drag, startPoint x: 415, startPoint y: 432, endPoint x: 596, endPoint y: 441, distance: 181.1
click at [596, 441] on div "Select Plan Professional 450 Locations included $5,000 / mo $8/Additional Locat…" at bounding box center [527, 424] width 562 height 82
click at [704, 405] on p "$5,000" at bounding box center [723, 416] width 90 height 33
drag, startPoint x: 415, startPoint y: 431, endPoint x: 580, endPoint y: 434, distance: 164.9
click at [579, 434] on div "Select Plan Professional 450 Locations included $5,000 / mo $8/Additional Locat…" at bounding box center [527, 424] width 562 height 82
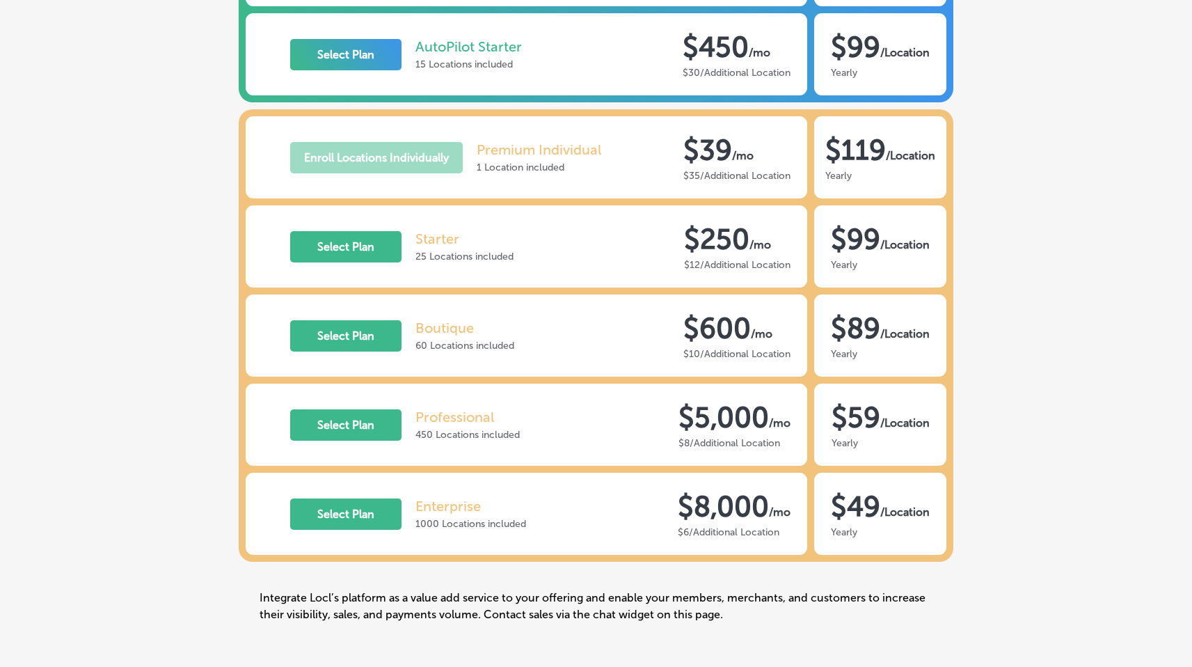
click at [423, 518] on p "1000 Locations included" at bounding box center [470, 524] width 111 height 12
drag, startPoint x: 419, startPoint y: 519, endPoint x: 795, endPoint y: 504, distance: 376.0
click at [795, 504] on div "Select Plan Enterprise 1000 Locations included $8,000 / mo $6/Additional Locati…" at bounding box center [527, 513] width 562 height 82
click at [1036, 507] on div "Directory Sync Enroll Locations Individually AutoPilot Individual 1 Location in…" at bounding box center [596, 264] width 1192 height 815
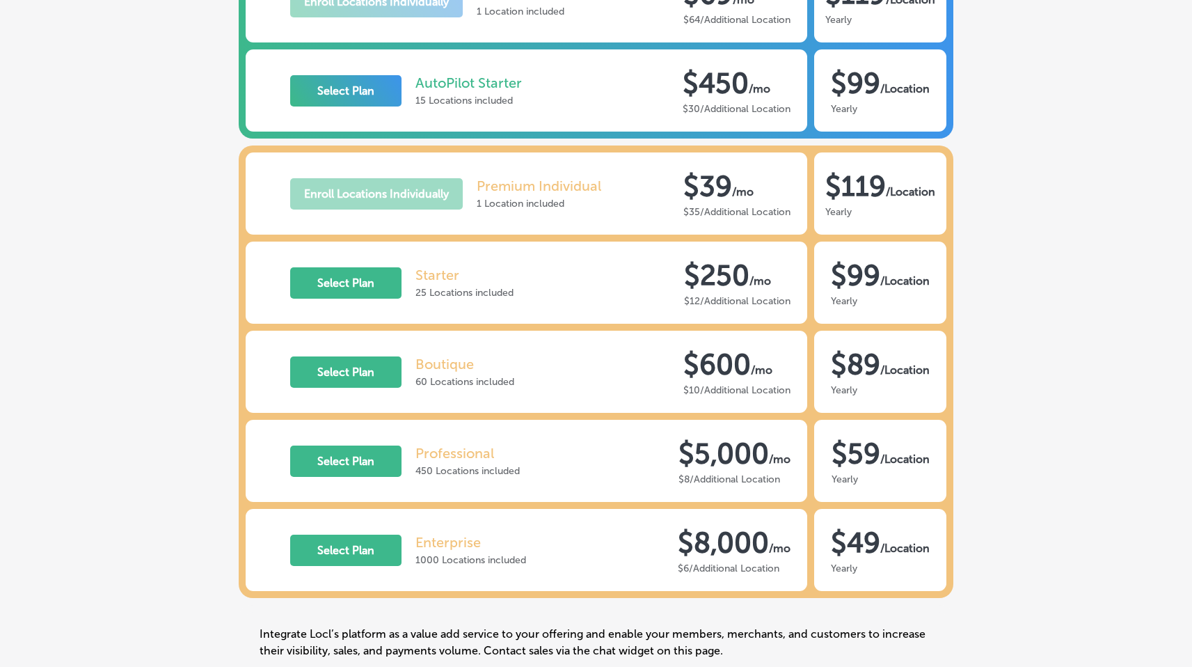
scroll to position [285, 0]
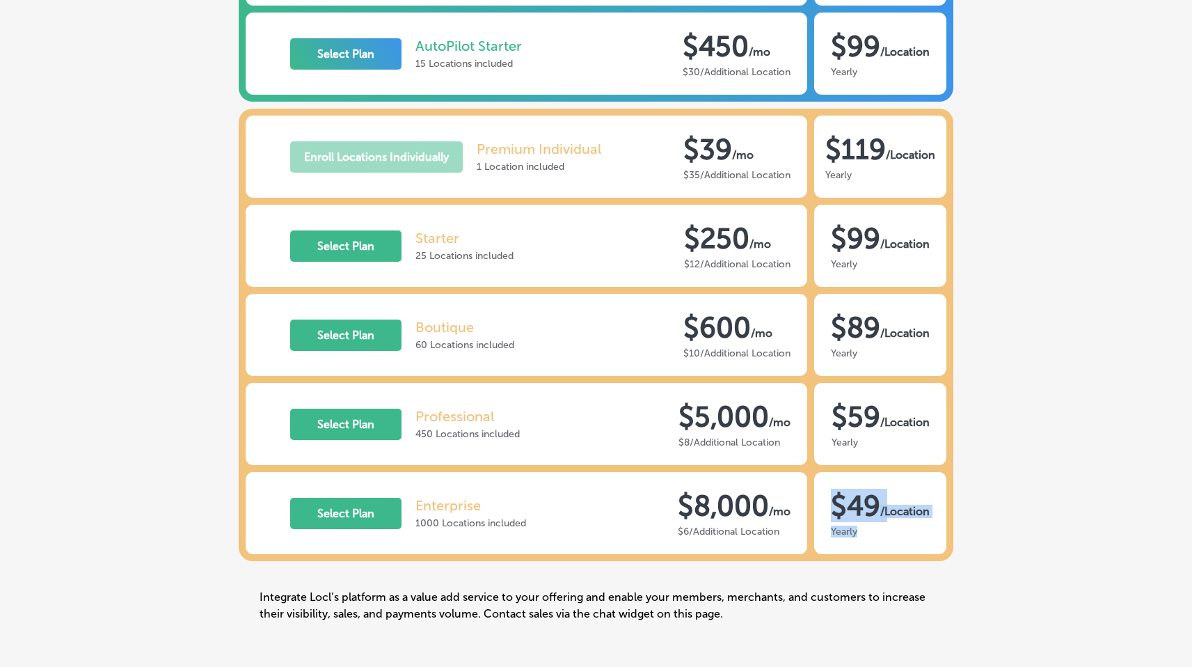
drag, startPoint x: 834, startPoint y: 497, endPoint x: 935, endPoint y: 528, distance: 106.3
click at [935, 528] on div "$49 /Location Yearly" at bounding box center [880, 513] width 132 height 82
click at [1072, 452] on div "Directory Sync Enroll Locations Individually AutoPilot Individual 1 Location in…" at bounding box center [596, 263] width 1192 height 815
drag, startPoint x: 678, startPoint y: 436, endPoint x: 742, endPoint y: 444, distance: 64.6
click at [742, 444] on div "$8/Additional Location" at bounding box center [734, 442] width 112 height 12
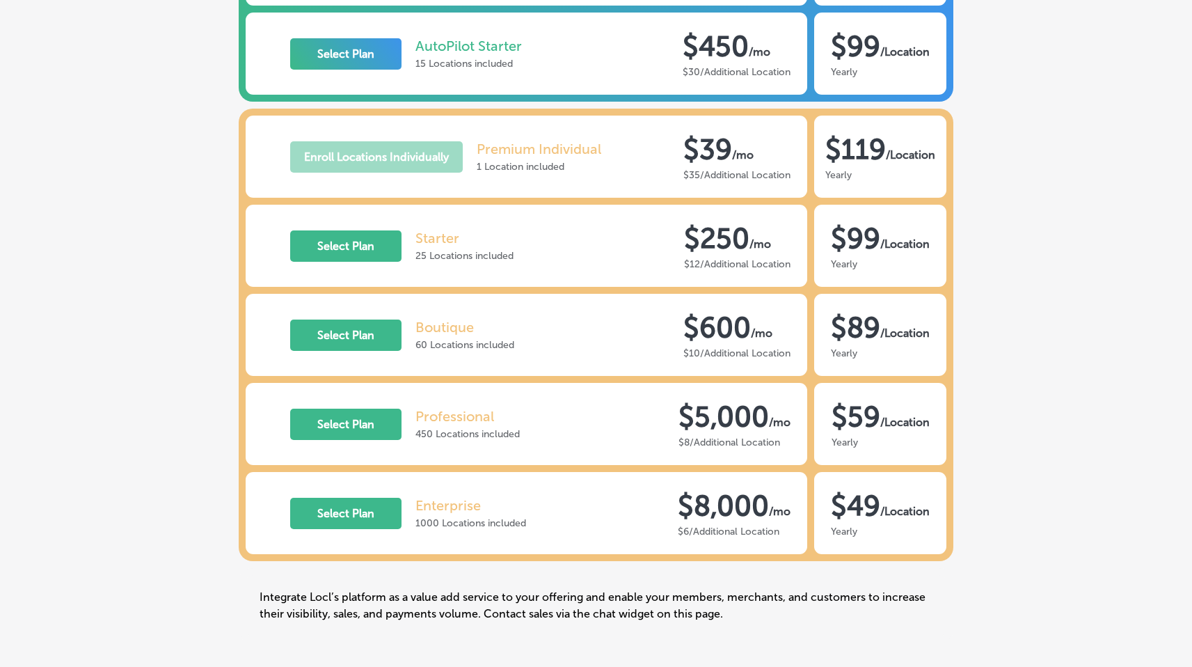
click at [687, 273] on div "Select Plan Starter 25 Locations included $250 / mo $12/Additional Location" at bounding box center [527, 246] width 562 height 82
drag, startPoint x: 682, startPoint y: 263, endPoint x: 794, endPoint y: 266, distance: 112.1
click at [794, 266] on div "Select Plan Starter 25 Locations included $250 / mo $12/Additional Location" at bounding box center [527, 246] width 562 height 82
click at [766, 263] on div "$12/Additional Location" at bounding box center [737, 264] width 106 height 12
click at [353, 431] on button "Select Plan" at bounding box center [345, 423] width 111 height 31
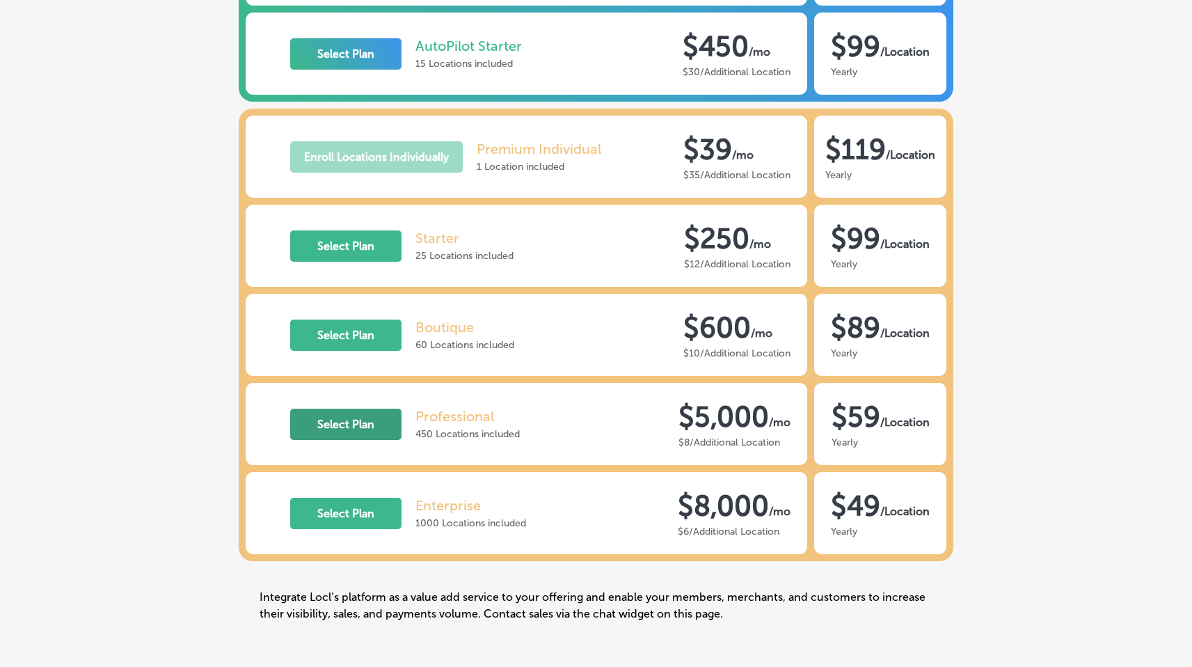
scroll to position [253, 0]
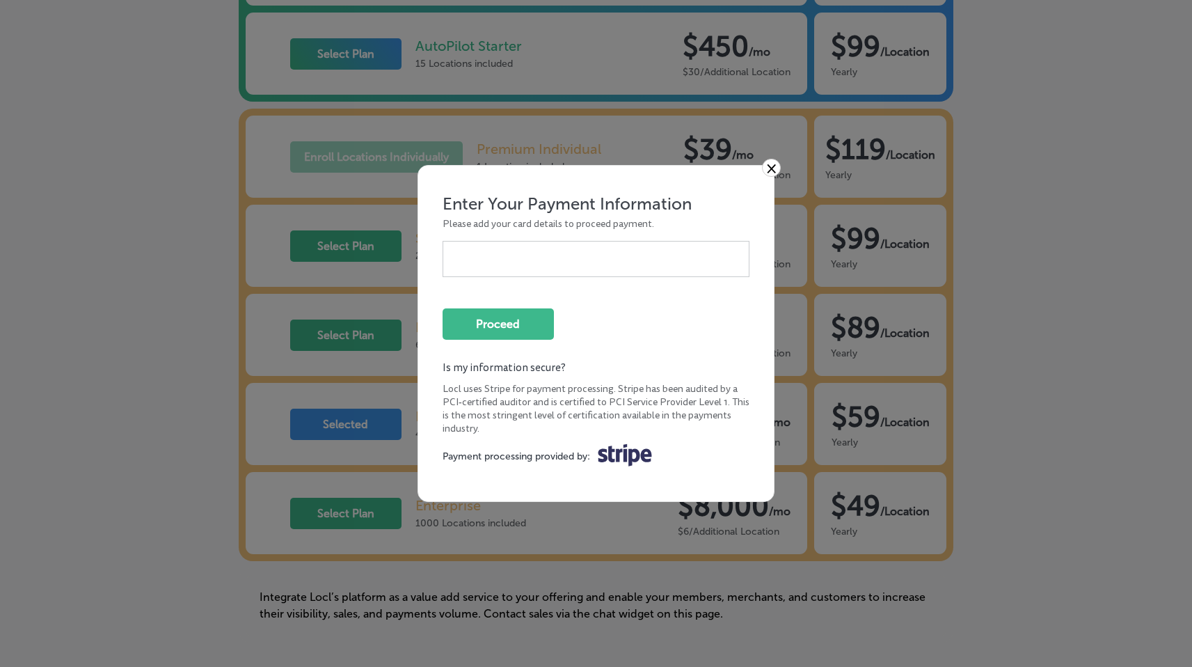
drag, startPoint x: 598, startPoint y: 450, endPoint x: 676, endPoint y: 447, distance: 78.7
click at [676, 447] on div "Payment processing provided by: .st0{fill-rule:evenodd;clip-rule:evenodd;fill:#…" at bounding box center [597, 455] width 308 height 35
click at [774, 163] on link "×" at bounding box center [771, 168] width 19 height 18
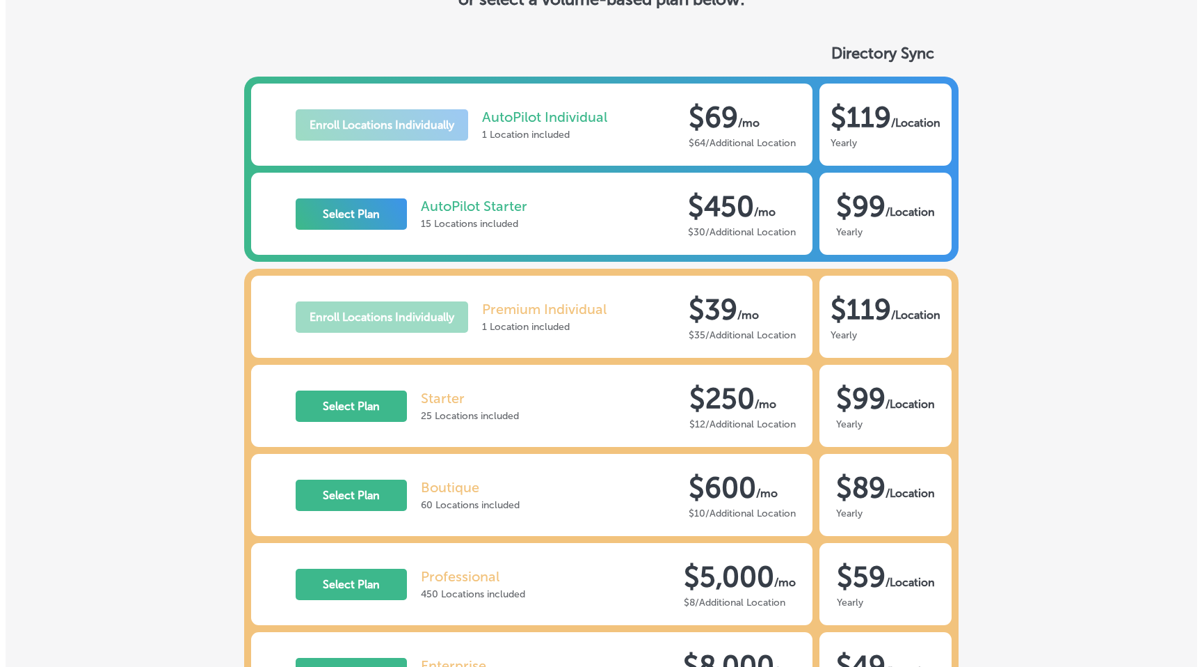
scroll to position [0, 0]
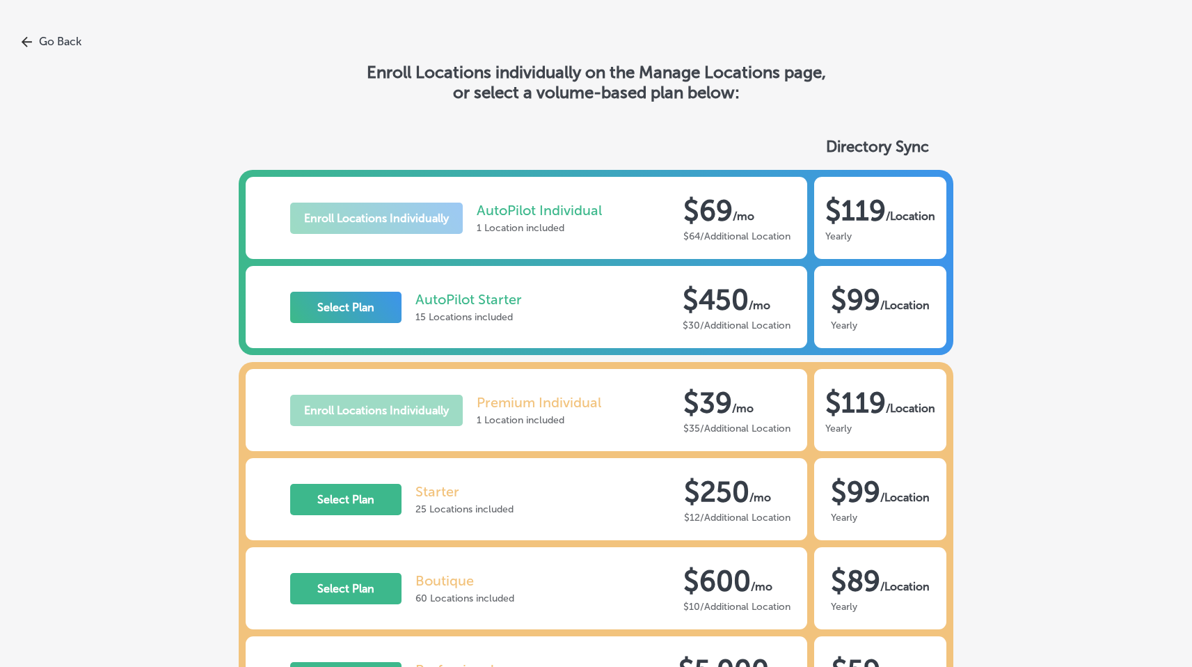
click at [80, 43] on link "Go Back" at bounding box center [596, 41] width 1192 height 13
